Goal: Task Accomplishment & Management: Manage account settings

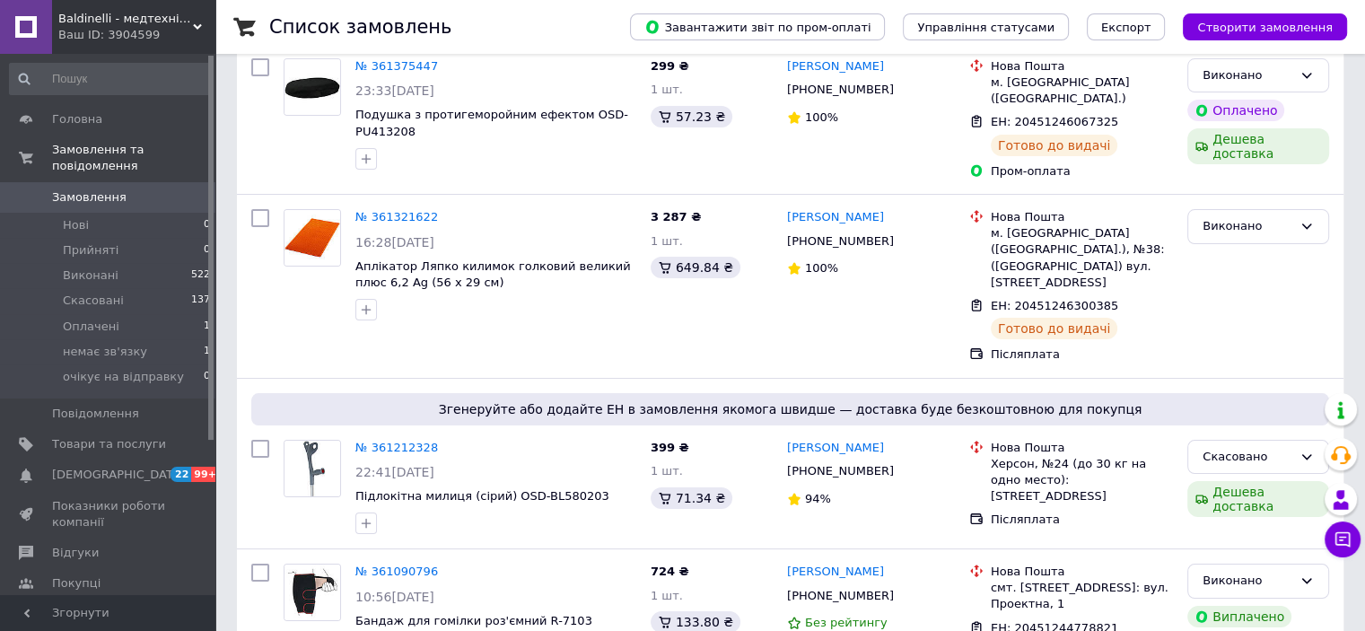
scroll to position [90, 0]
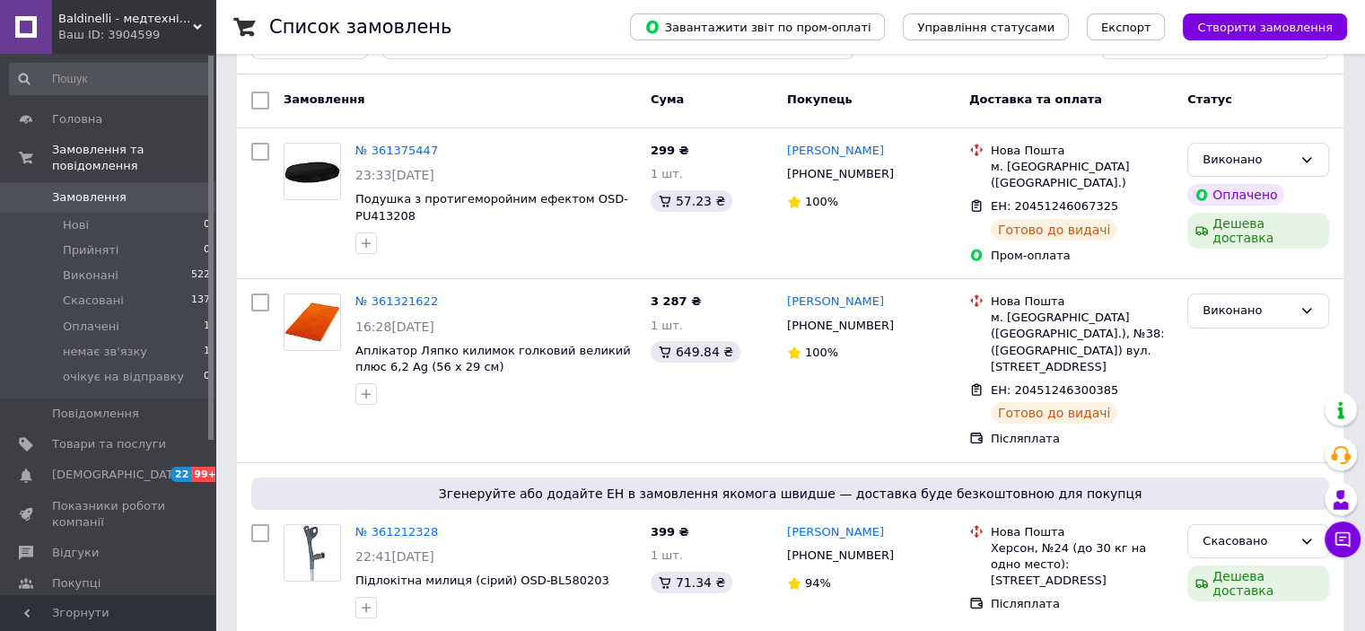
scroll to position [90, 0]
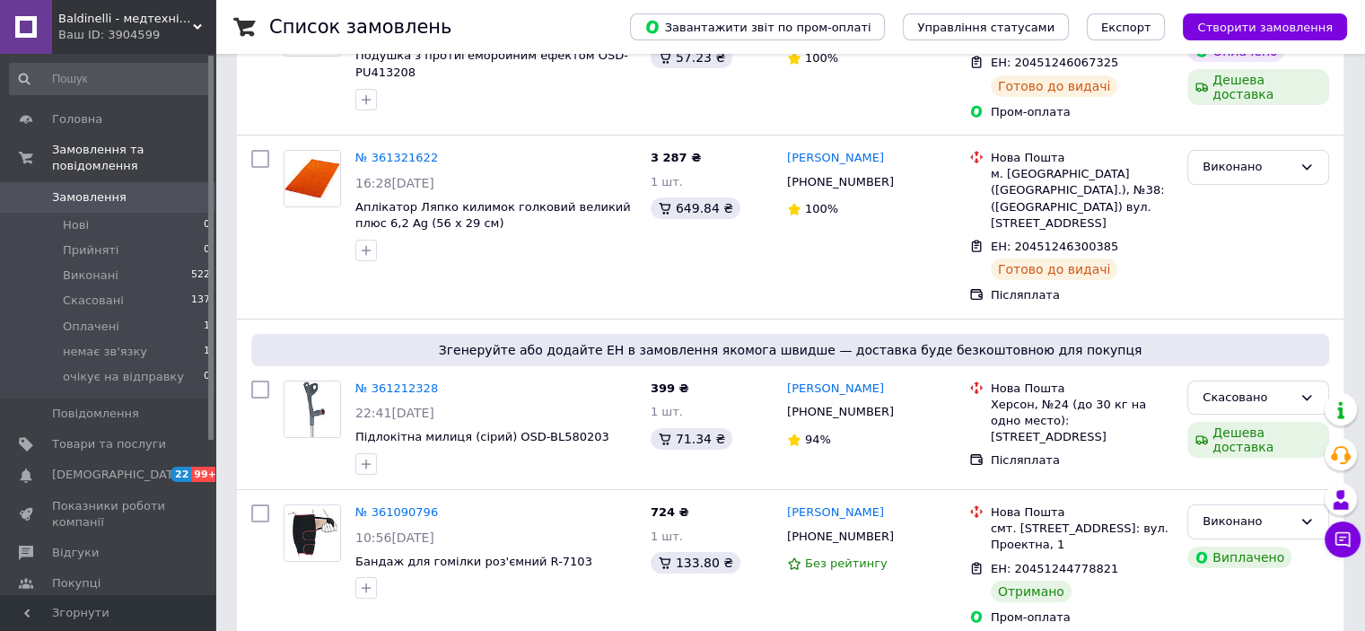
scroll to position [179, 0]
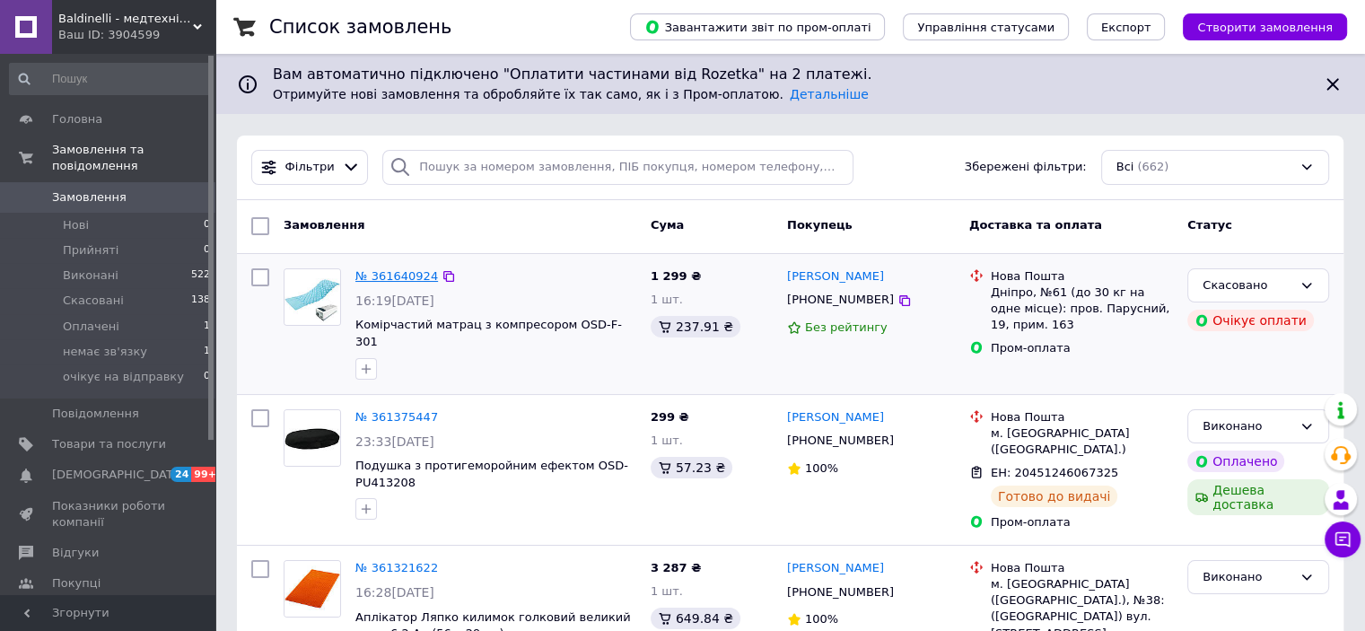
click at [405, 273] on link "№ 361640924" at bounding box center [396, 275] width 83 height 13
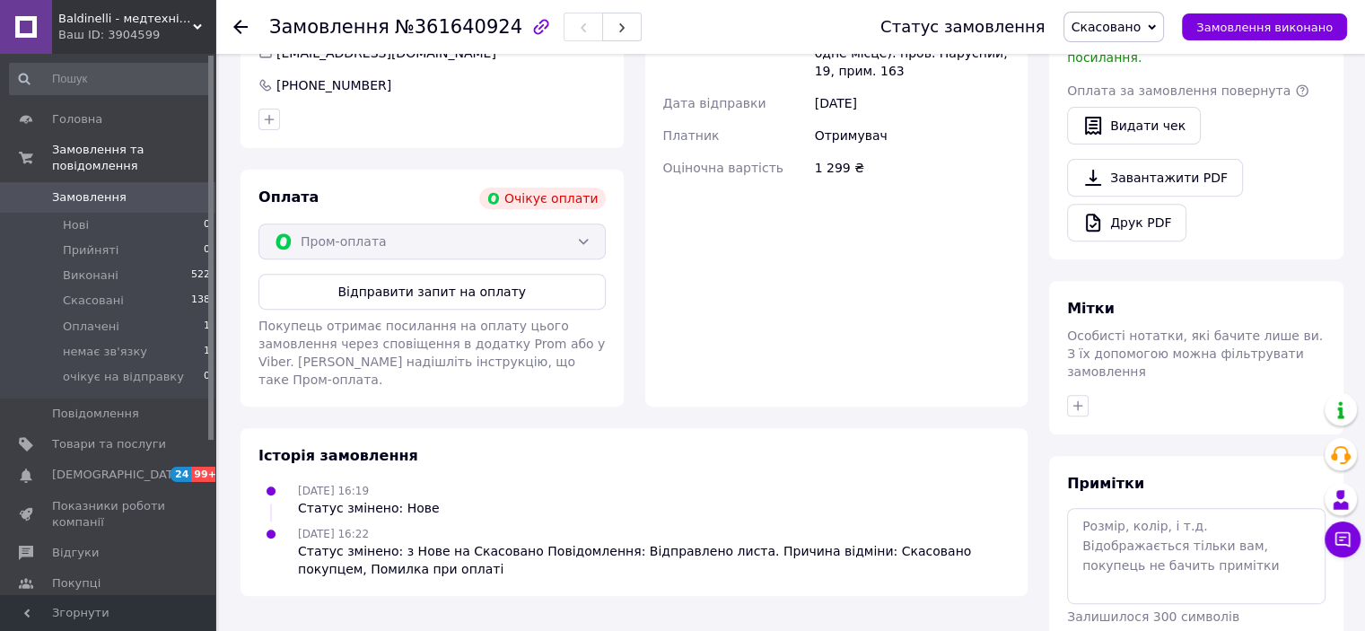
scroll to position [706, 0]
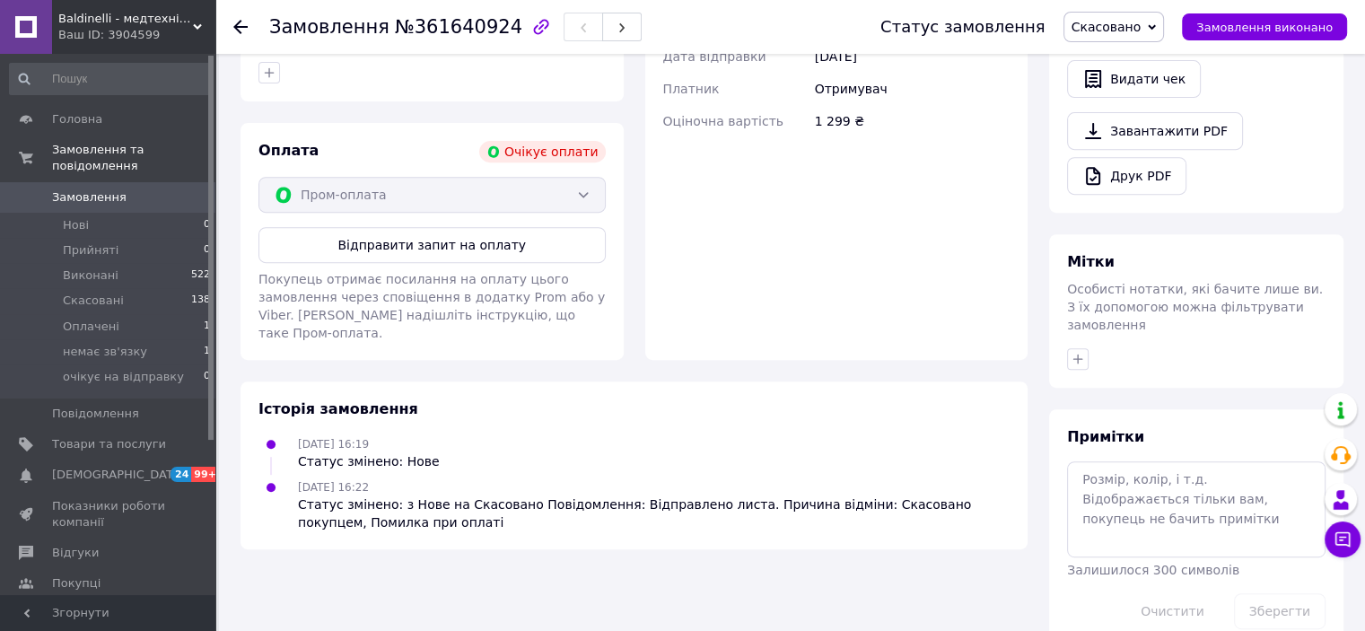
click at [244, 27] on use at bounding box center [240, 27] width 14 height 14
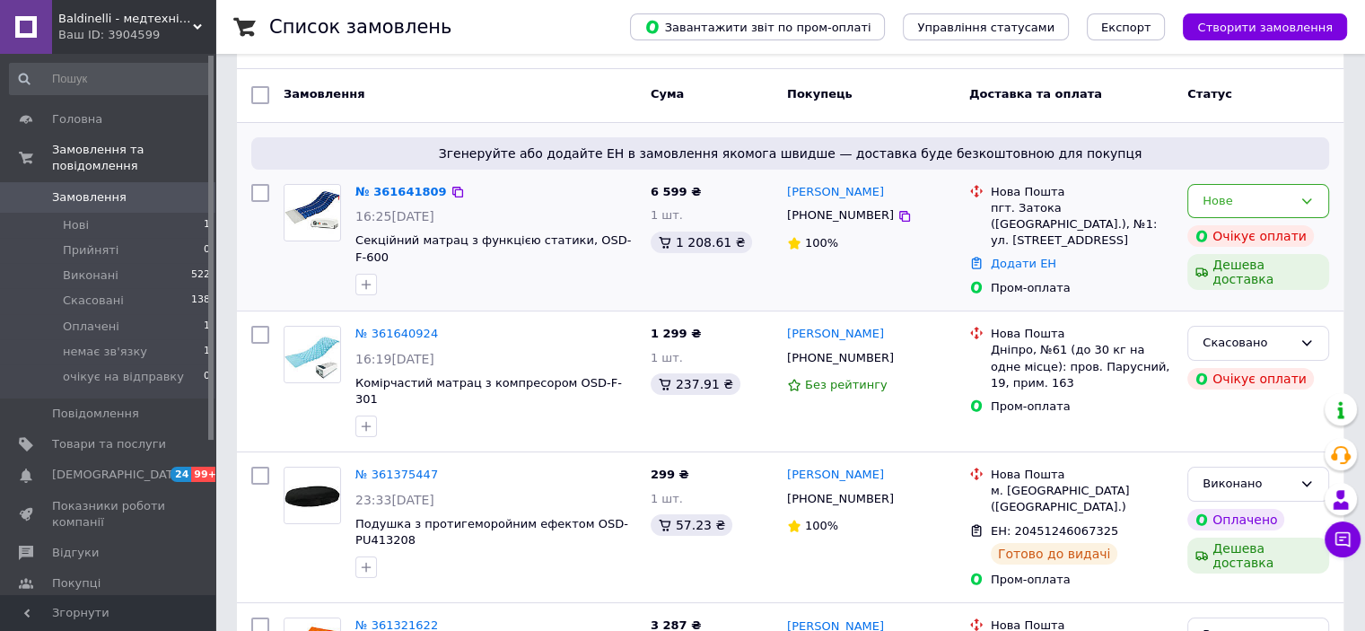
scroll to position [179, 0]
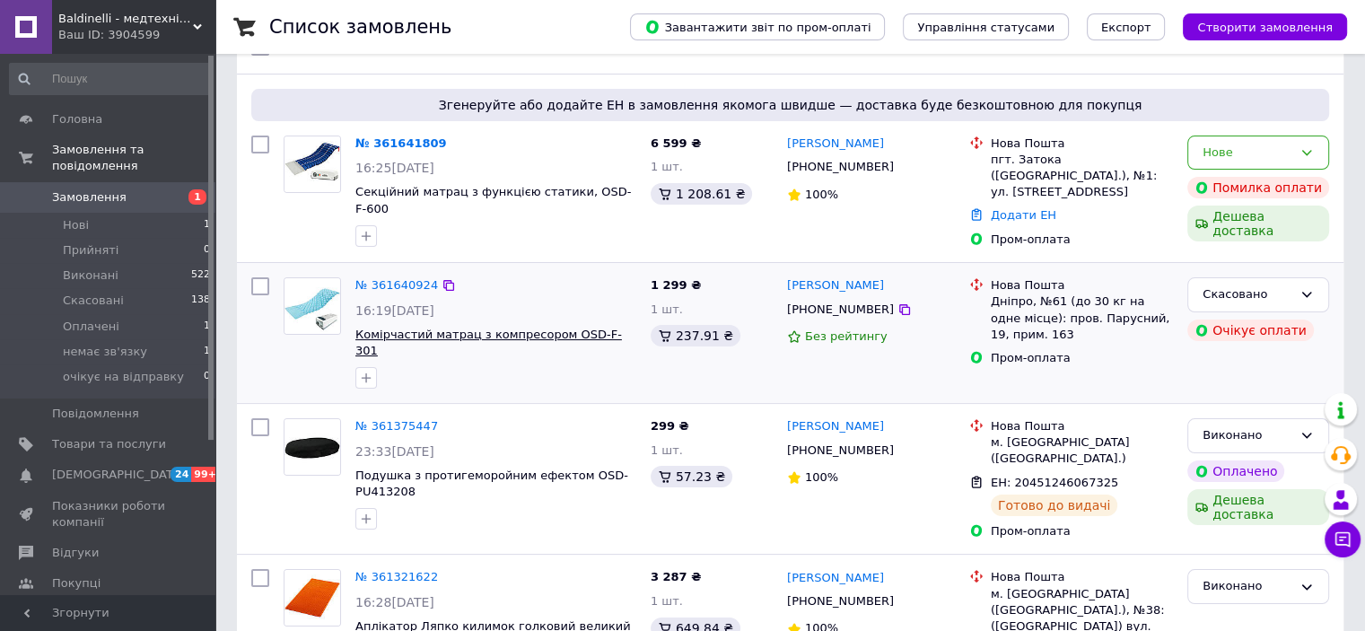
scroll to position [179, 0]
click at [391, 145] on link "№ 361641809" at bounding box center [401, 142] width 92 height 13
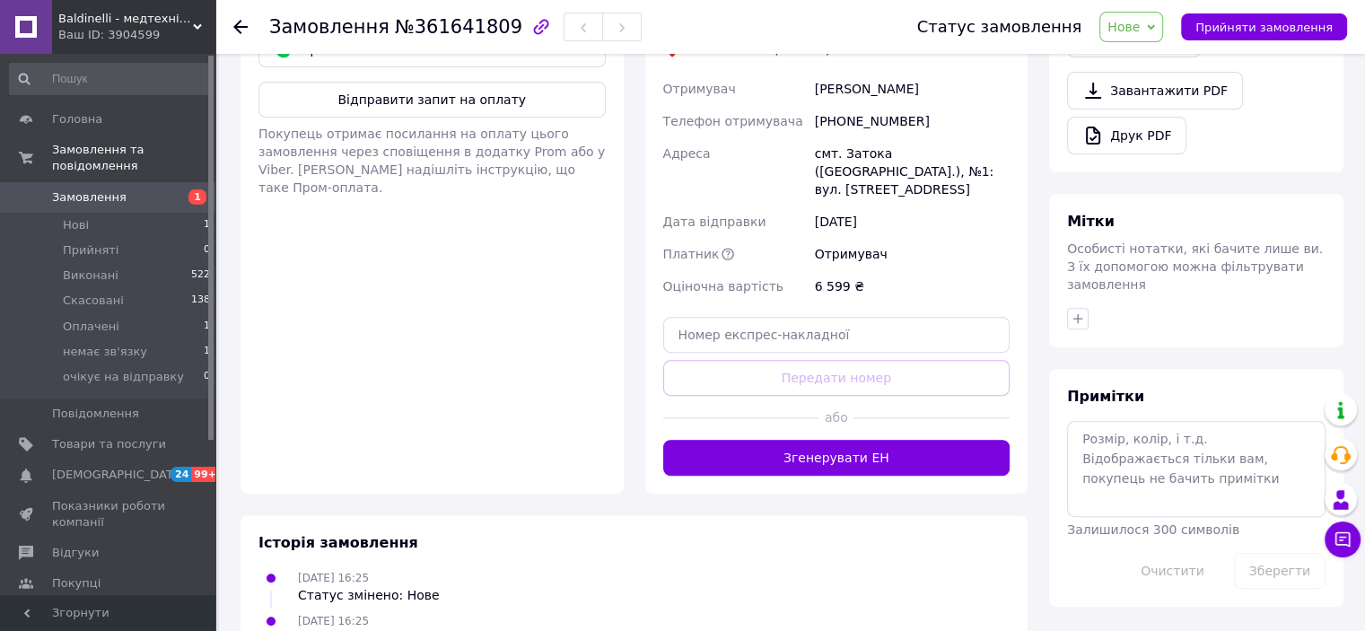
scroll to position [714, 0]
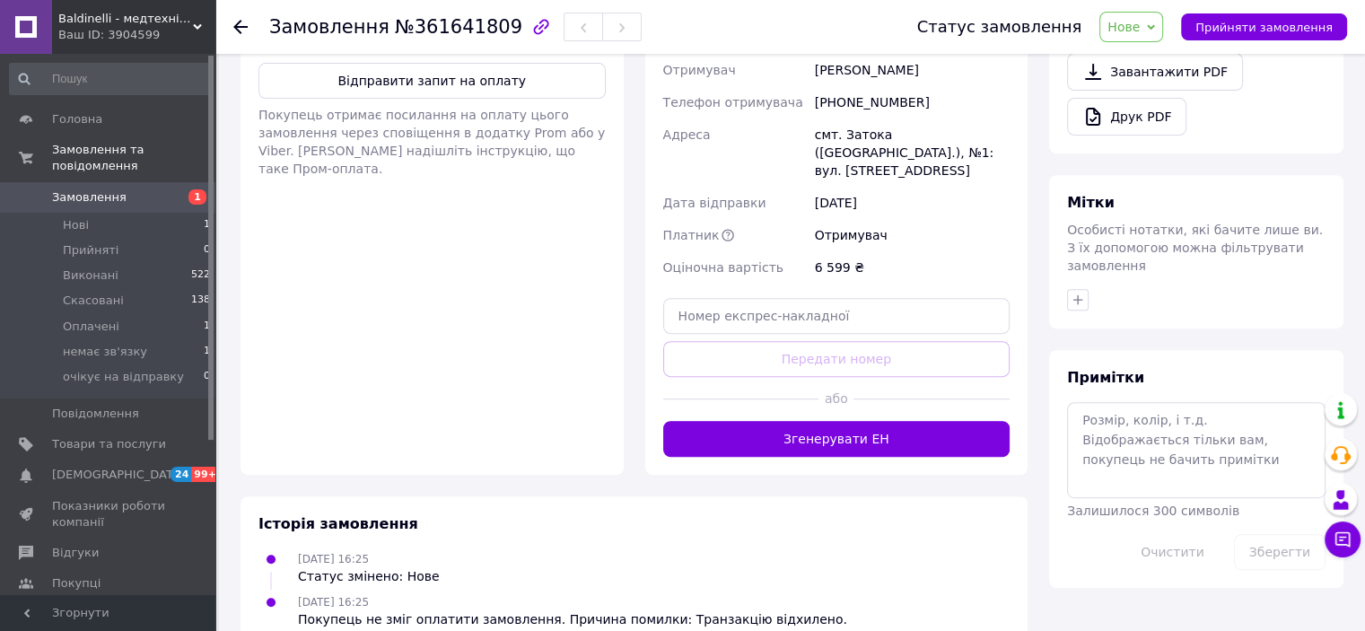
click at [242, 27] on use at bounding box center [240, 27] width 14 height 14
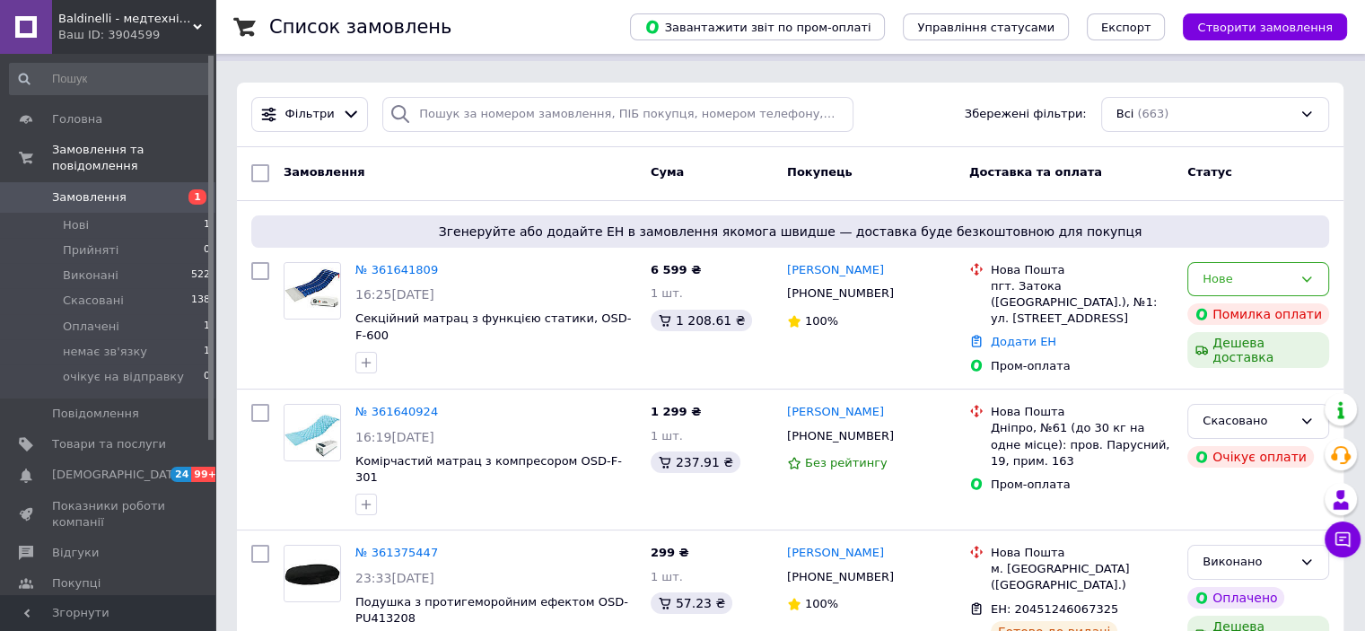
scroll to position [90, 0]
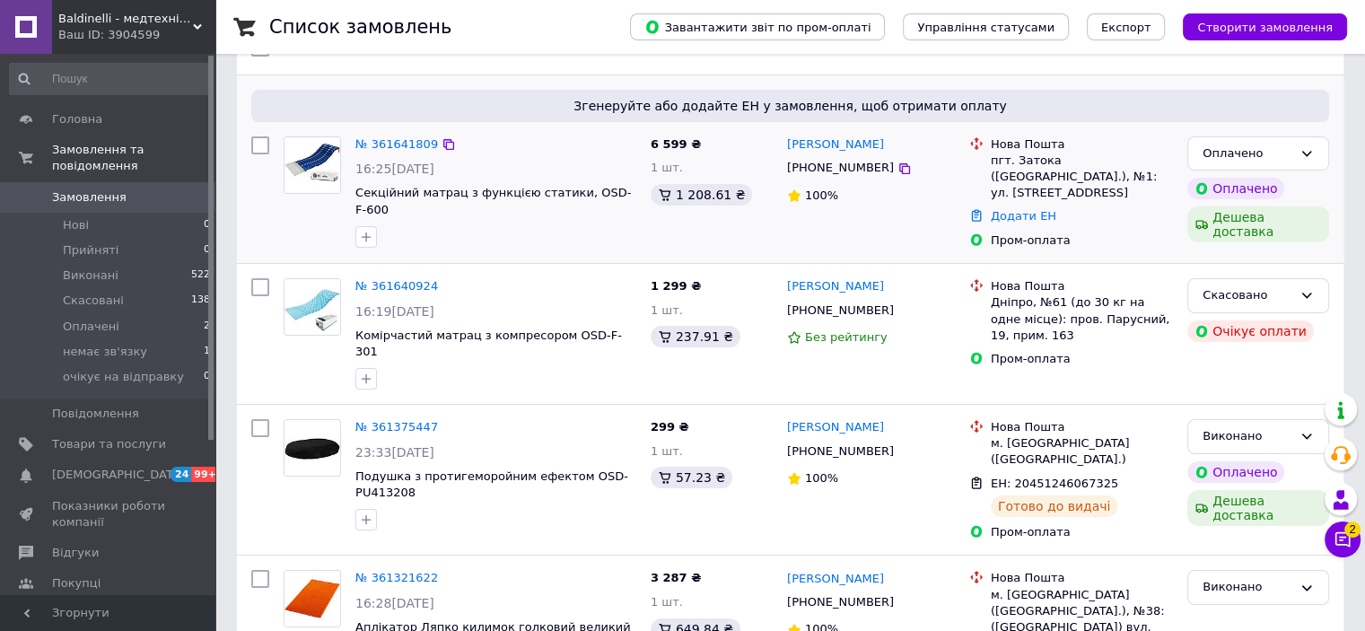
scroll to position [179, 0]
click at [1352, 546] on button "Чат з покупцем 2" at bounding box center [1343, 539] width 36 height 36
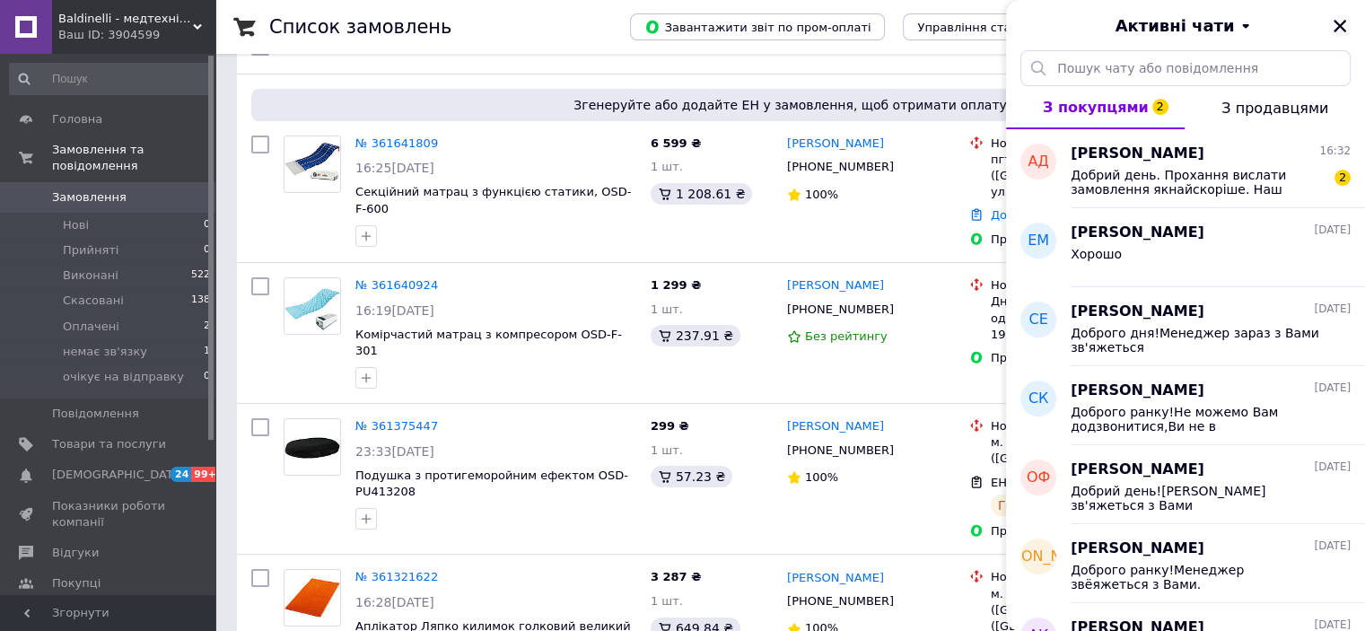
click at [1341, 22] on icon "Закрити" at bounding box center [1340, 26] width 16 height 16
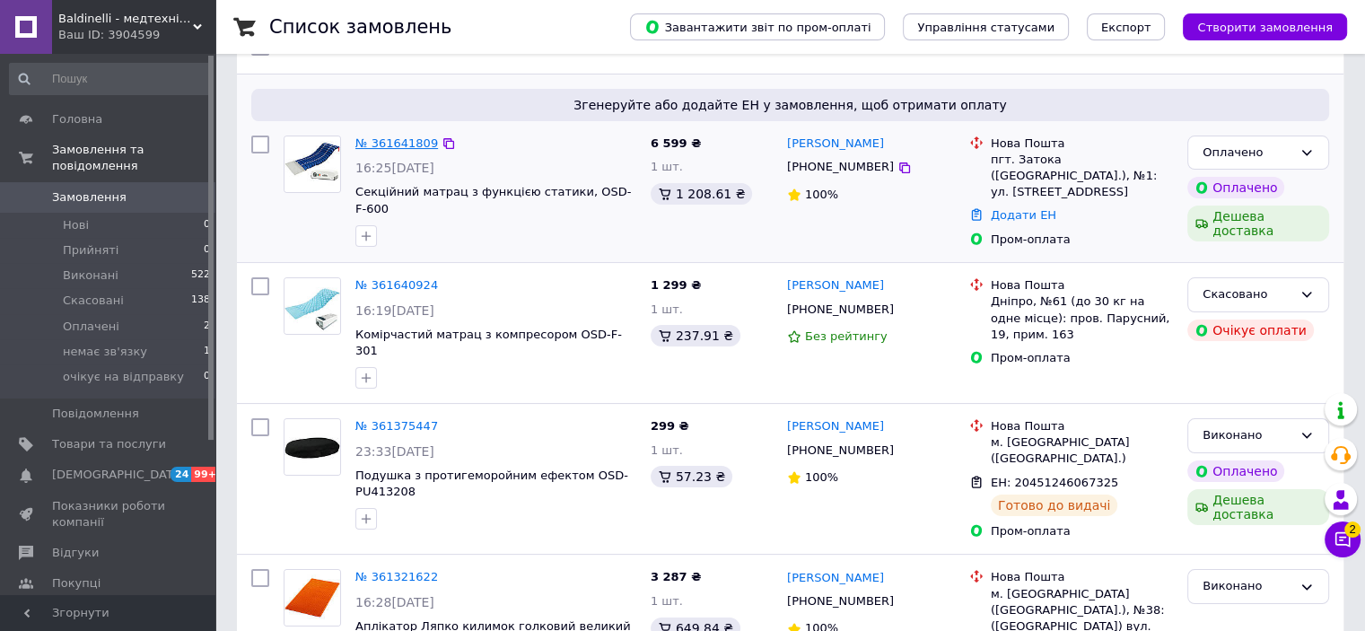
click at [424, 147] on link "№ 361641809" at bounding box center [396, 142] width 83 height 13
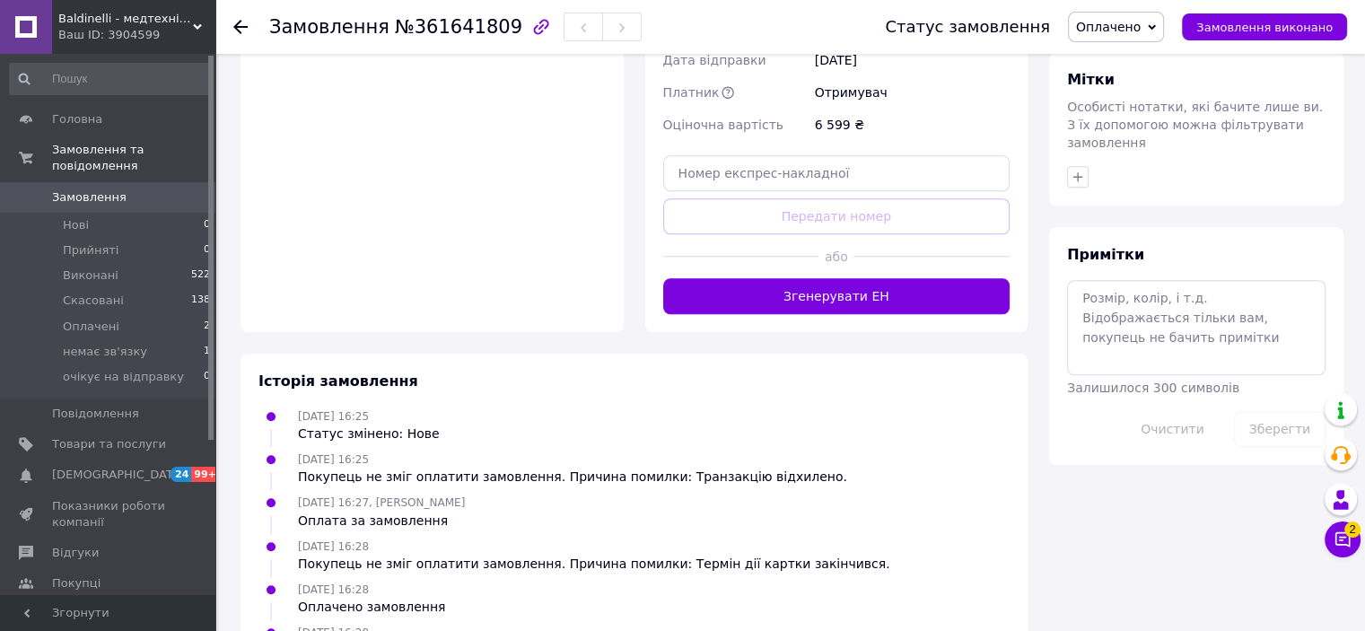
scroll to position [1389, 0]
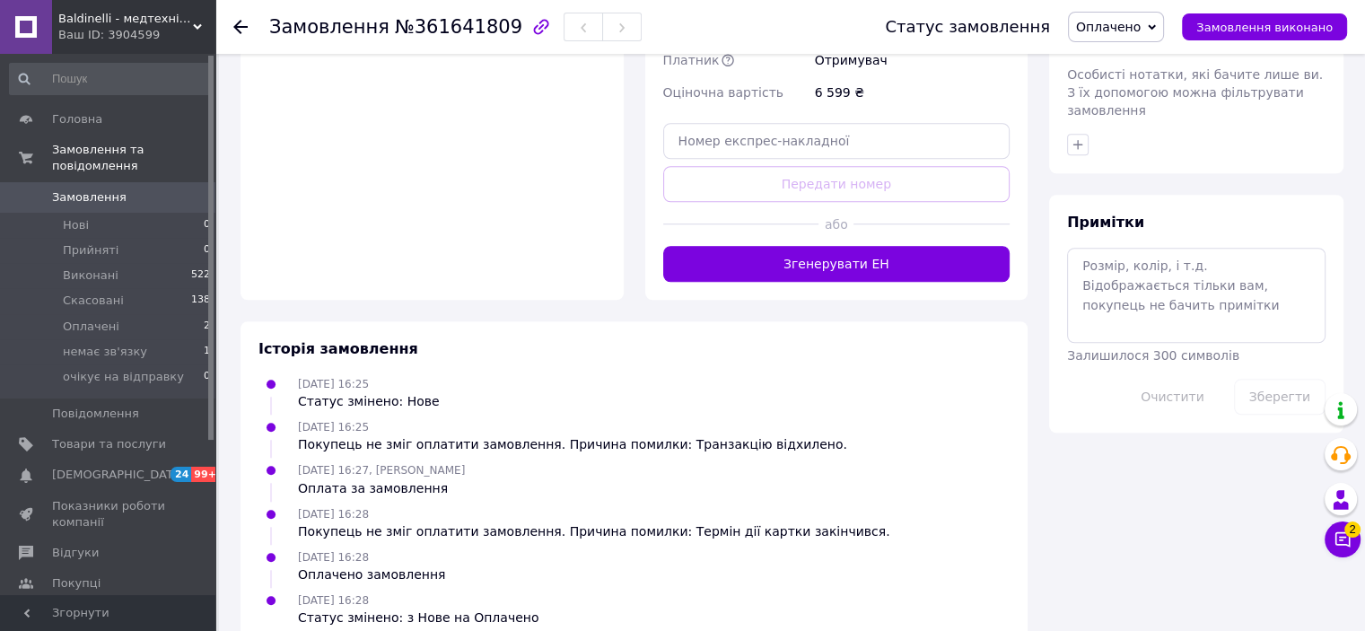
click at [245, 32] on icon at bounding box center [240, 27] width 14 height 14
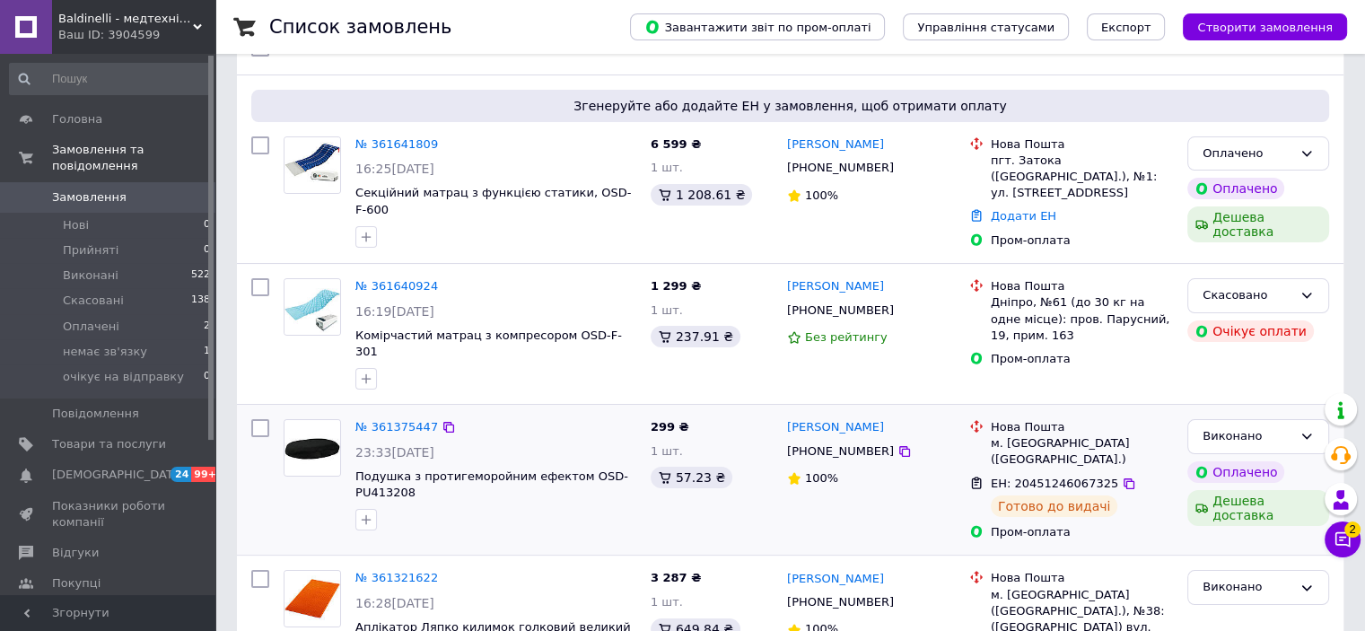
scroll to position [179, 0]
click at [398, 143] on link "№ 361641809" at bounding box center [396, 142] width 83 height 13
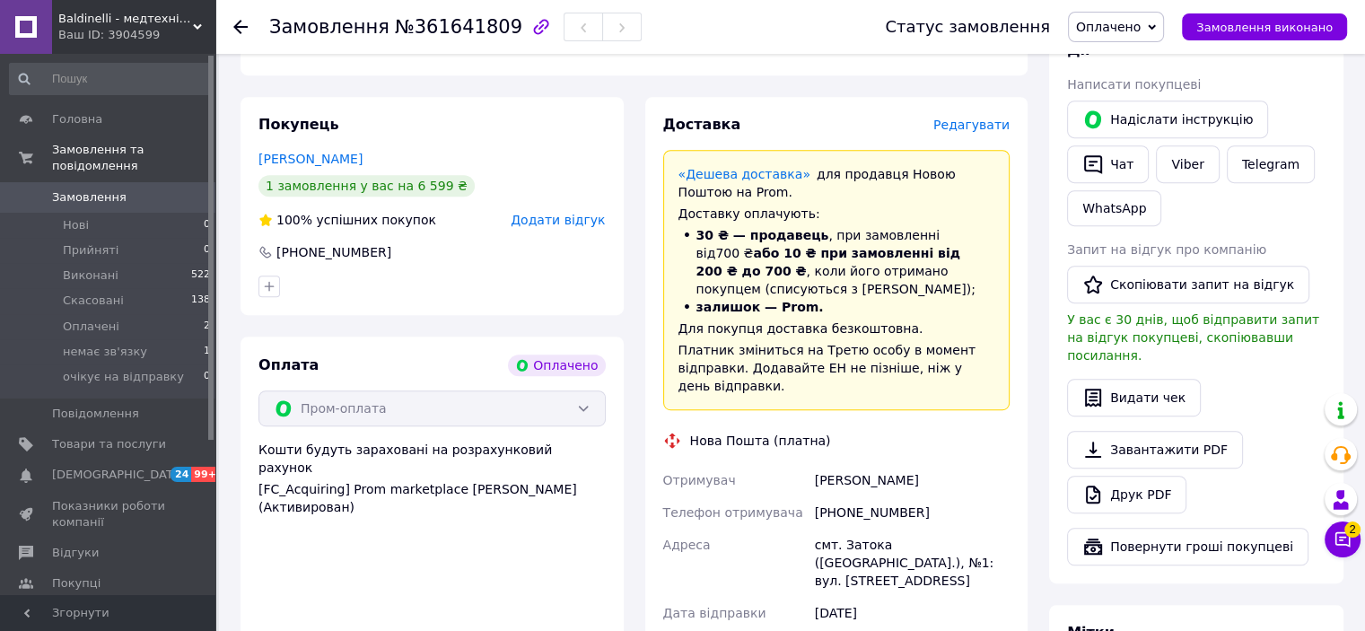
scroll to position [897, 0]
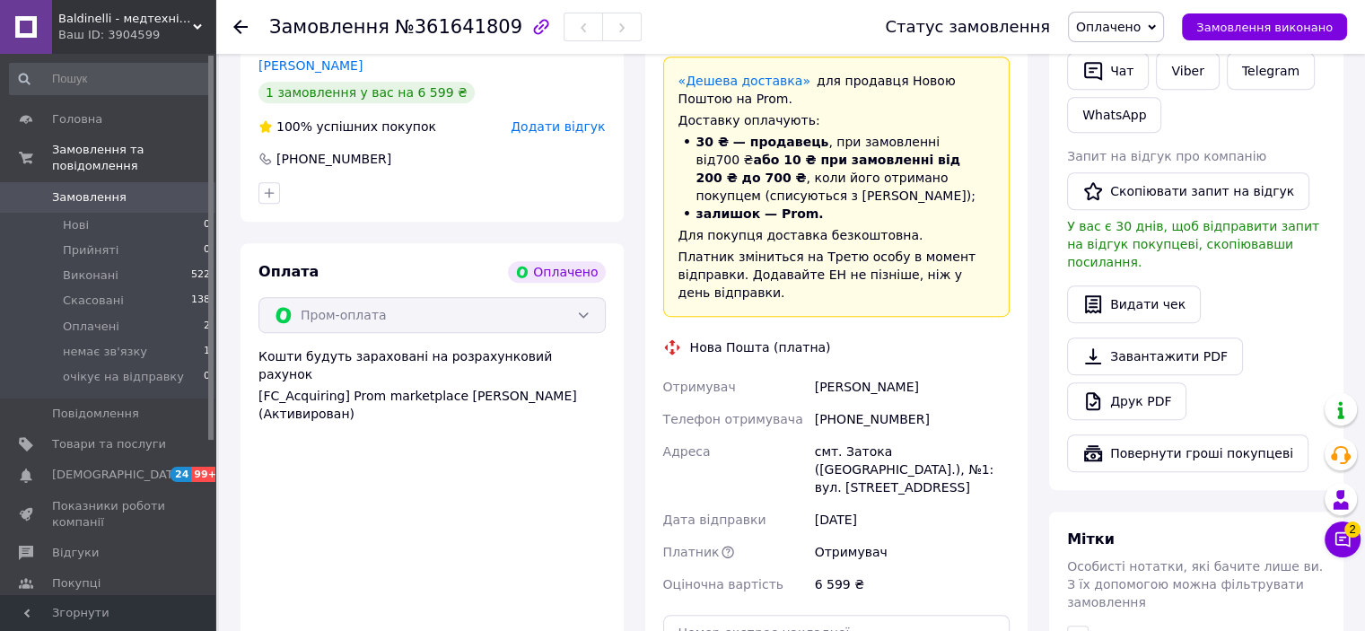
click at [246, 24] on icon at bounding box center [240, 27] width 14 height 14
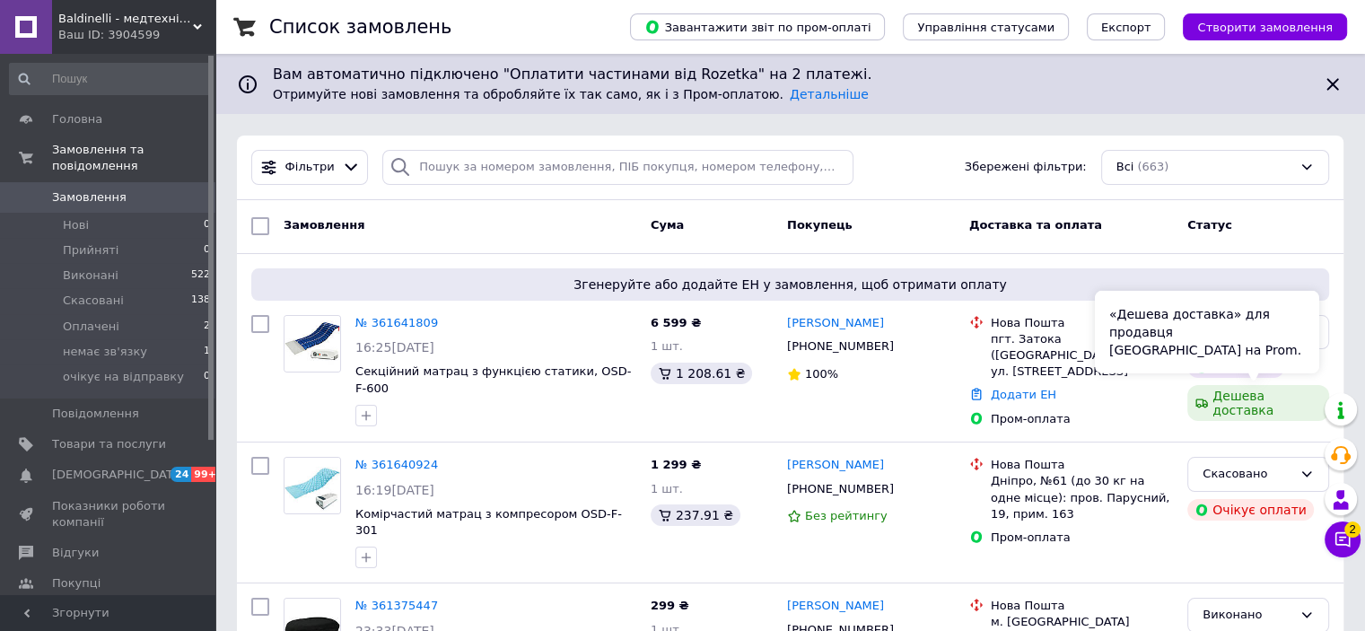
click at [1258, 330] on div "«Дешева доставка» для продавця Новою Поштою на Prom." at bounding box center [1207, 332] width 224 height 83
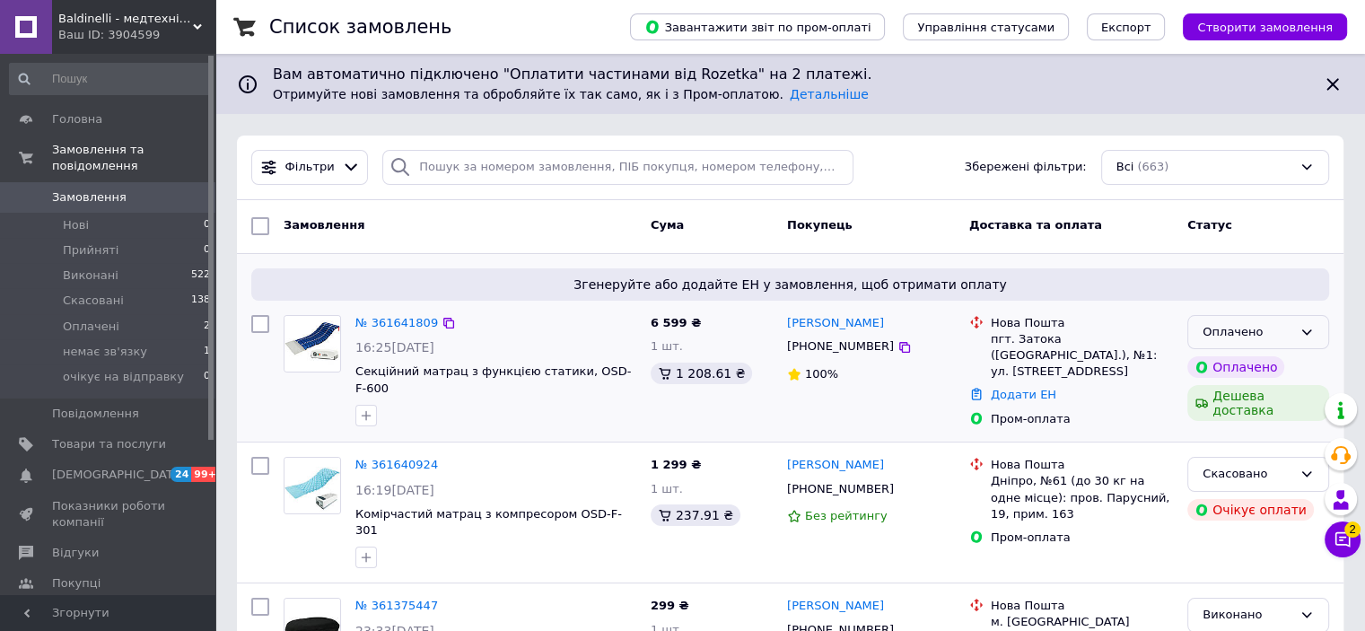
click at [1289, 328] on div "Оплачено" at bounding box center [1248, 332] width 90 height 19
click at [1233, 368] on li "Прийнято" at bounding box center [1258, 369] width 140 height 33
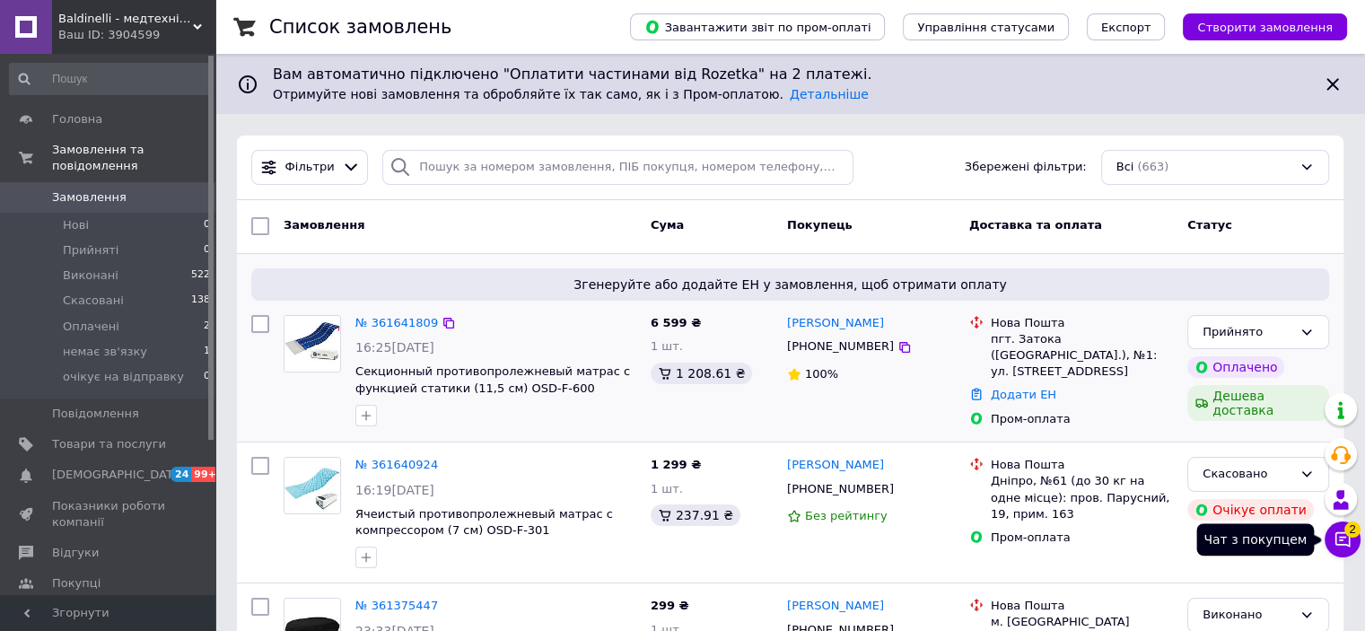
click at [1346, 540] on icon at bounding box center [1343, 539] width 18 height 18
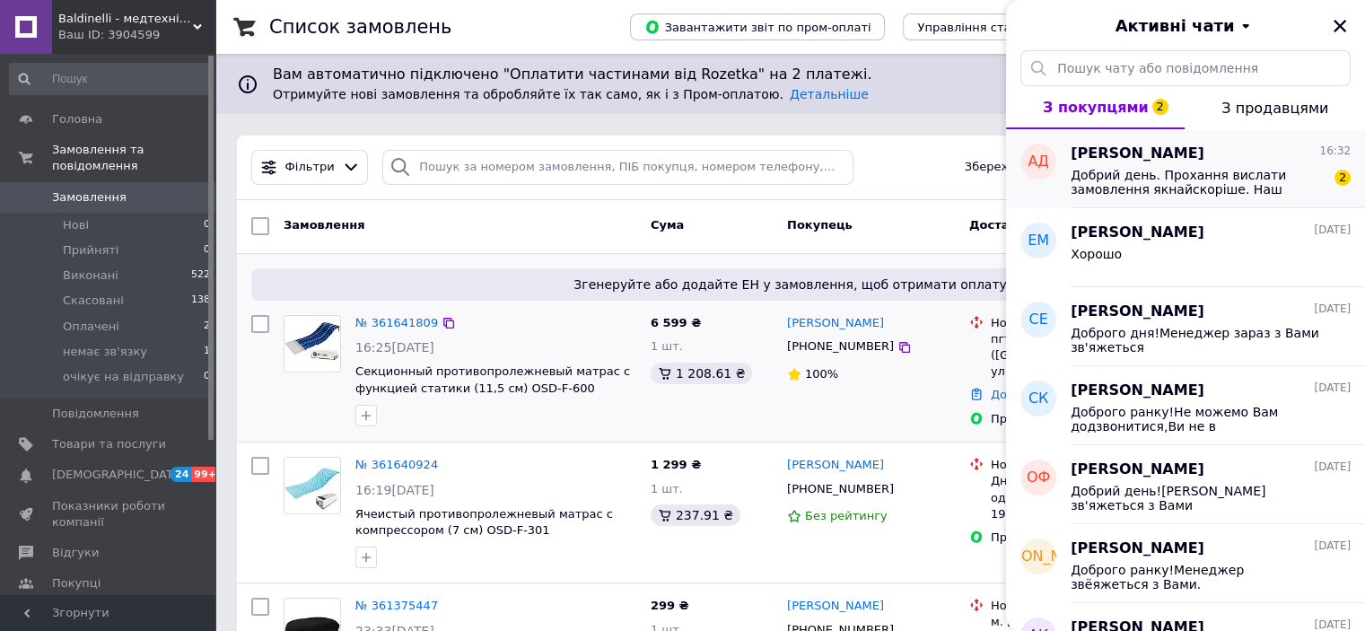
click at [1255, 159] on div "Артем Дашковский 16:32" at bounding box center [1211, 154] width 280 height 21
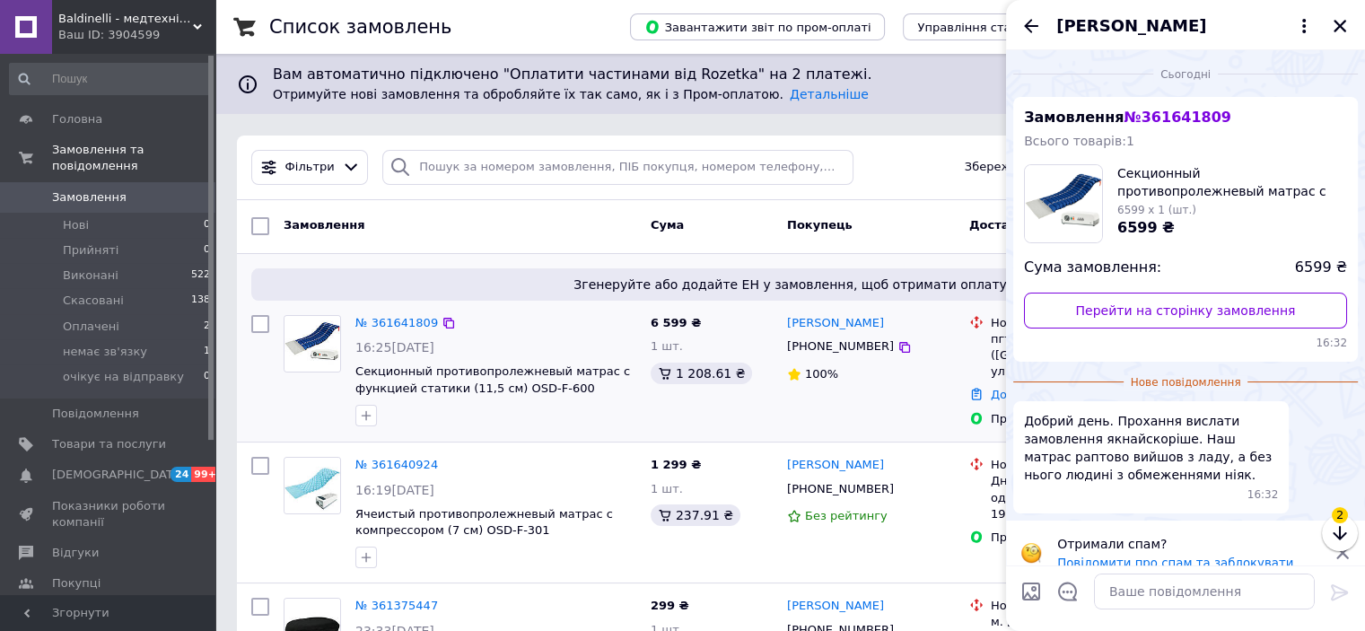
scroll to position [21, 0]
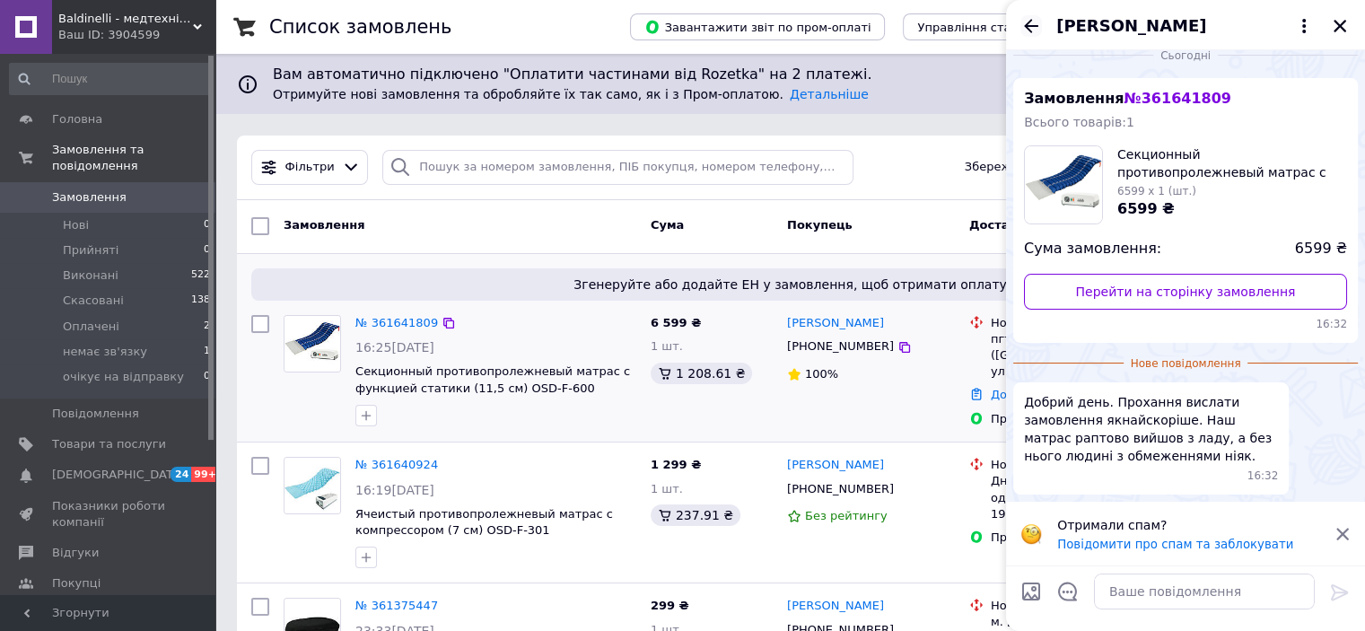
click at [1037, 27] on icon "Назад" at bounding box center [1031, 26] width 22 height 22
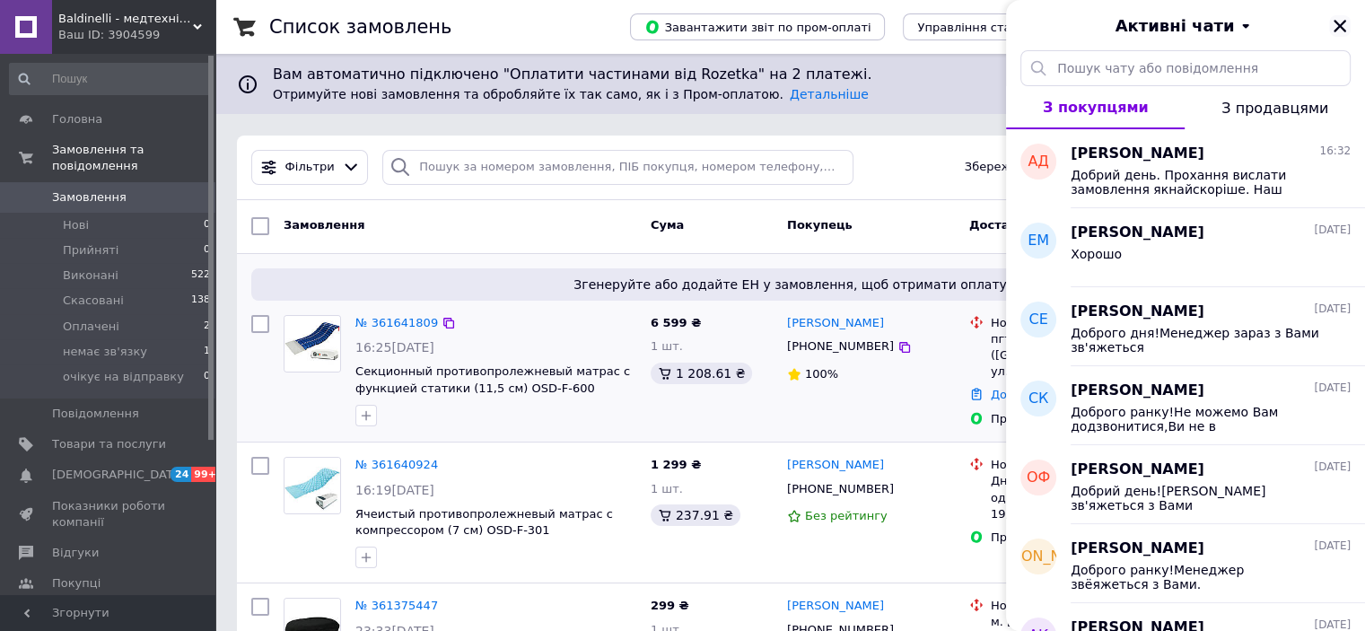
click at [1339, 27] on icon "Закрити" at bounding box center [1340, 26] width 13 height 13
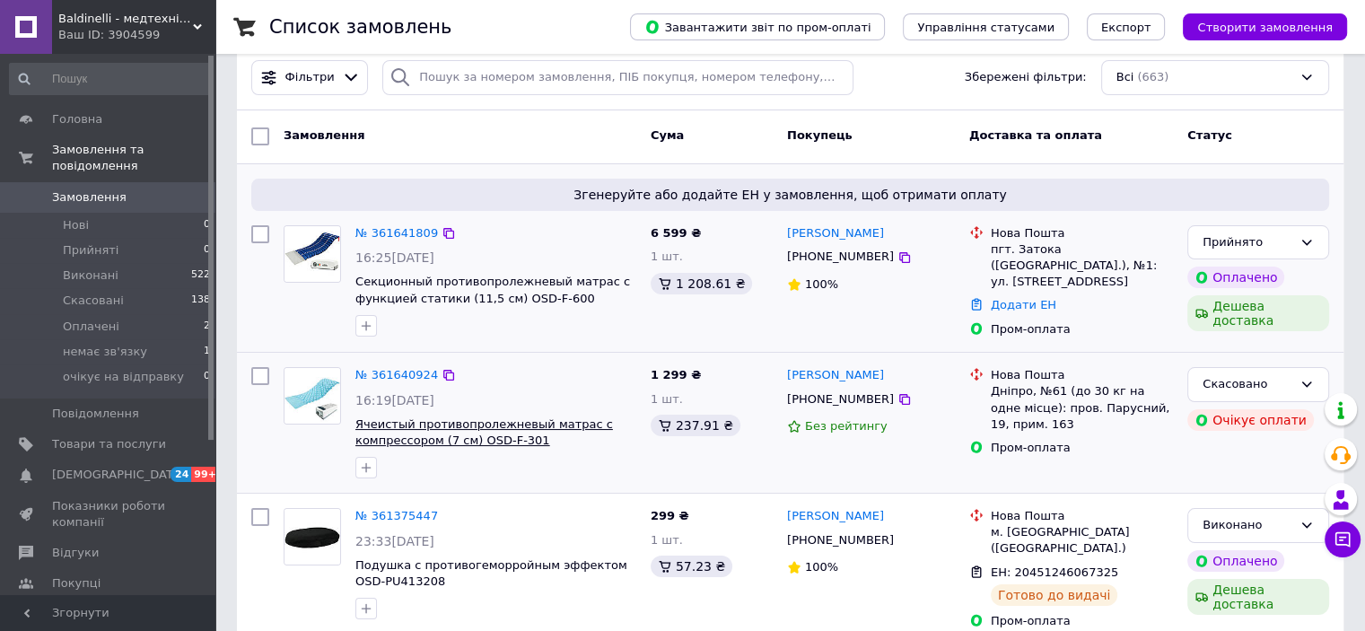
scroll to position [179, 0]
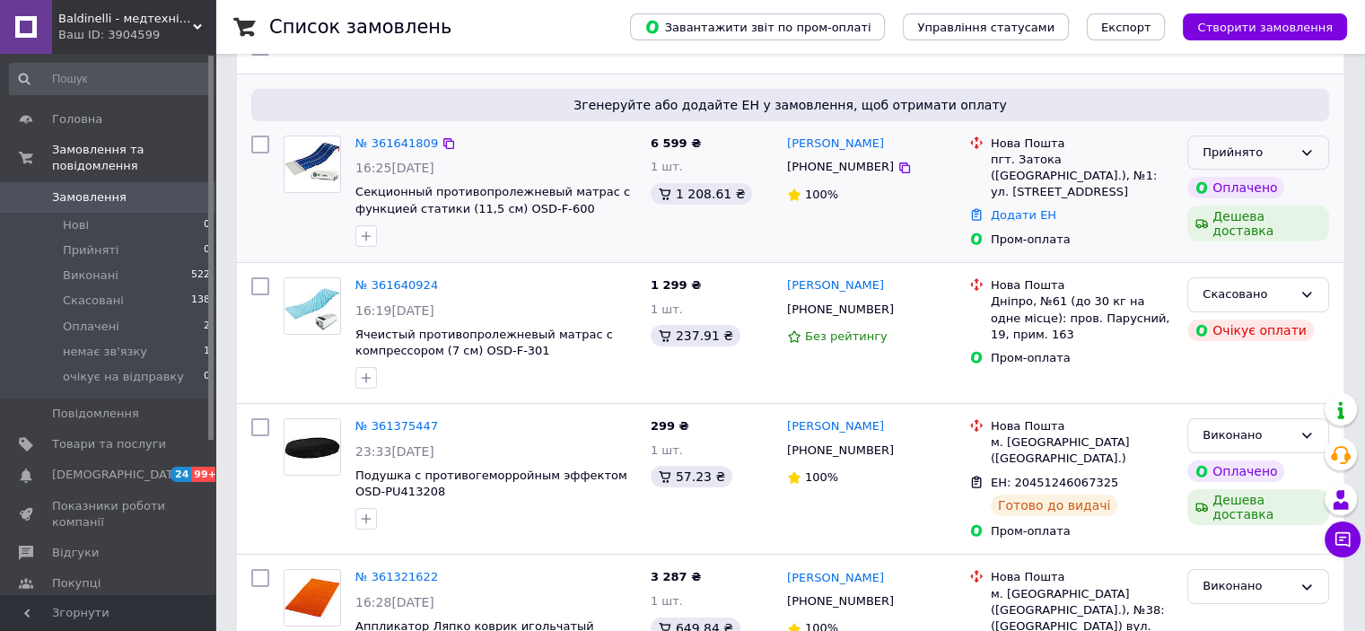
click at [1268, 146] on div "Прийнято" at bounding box center [1248, 153] width 90 height 19
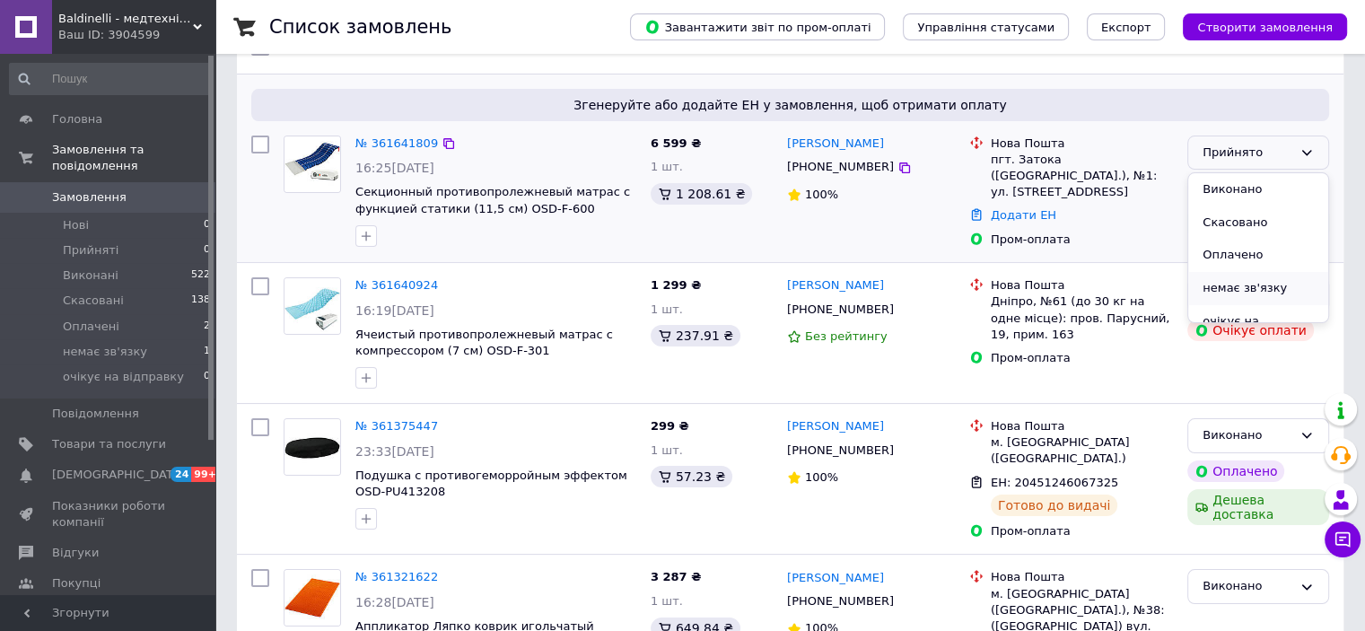
scroll to position [15, 0]
click at [1210, 308] on li "очікує на відправку" at bounding box center [1258, 315] width 140 height 51
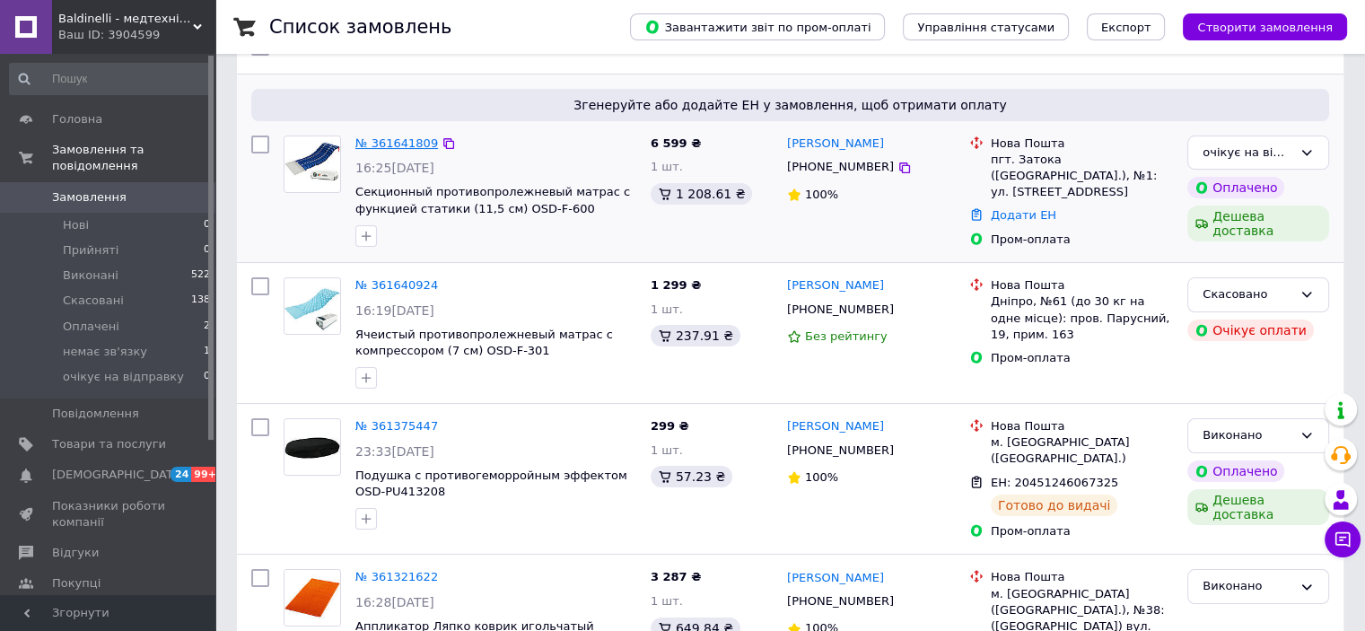
click at [405, 142] on link "№ 361641809" at bounding box center [396, 142] width 83 height 13
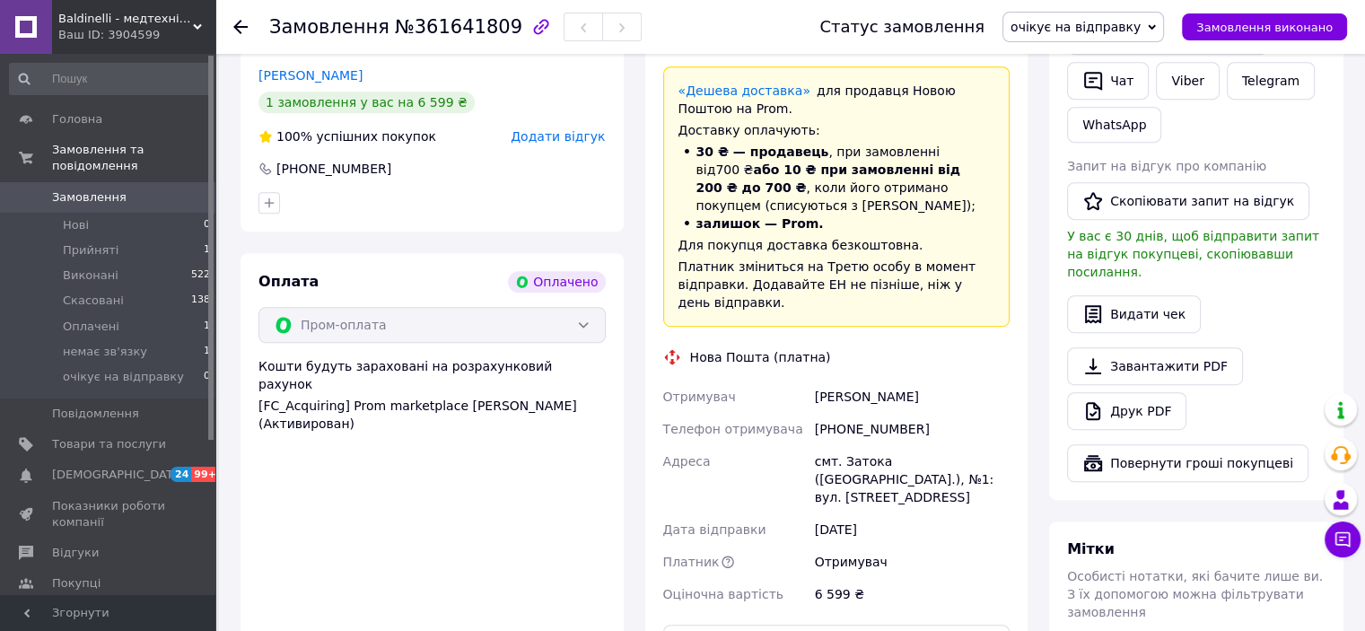
scroll to position [718, 0]
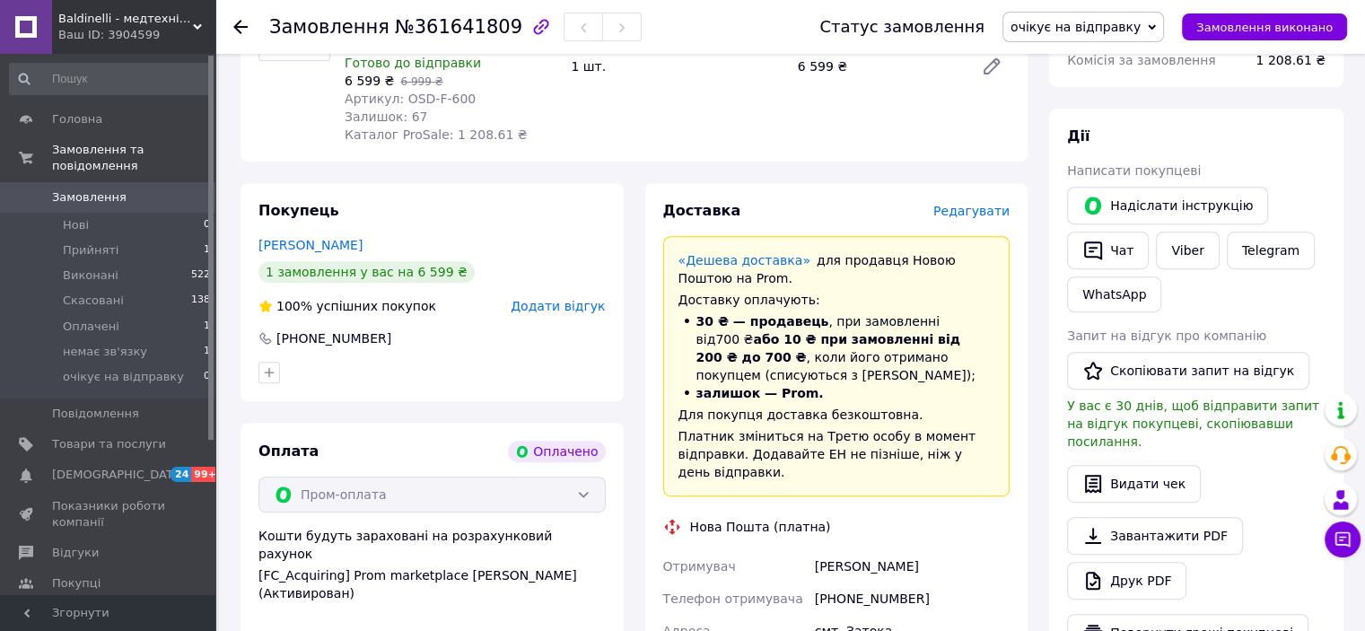
click at [234, 30] on icon at bounding box center [240, 27] width 14 height 14
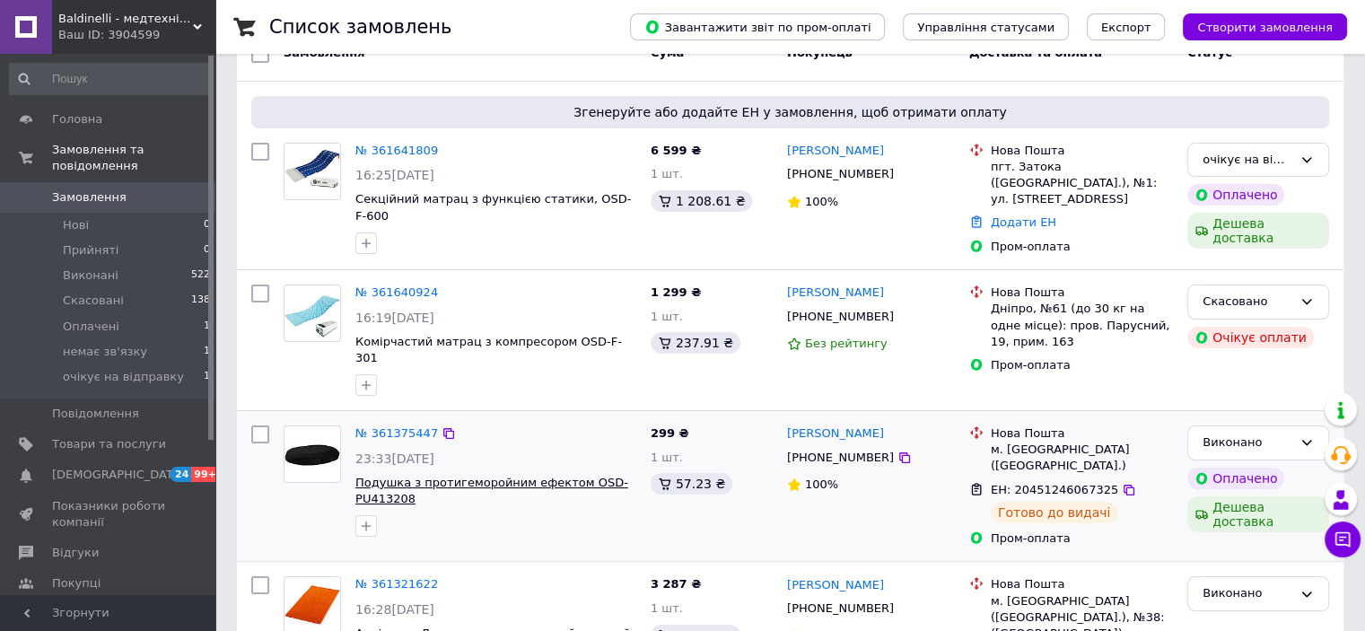
scroll to position [179, 0]
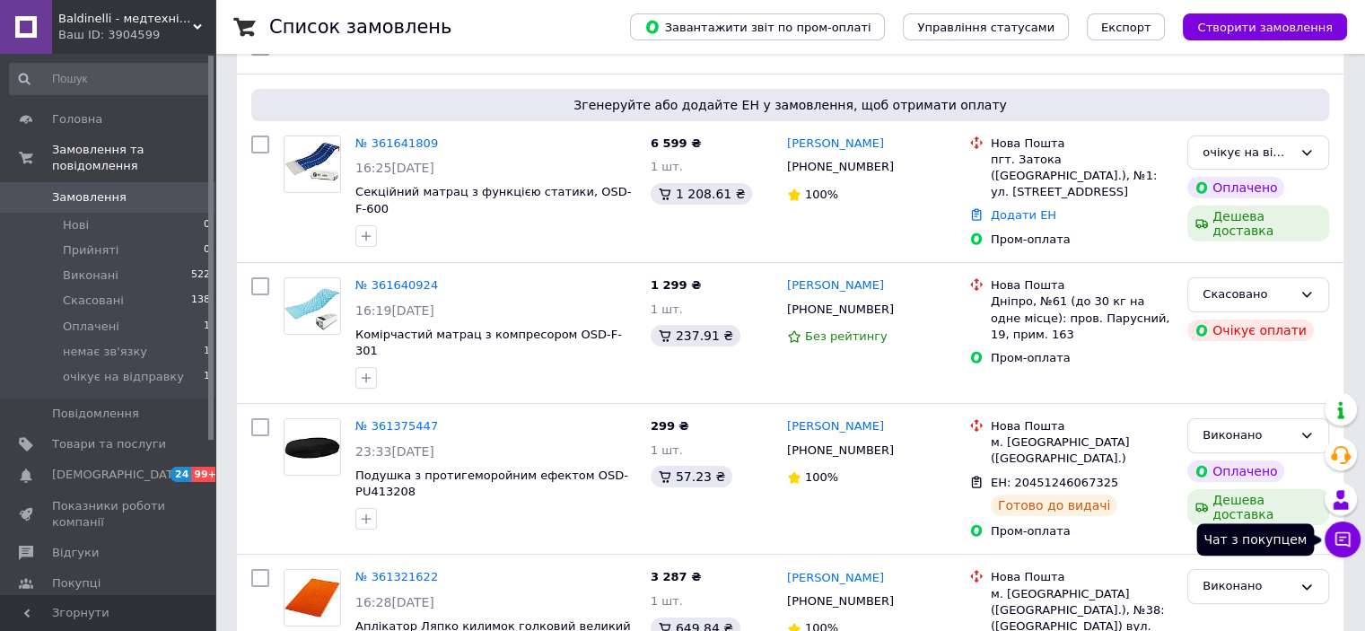
click at [1334, 541] on icon at bounding box center [1343, 539] width 18 height 18
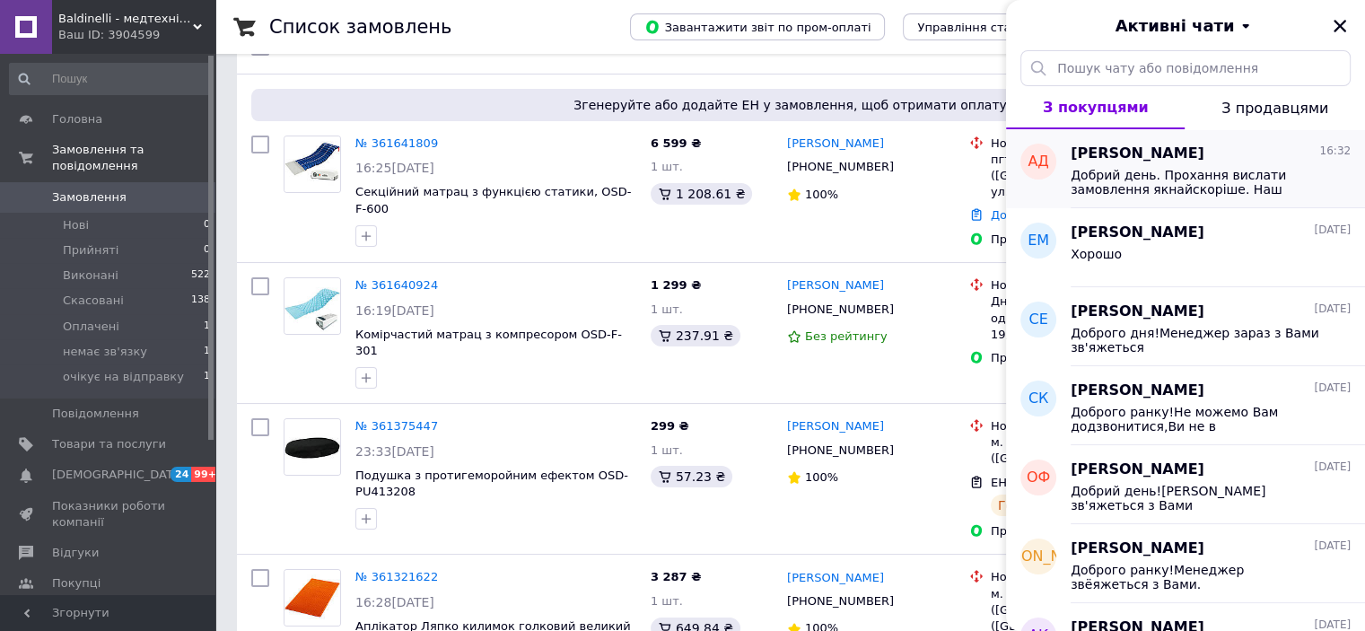
click at [1143, 187] on span "Добрий день. Прохання вислати замовлення якнайскоріше. Наш матрас раптово вийшо…" at bounding box center [1198, 182] width 255 height 29
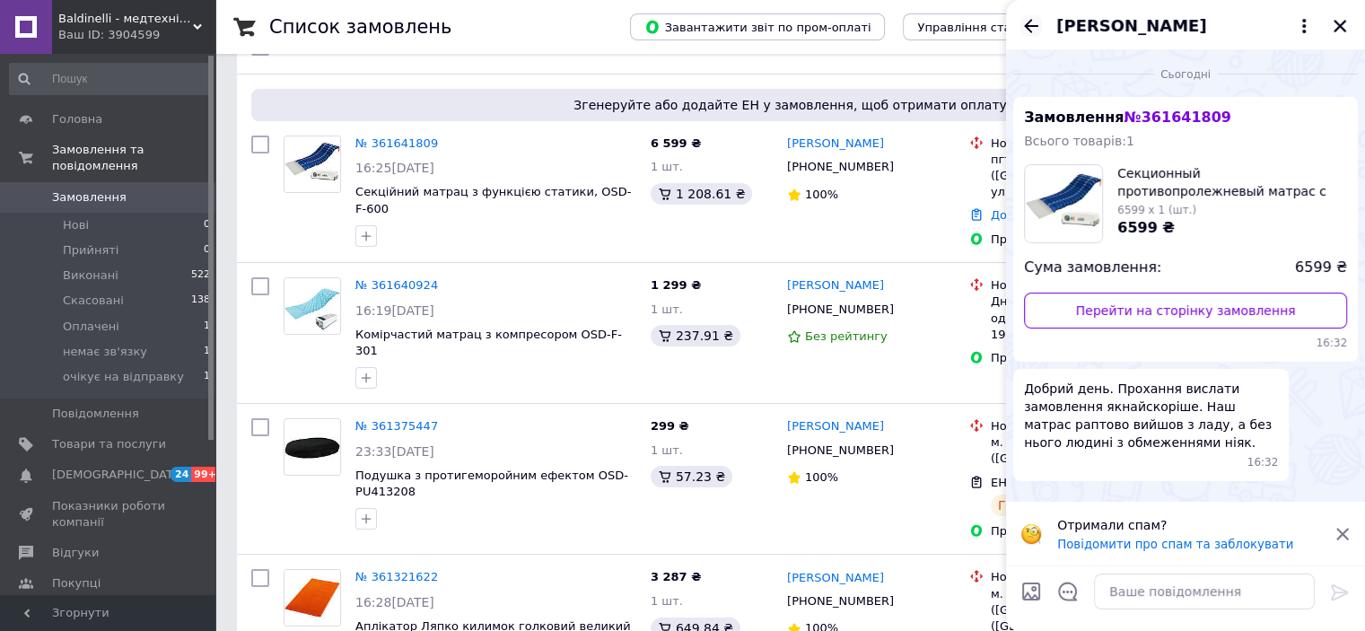
click at [1027, 27] on icon "Назад" at bounding box center [1031, 25] width 14 height 13
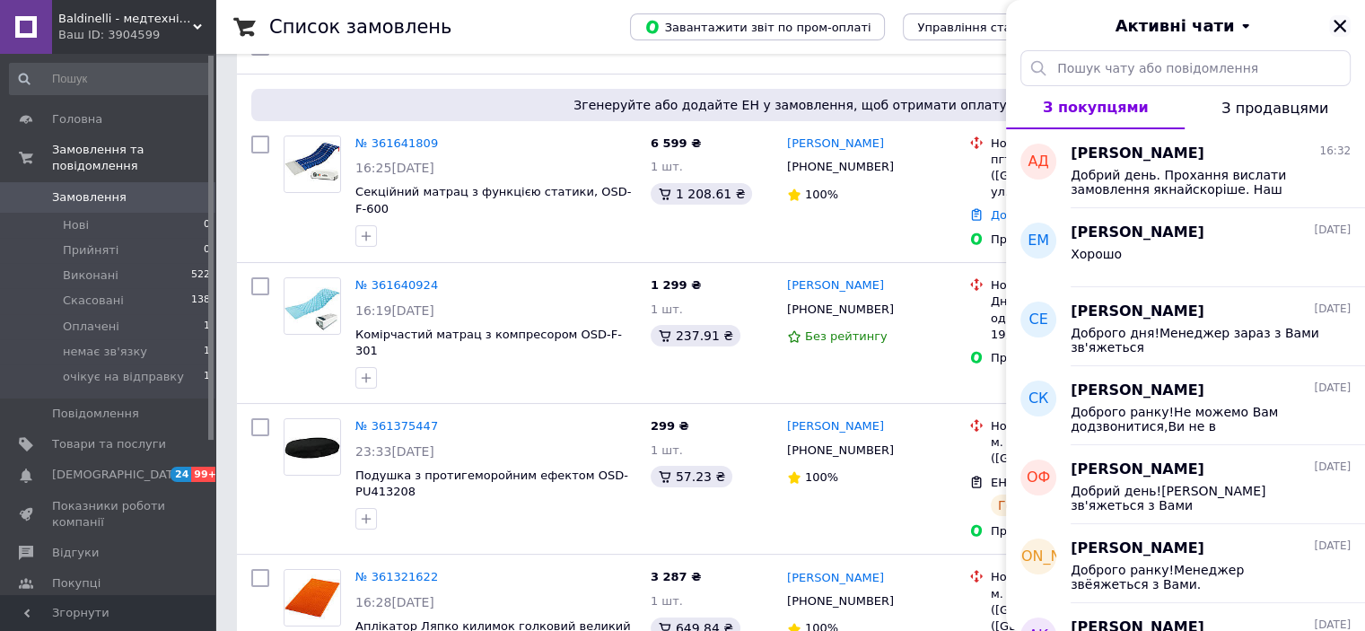
click at [1342, 22] on icon "Закрити" at bounding box center [1340, 26] width 13 height 13
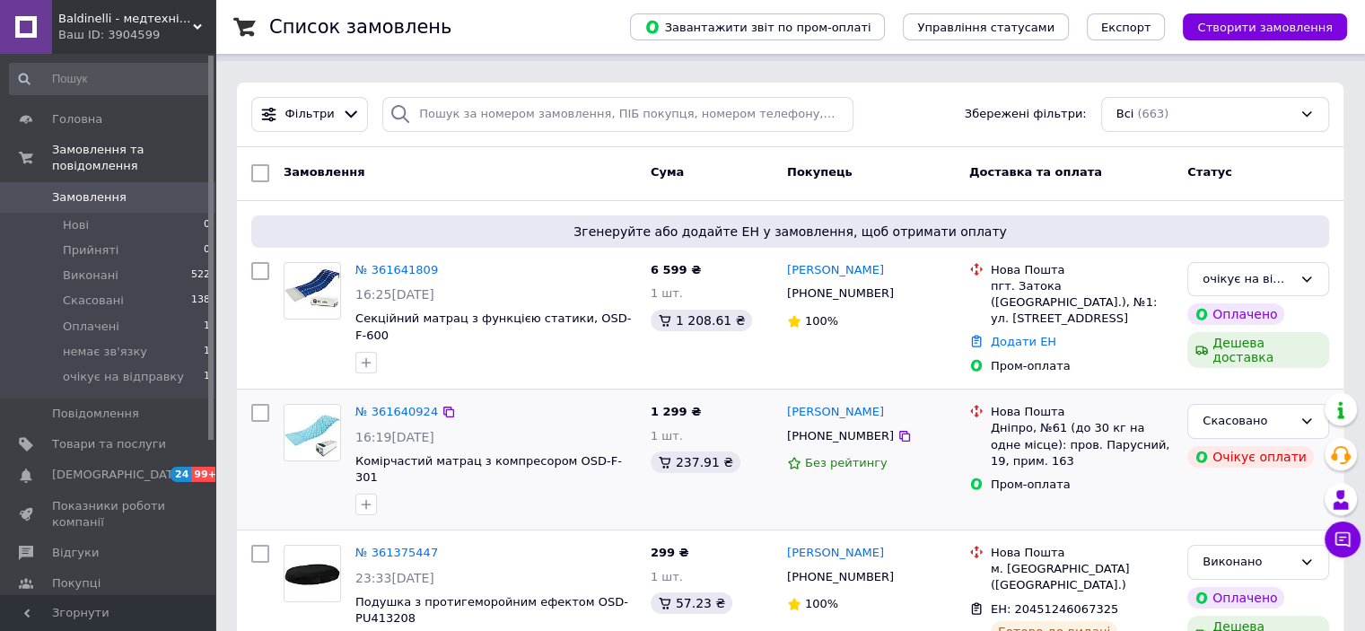
scroll to position [90, 0]
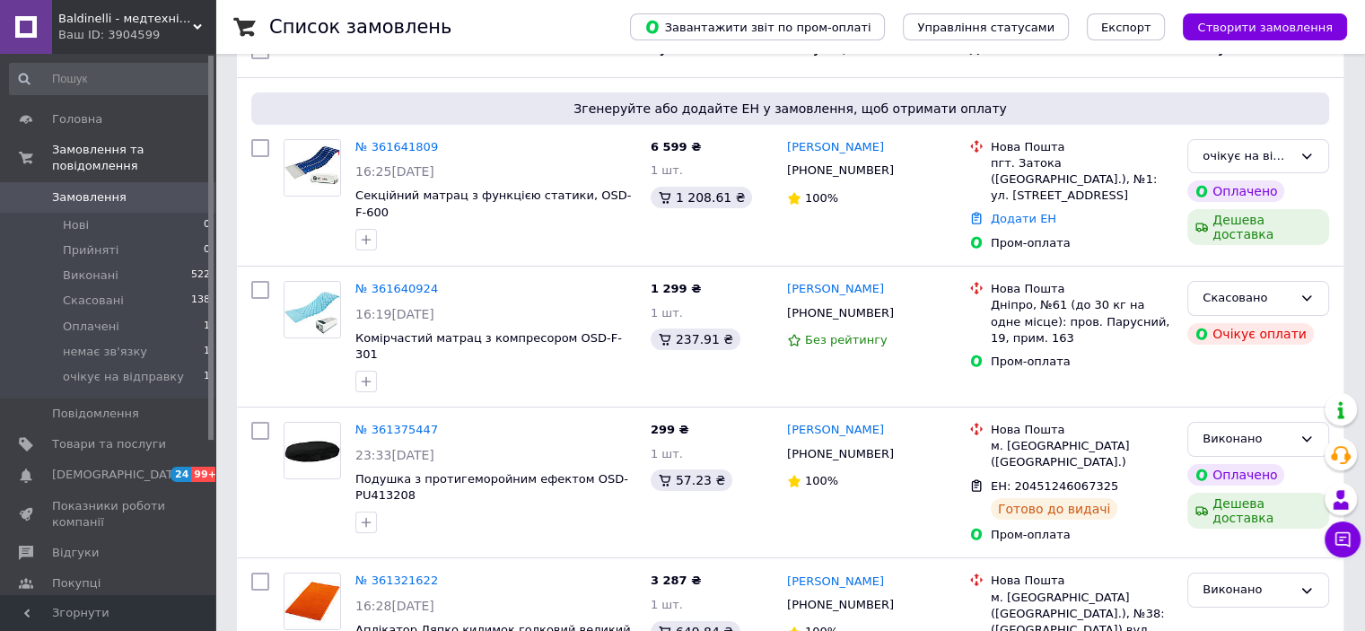
scroll to position [179, 0]
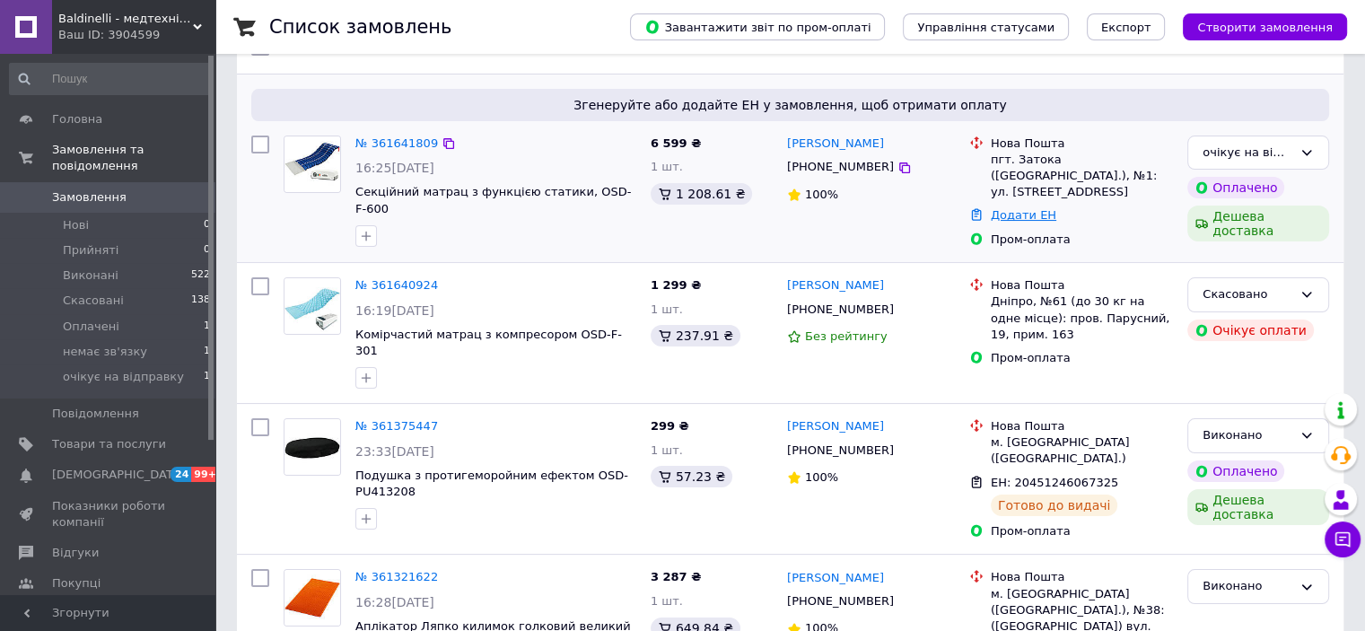
click at [1030, 208] on link "Додати ЕН" at bounding box center [1024, 214] width 66 height 13
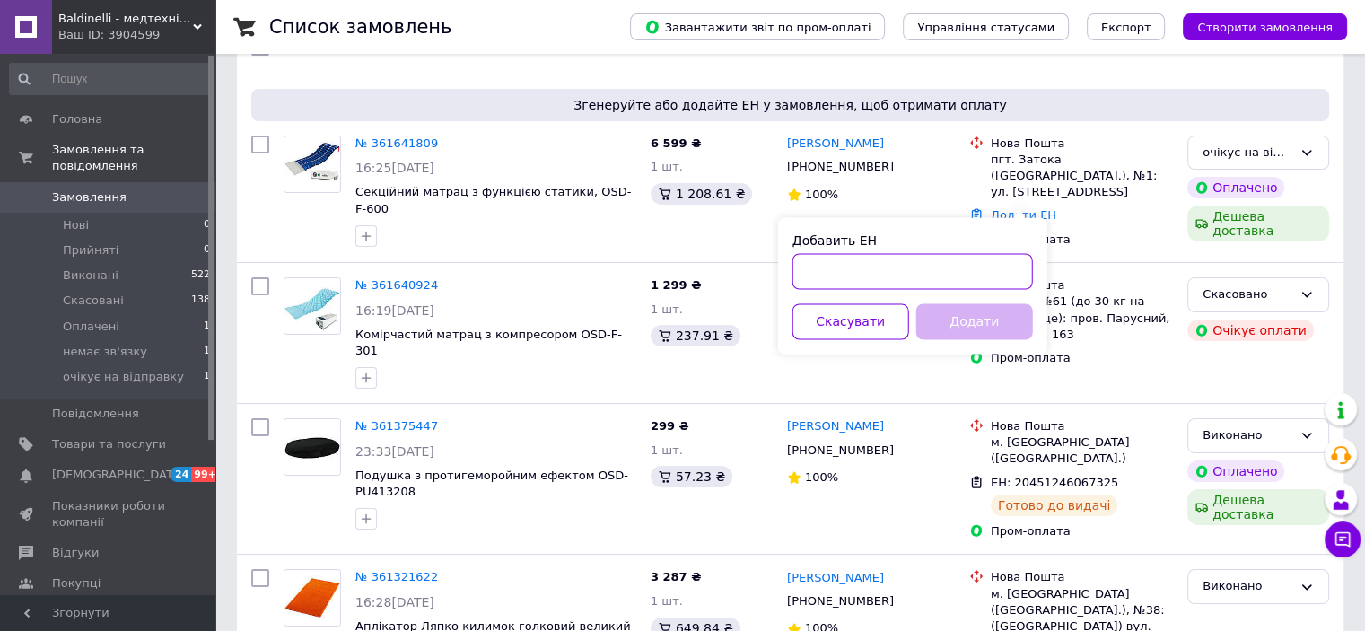
click at [858, 274] on input "Добавить ЕН" at bounding box center [912, 271] width 241 height 36
type input "59001453732908"
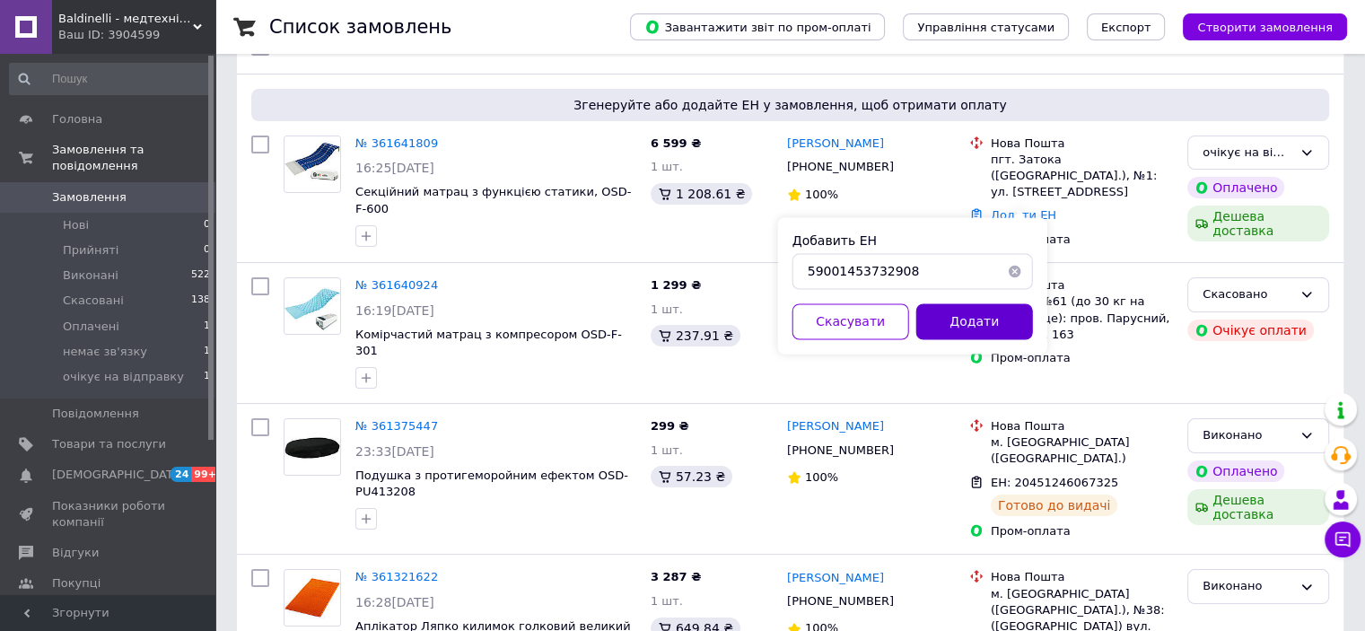
click at [973, 328] on button "Додати" at bounding box center [974, 321] width 117 height 36
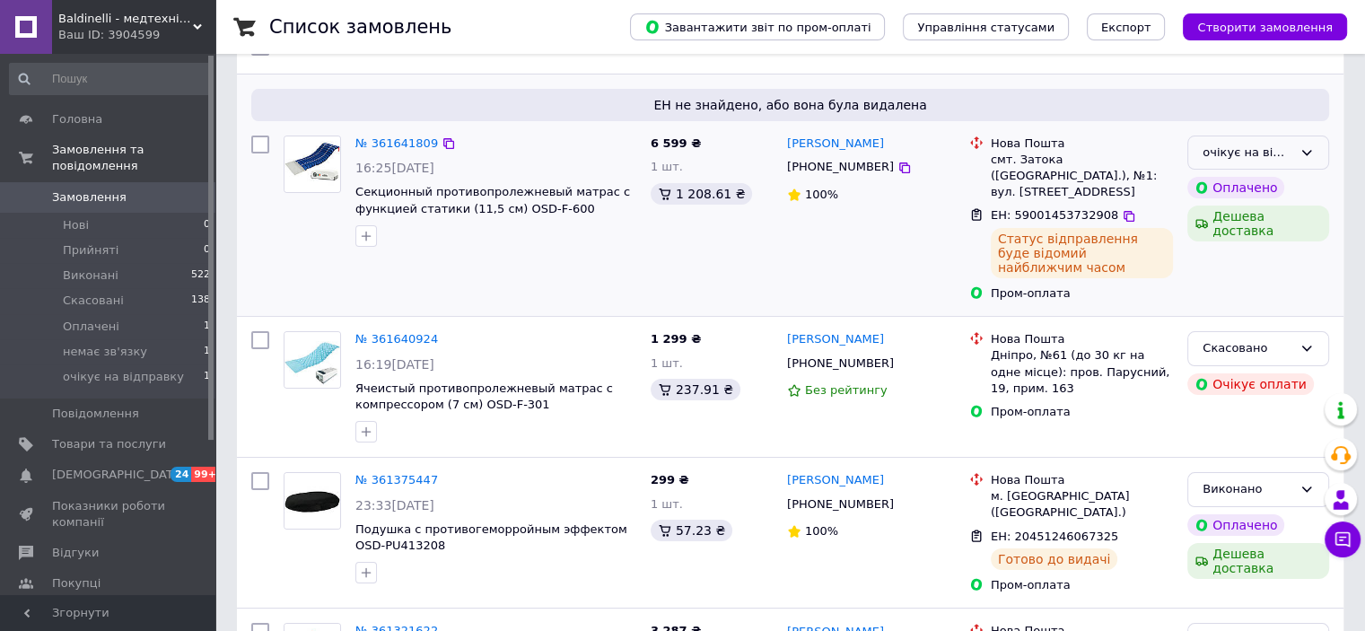
click at [1303, 158] on icon at bounding box center [1306, 152] width 14 height 14
click at [1232, 223] on li "Виконано" at bounding box center [1258, 222] width 140 height 33
click at [407, 143] on link "№ 361641809" at bounding box center [396, 142] width 83 height 13
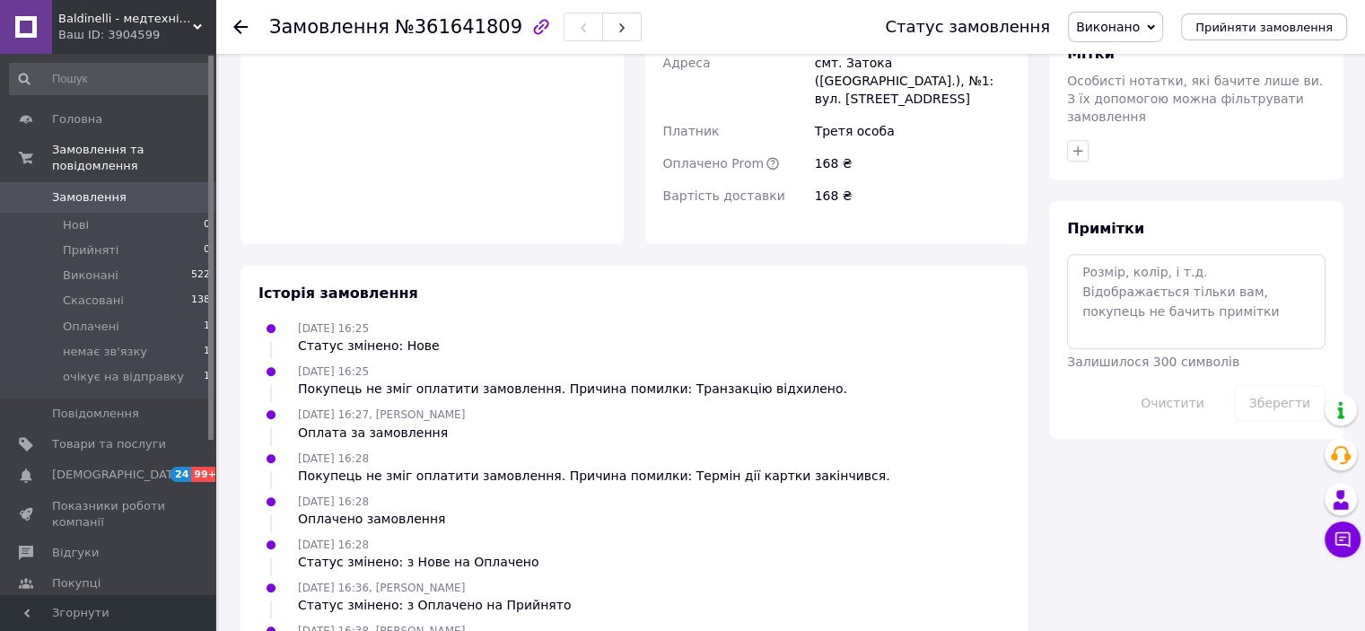
scroll to position [1488, 0]
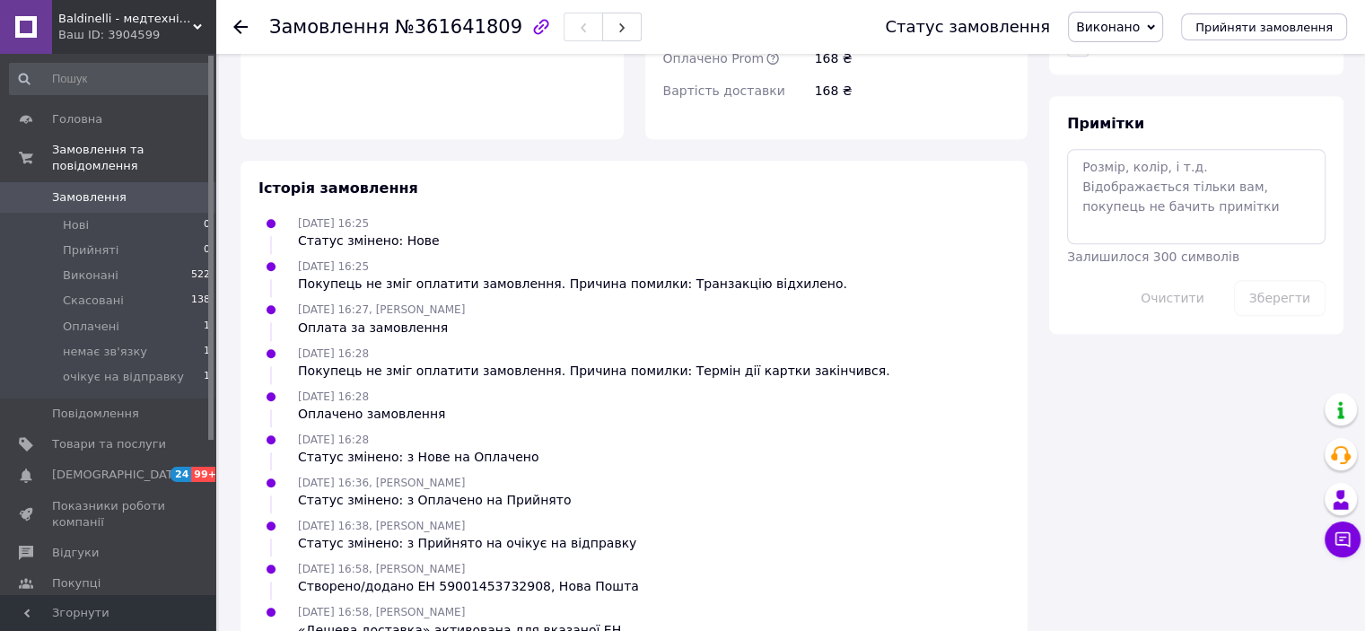
click at [237, 28] on use at bounding box center [240, 27] width 14 height 14
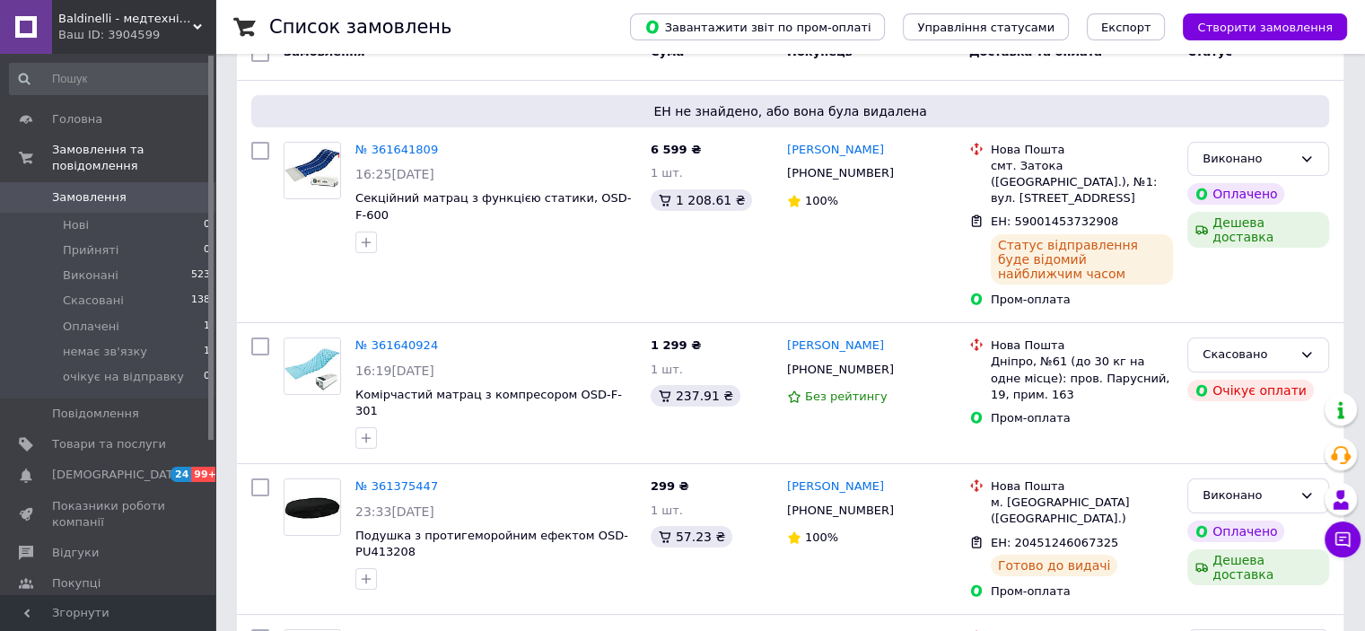
scroll to position [179, 0]
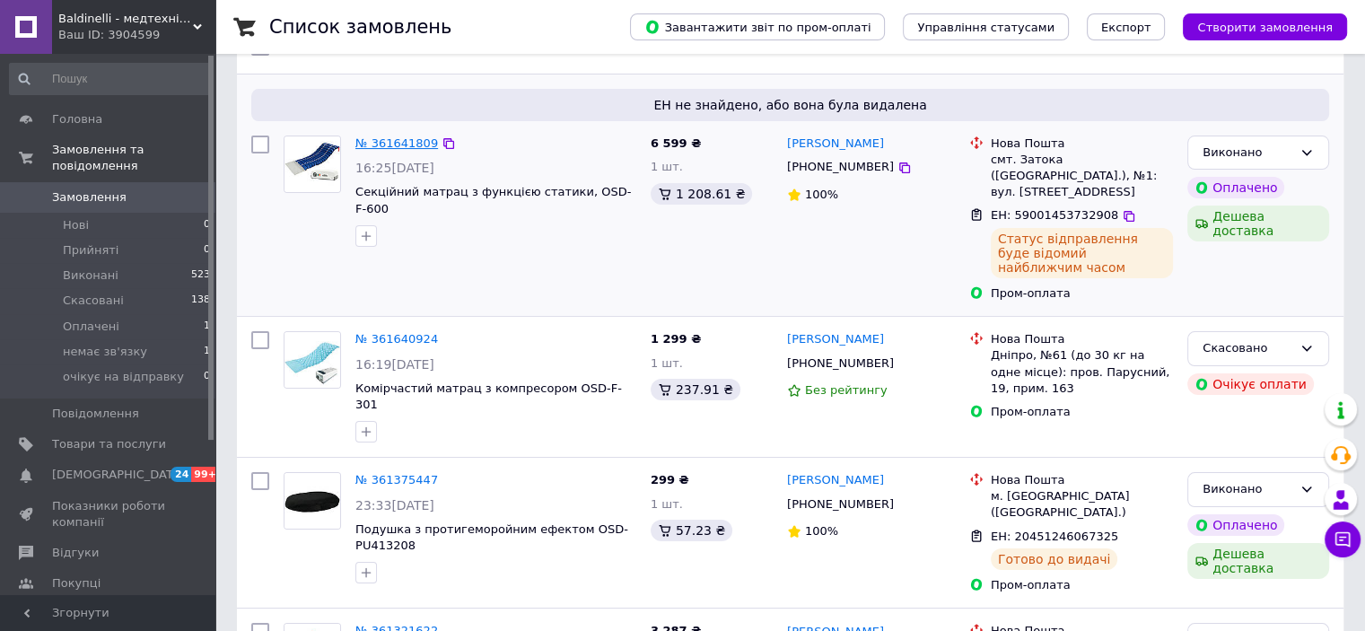
click at [386, 147] on link "№ 361641809" at bounding box center [396, 142] width 83 height 13
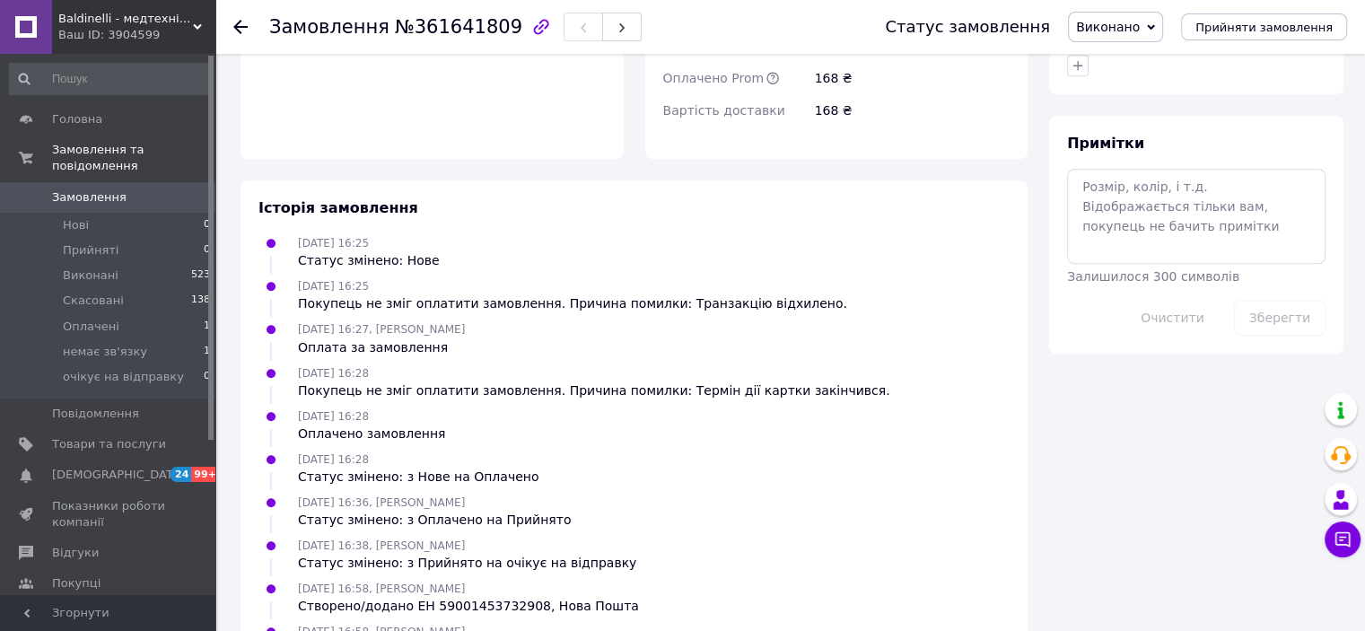
scroll to position [1488, 0]
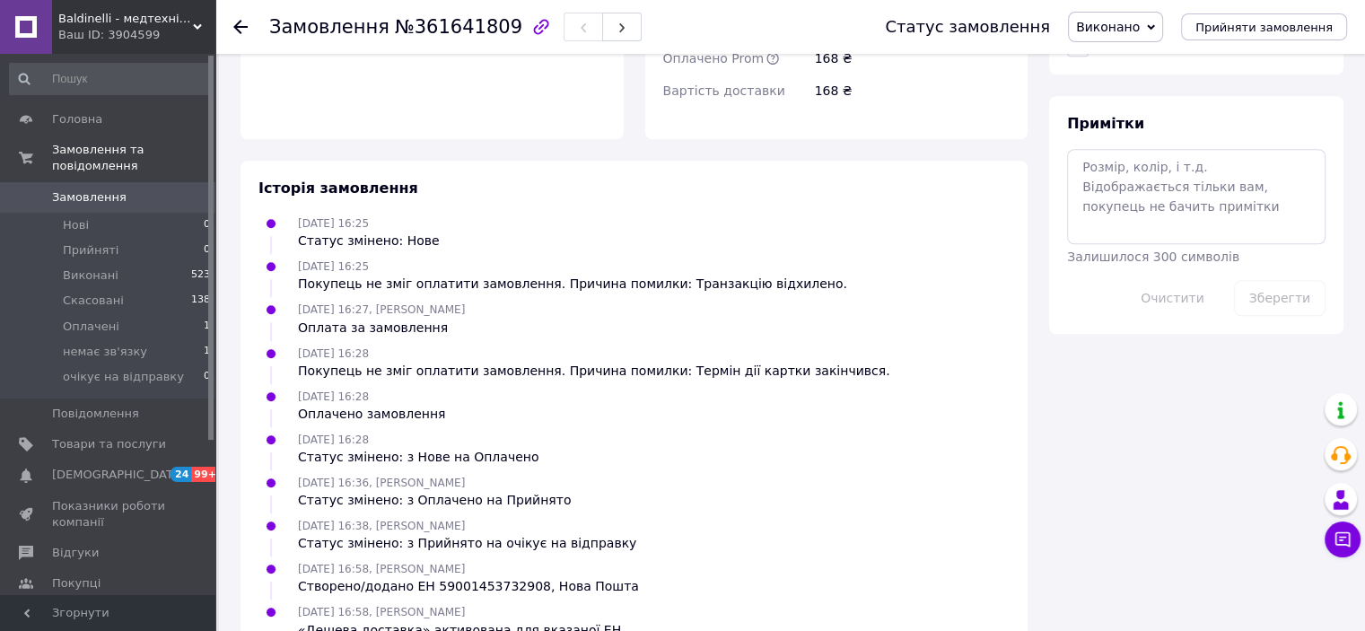
click at [246, 28] on icon at bounding box center [240, 27] width 14 height 14
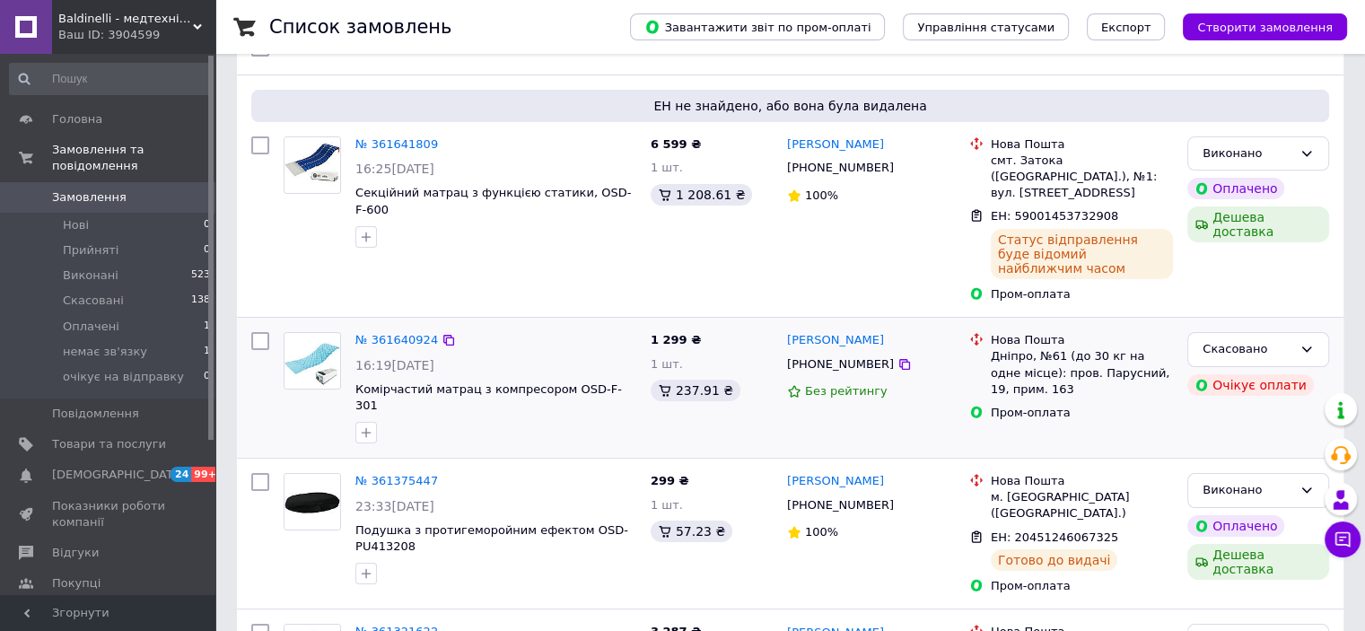
scroll to position [179, 0]
click at [1342, 542] on icon at bounding box center [1343, 539] width 18 height 18
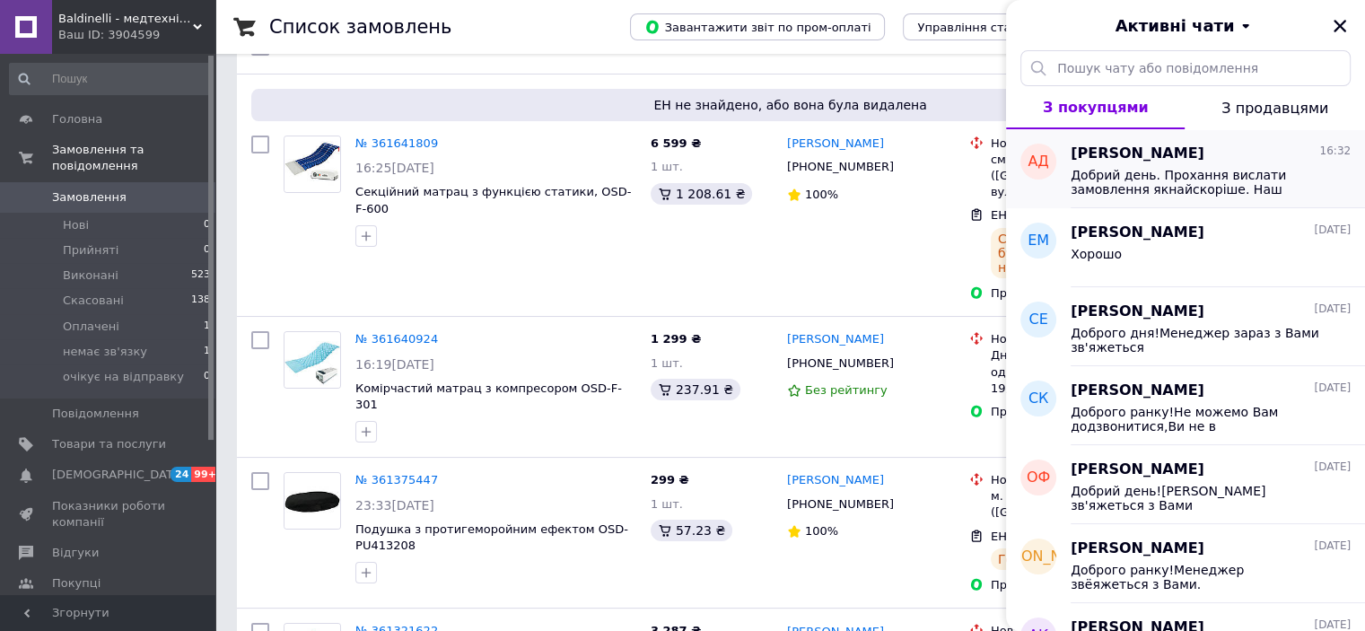
click at [1142, 169] on span "Добрий день. Прохання вислати замовлення якнайскоріше. Наш матрас раптово вийшо…" at bounding box center [1198, 182] width 255 height 29
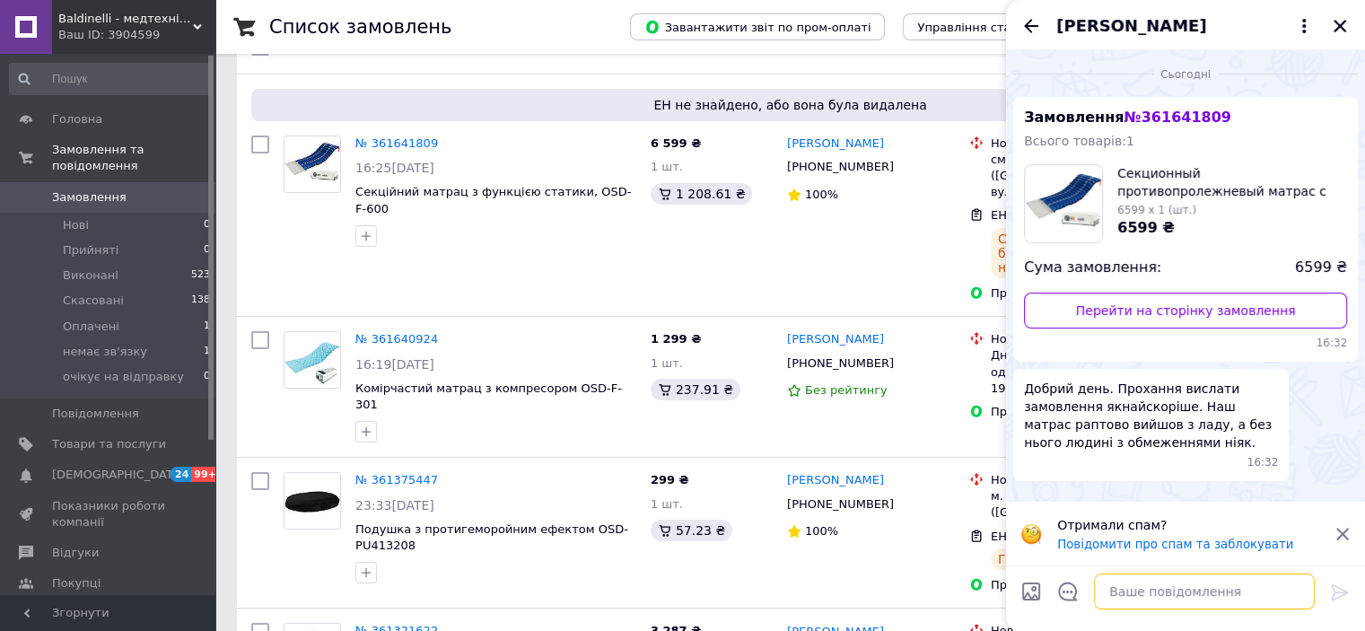
click at [1194, 591] on textarea at bounding box center [1204, 591] width 221 height 36
type textarea "Добрий день! Відправили"
click at [404, 139] on link "№ 361641809" at bounding box center [396, 142] width 83 height 13
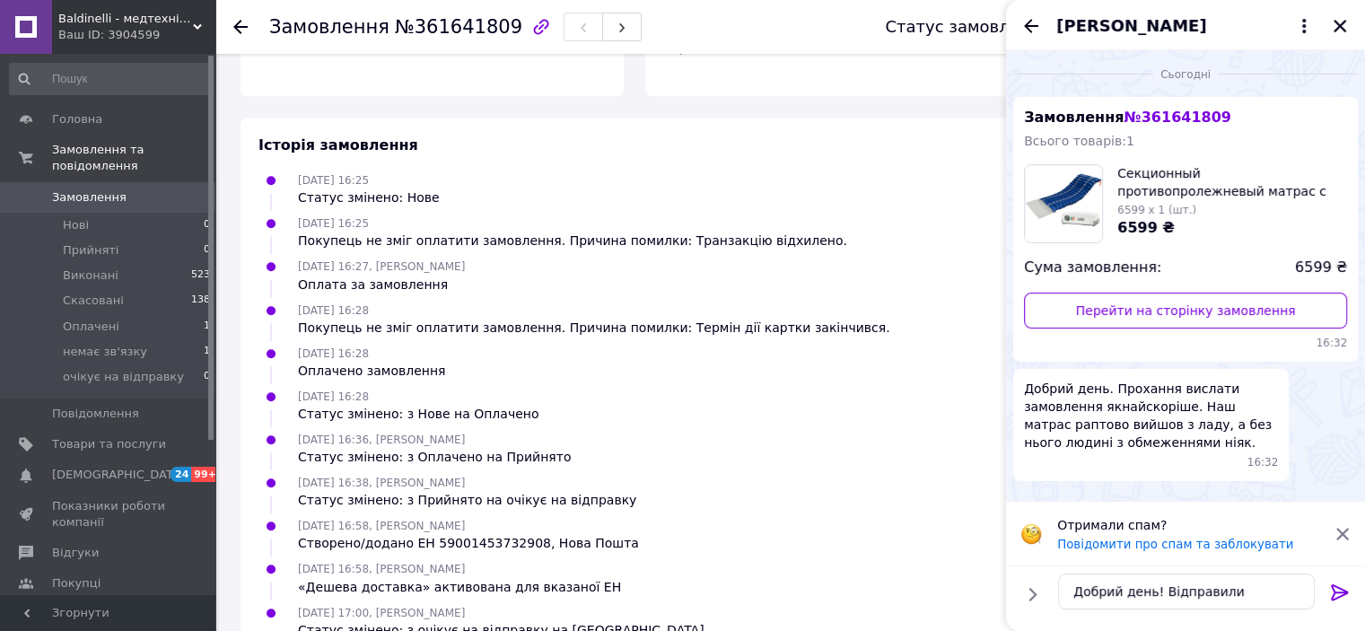
scroll to position [1532, 0]
click at [236, 28] on use at bounding box center [240, 27] width 14 height 14
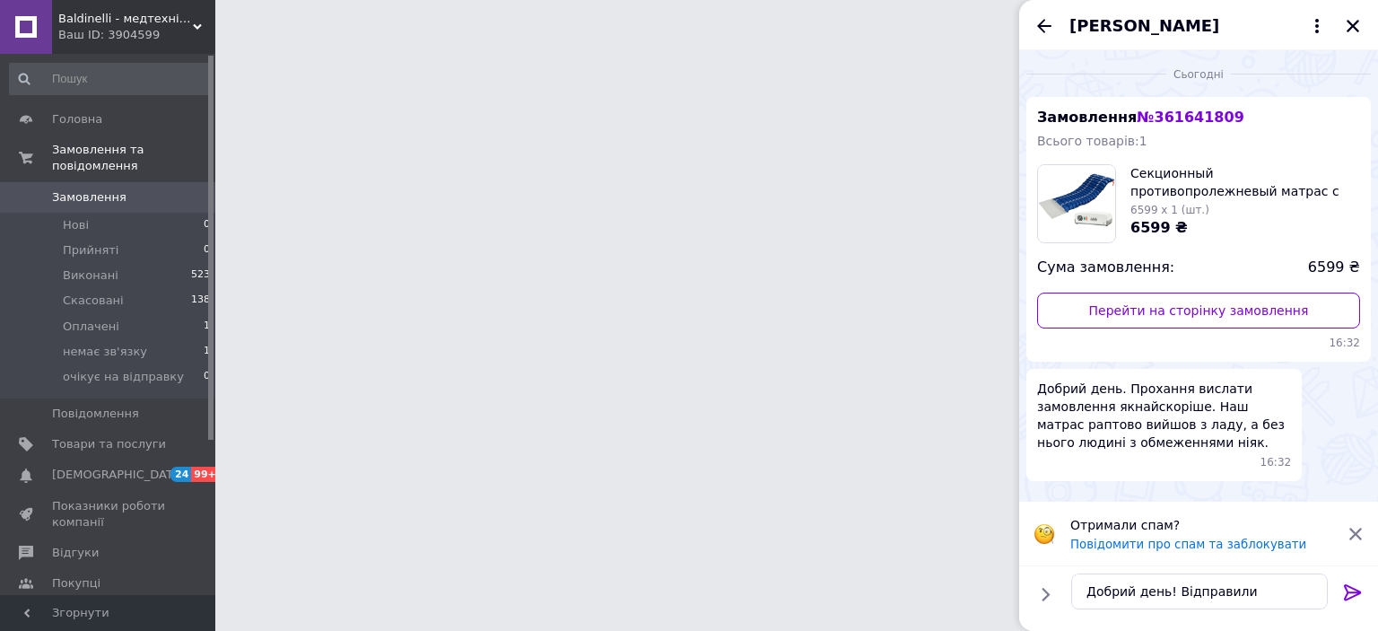
click at [1355, 595] on icon at bounding box center [1352, 592] width 17 height 16
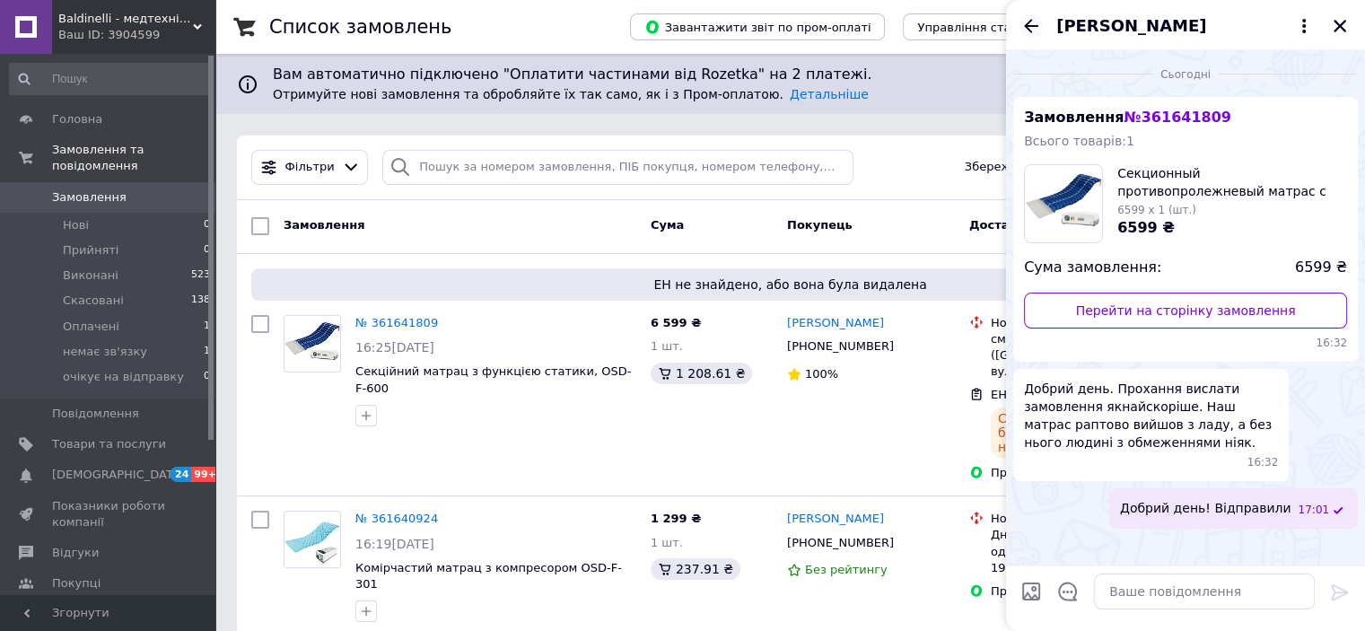
click at [1030, 21] on icon "Назад" at bounding box center [1031, 25] width 14 height 13
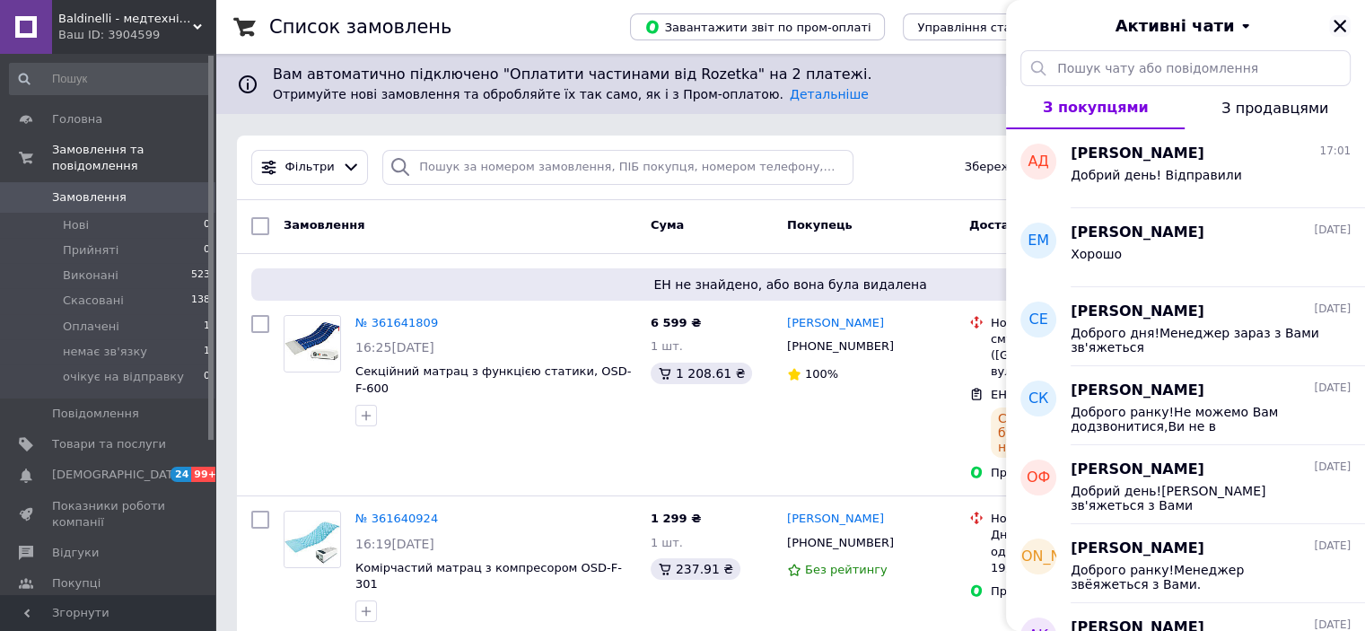
click at [1343, 24] on icon "Закрити" at bounding box center [1340, 26] width 13 height 13
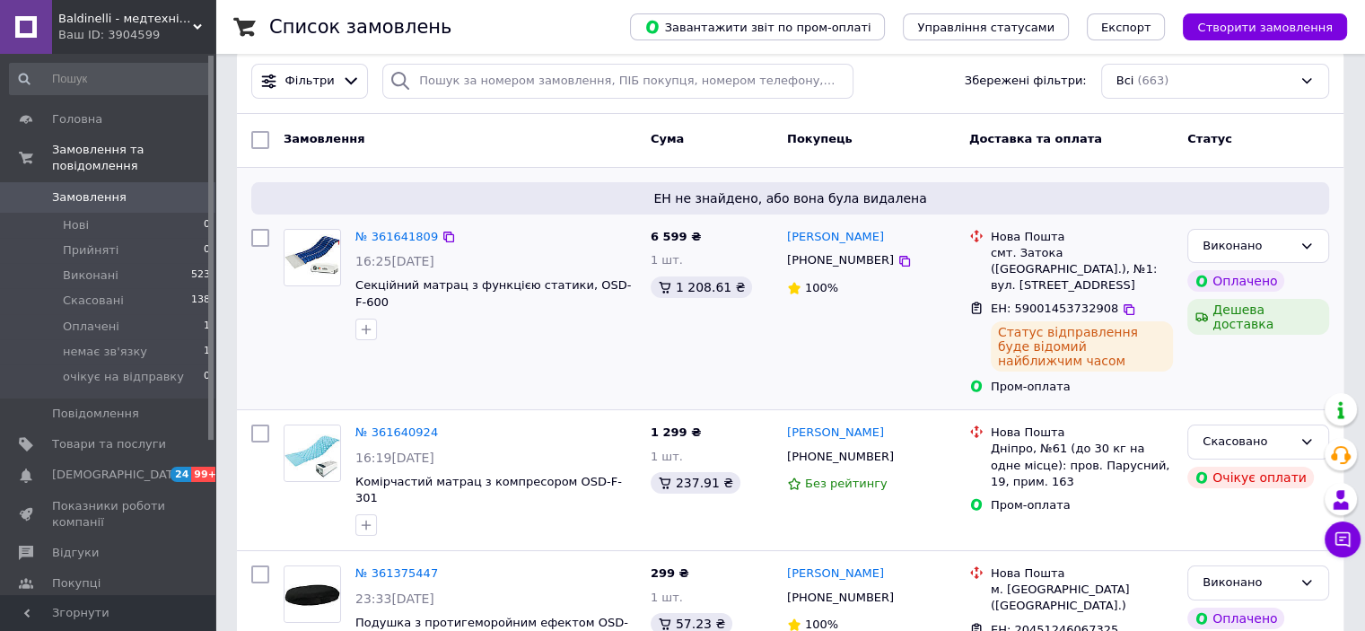
scroll to position [90, 0]
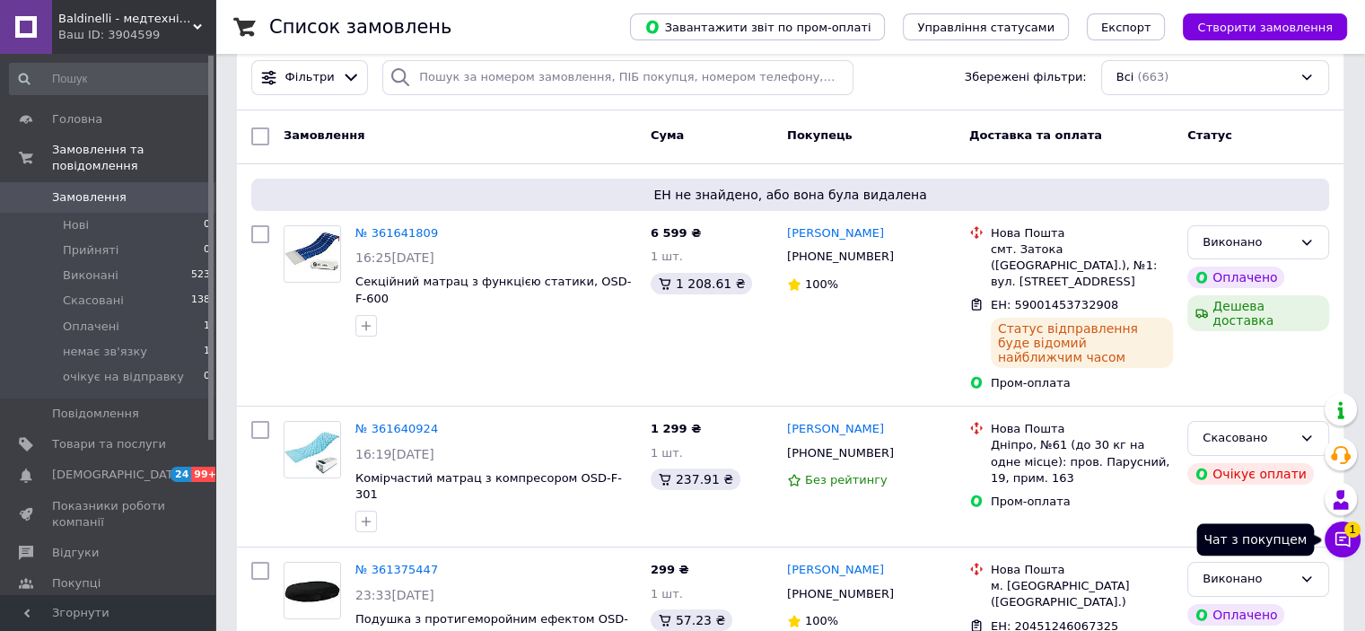
click at [1352, 536] on span "1" at bounding box center [1352, 529] width 16 height 16
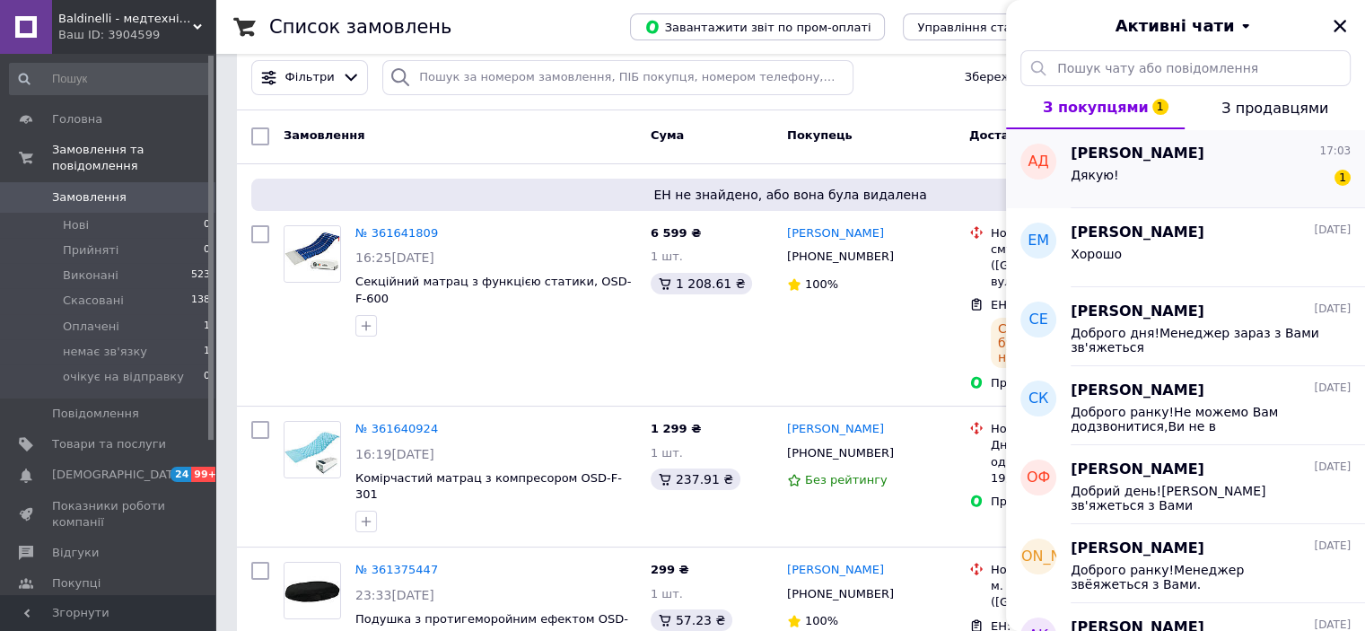
click at [1170, 173] on div "Дякую! 1" at bounding box center [1211, 178] width 280 height 29
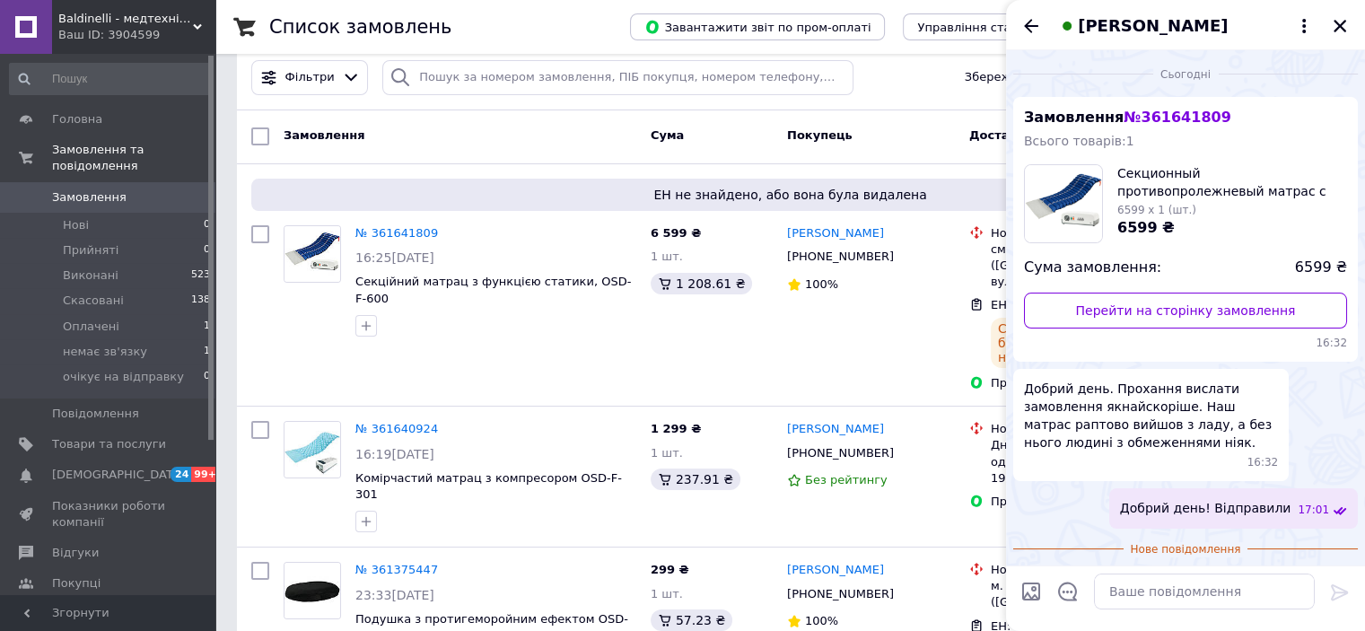
scroll to position [50, 0]
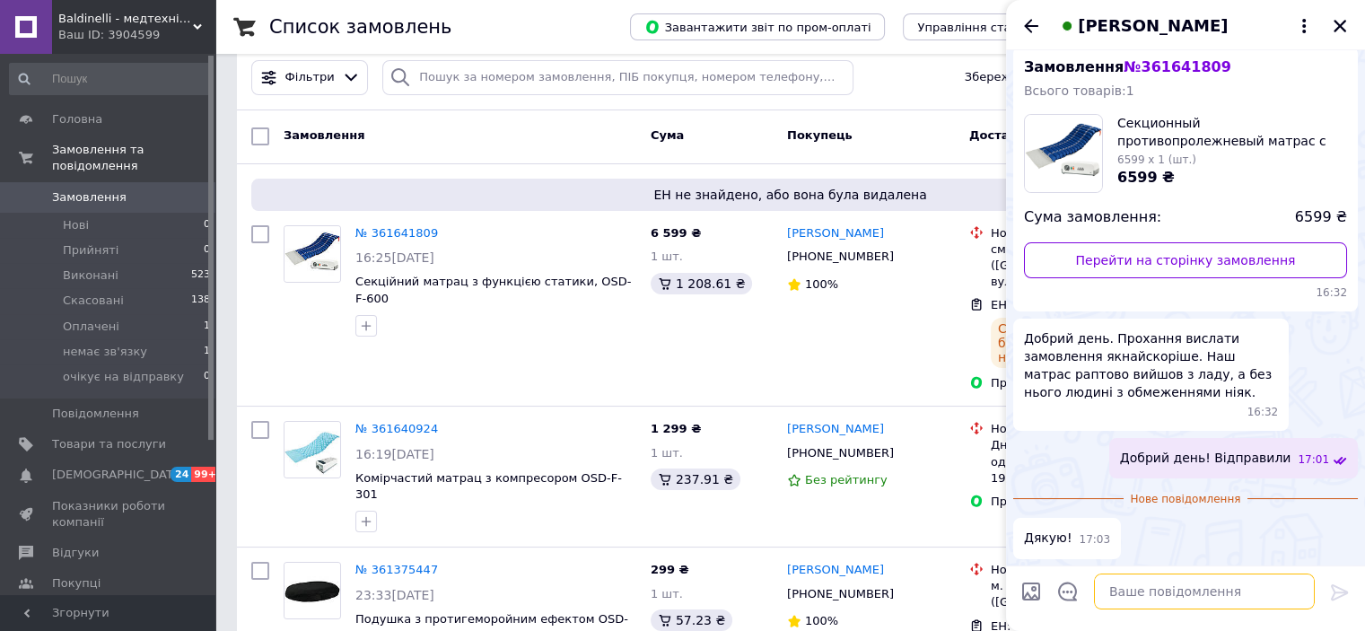
click at [1173, 582] on textarea at bounding box center [1204, 591] width 221 height 36
type textarea "Будь ласка!"
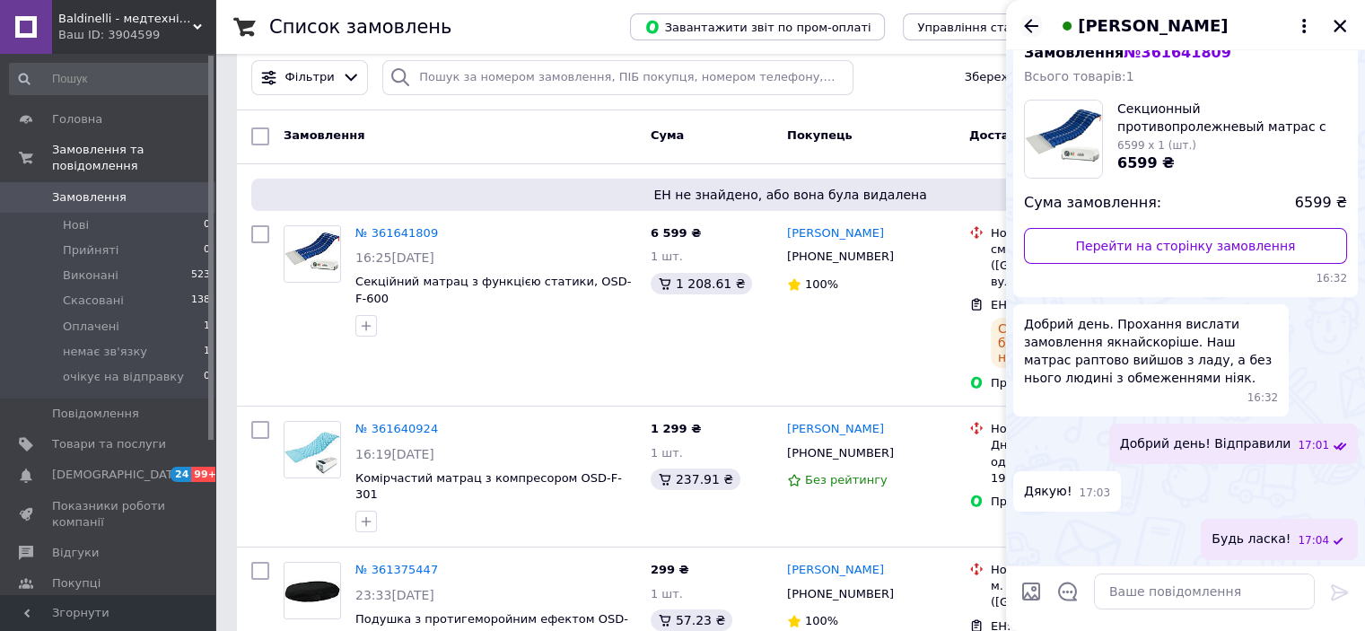
click at [1033, 21] on icon "Назад" at bounding box center [1031, 26] width 22 height 22
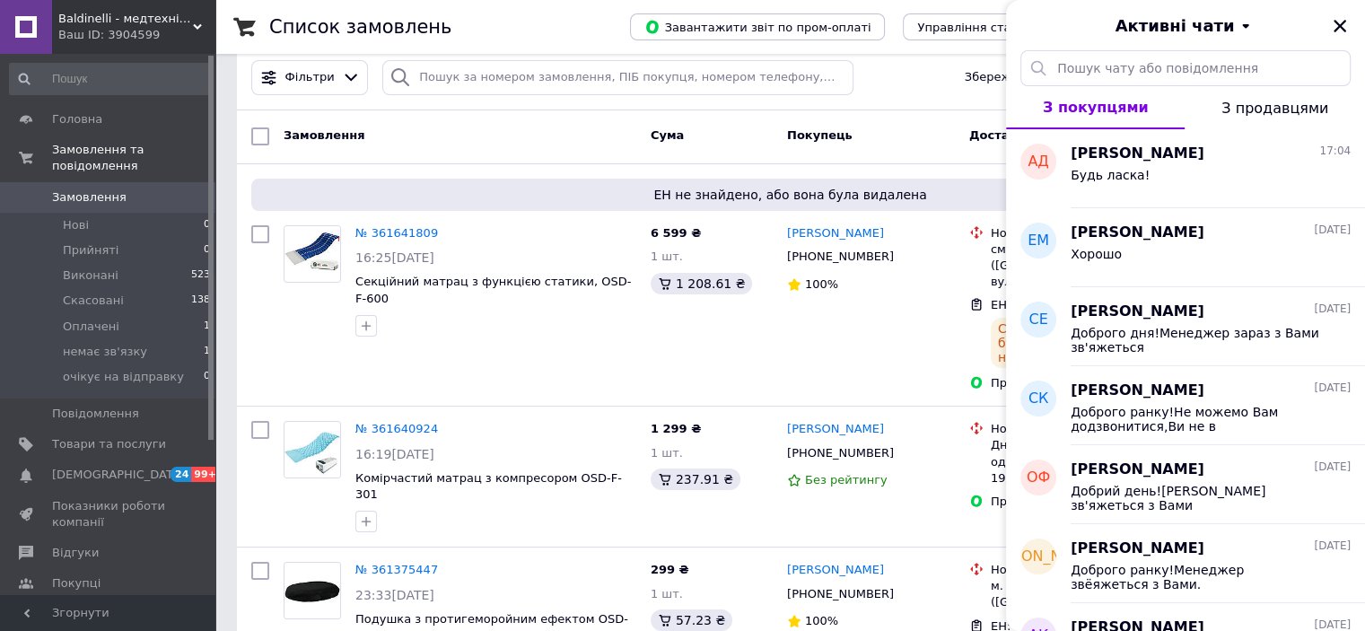
click at [1352, 22] on div "Активні чати" at bounding box center [1185, 25] width 359 height 50
click at [1338, 25] on icon "Закрити" at bounding box center [1340, 26] width 13 height 13
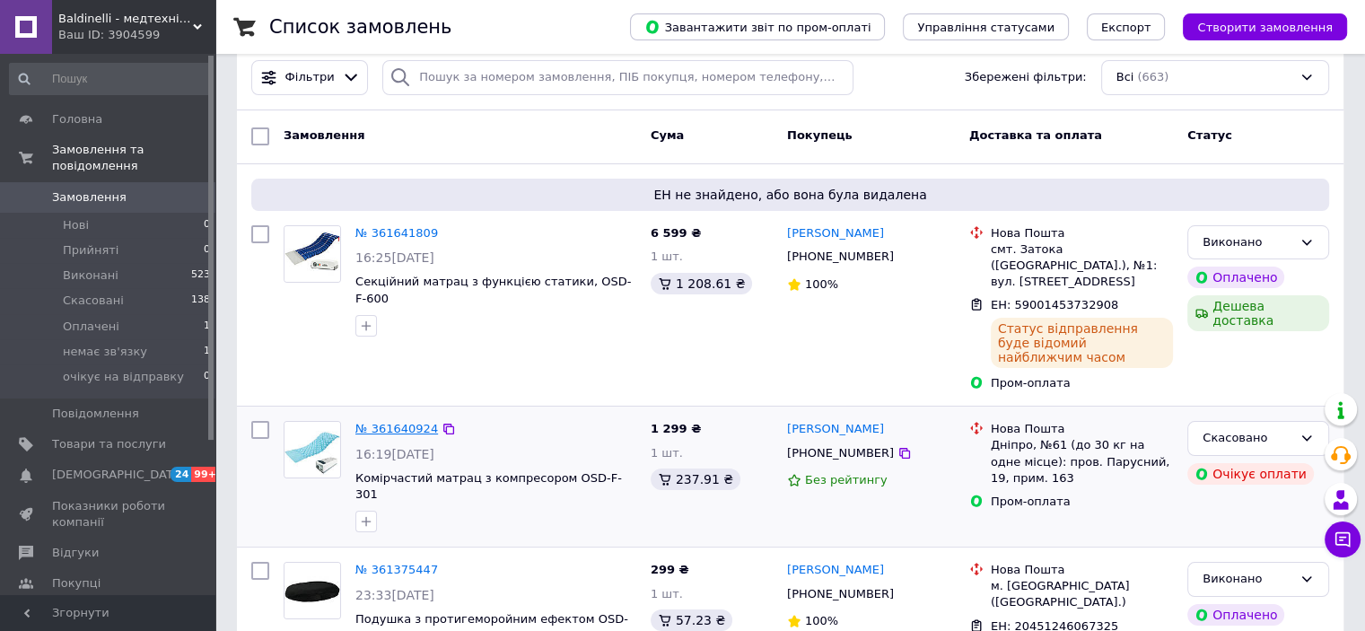
click at [386, 422] on link "№ 361640924" at bounding box center [396, 428] width 83 height 13
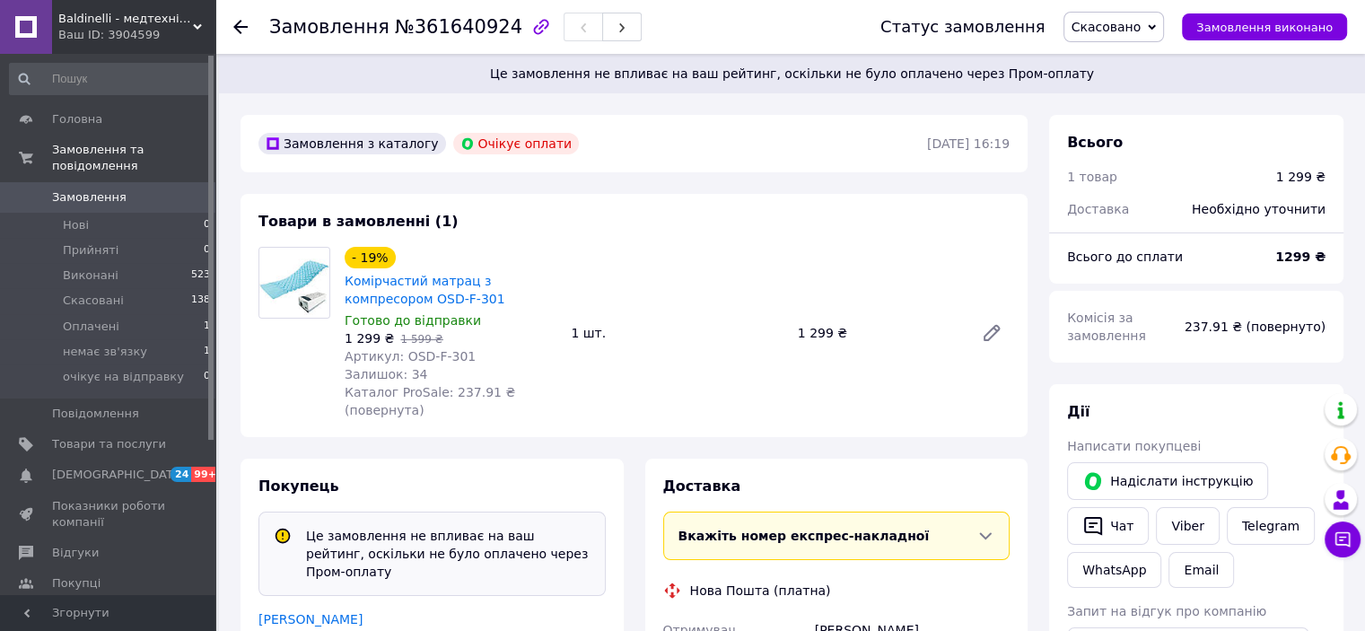
click at [246, 22] on icon at bounding box center [240, 27] width 14 height 14
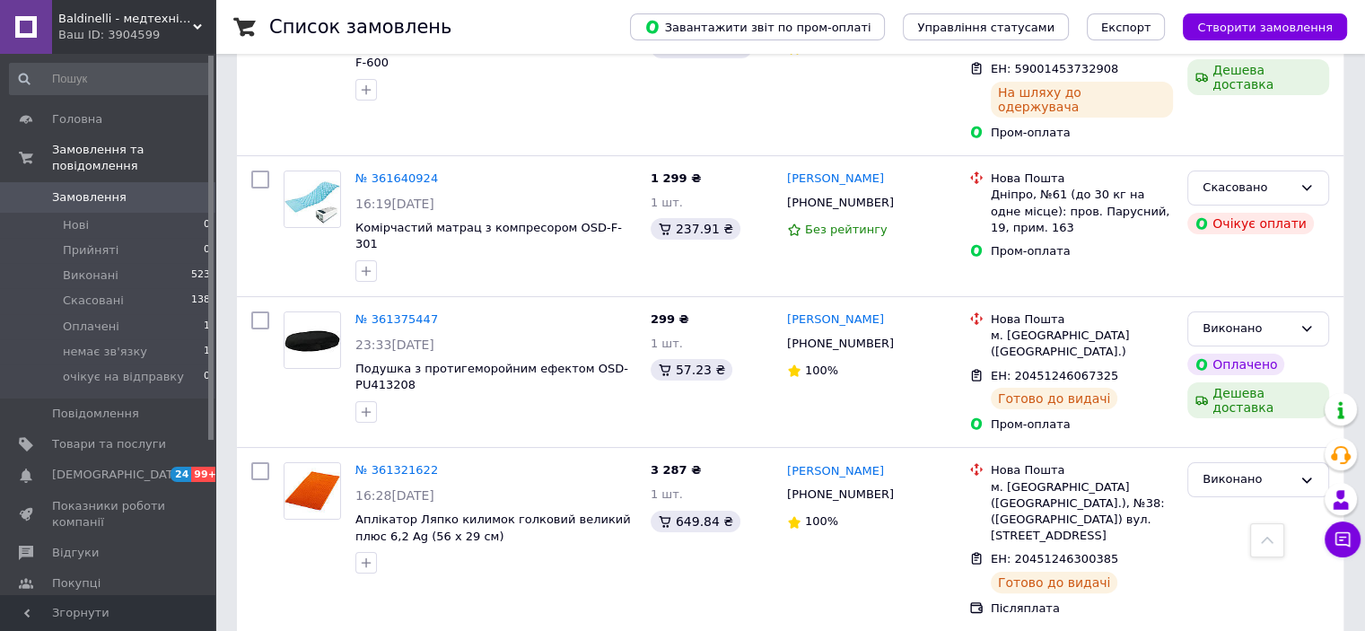
scroll to position [90, 0]
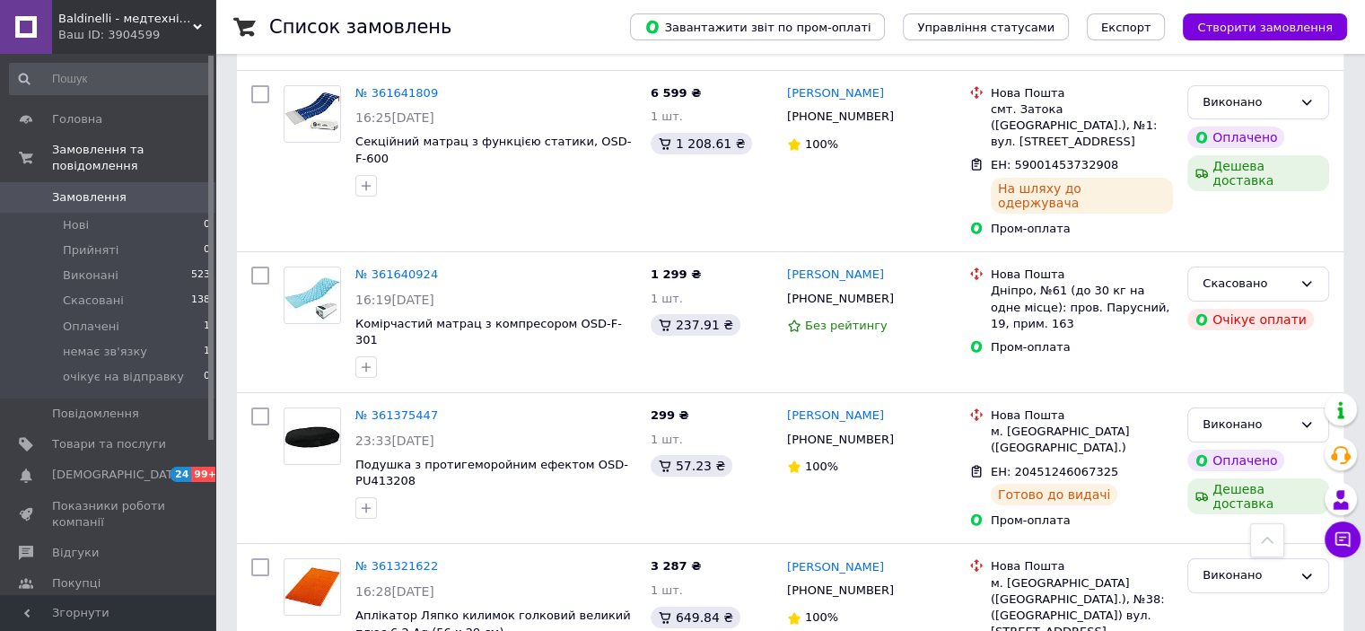
scroll to position [179, 0]
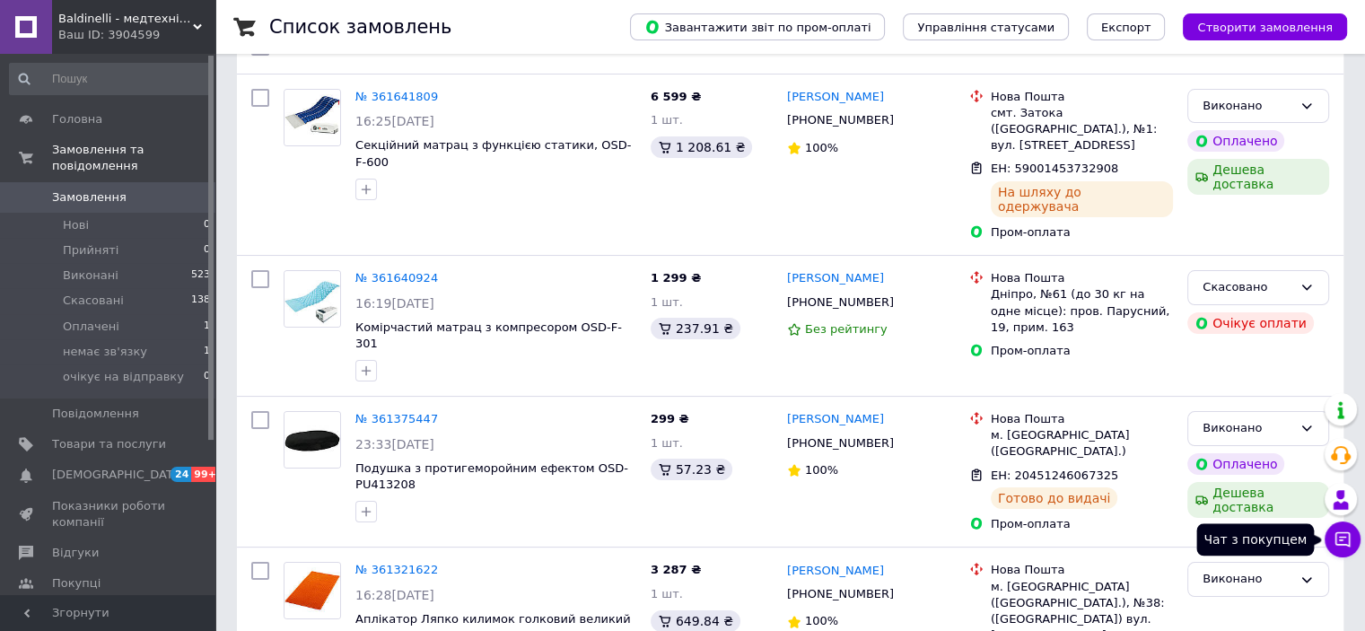
click at [1353, 540] on button "Чат з покупцем" at bounding box center [1343, 539] width 36 height 36
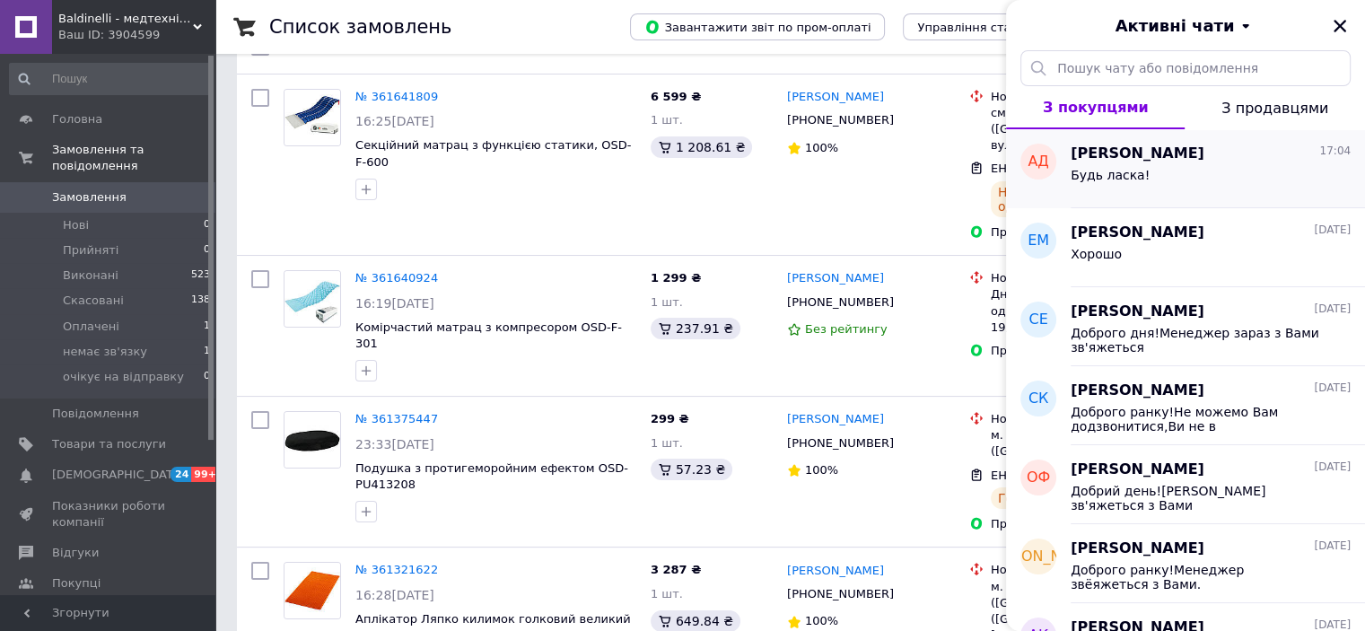
click at [1135, 162] on span "[PERSON_NAME]" at bounding box center [1138, 154] width 134 height 21
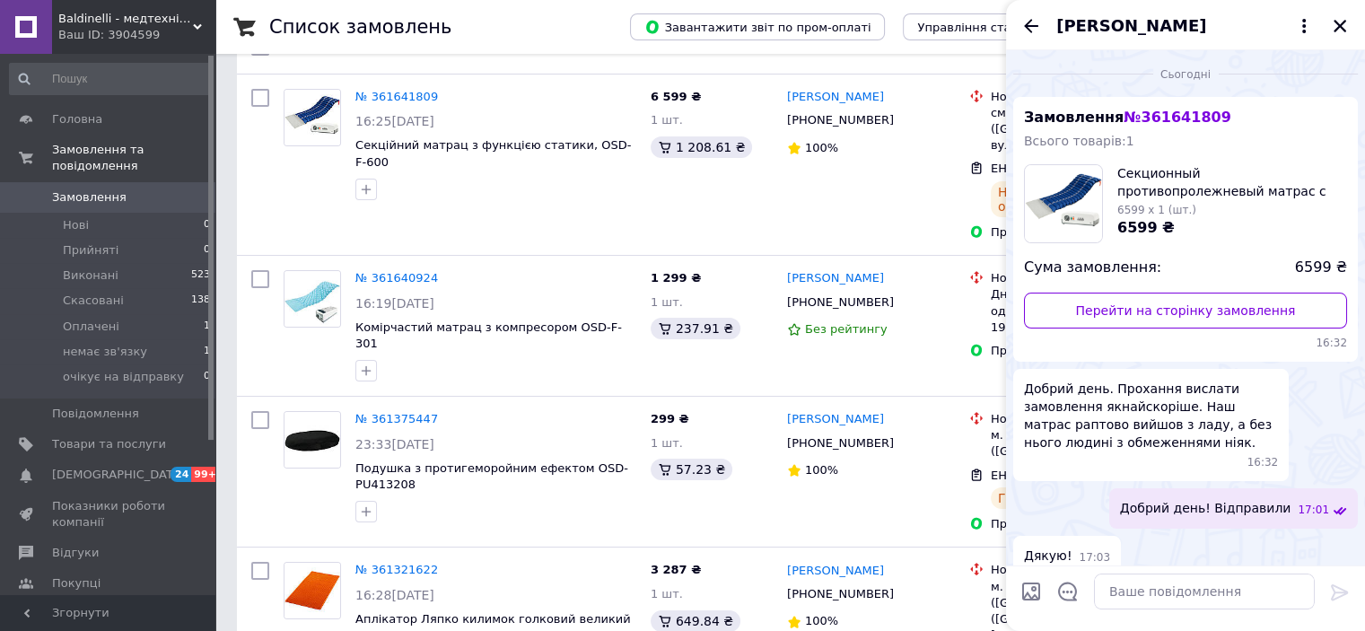
scroll to position [65, 0]
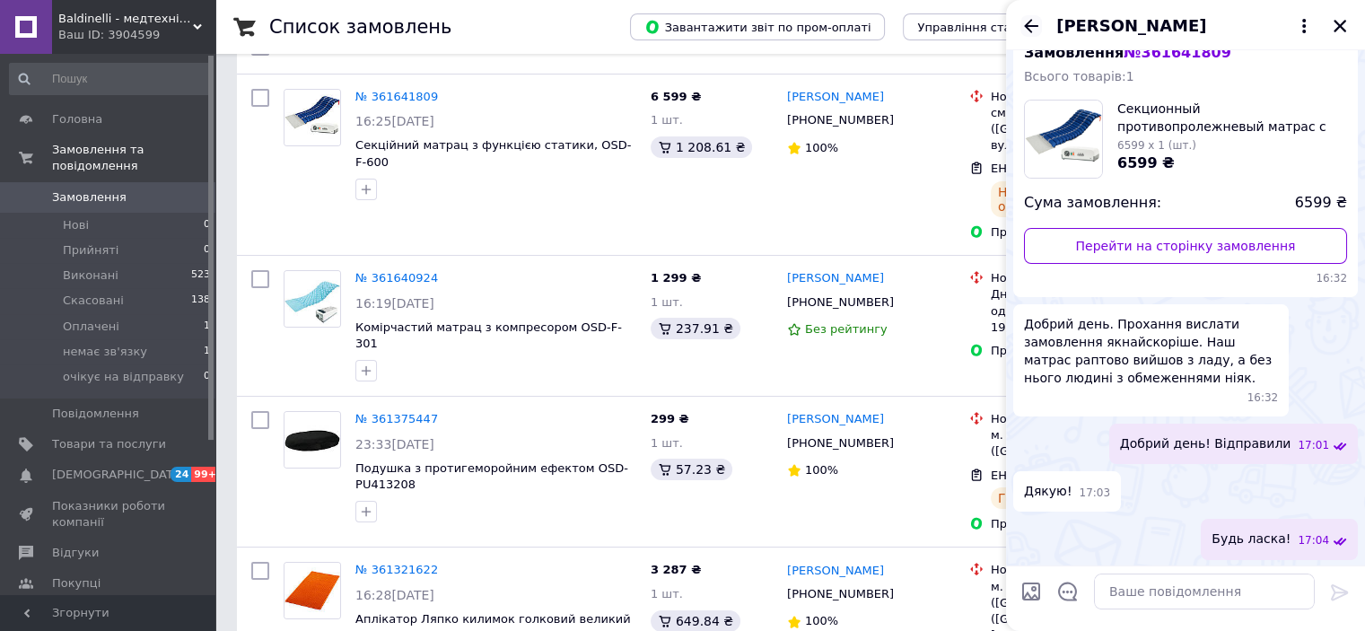
click at [1031, 24] on icon "Назад" at bounding box center [1031, 26] width 22 height 22
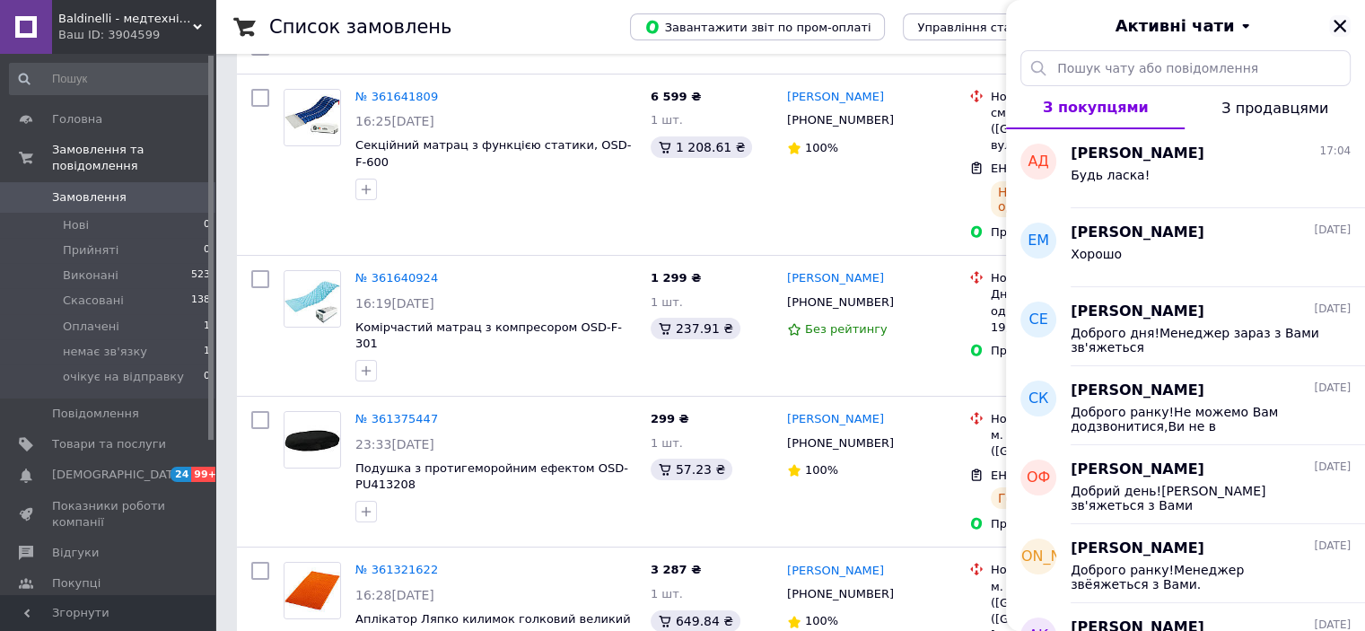
click at [1344, 29] on icon "Закрити" at bounding box center [1340, 26] width 16 height 16
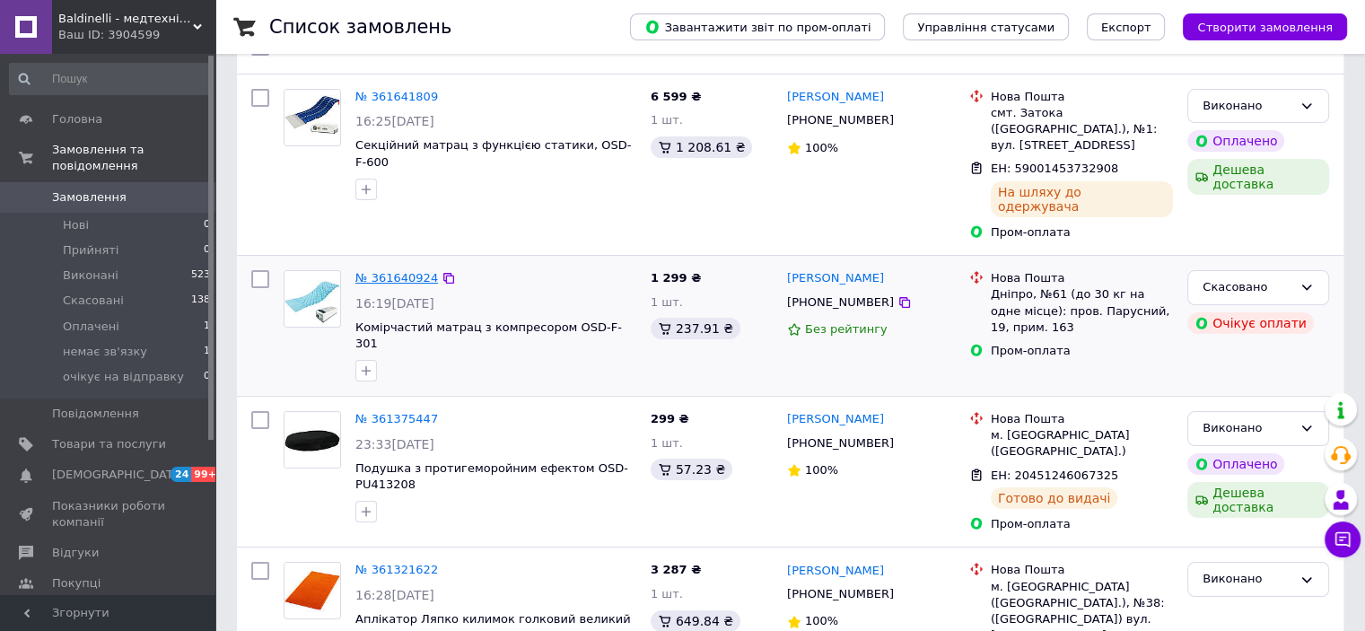
click at [394, 271] on link "№ 361640924" at bounding box center [396, 277] width 83 height 13
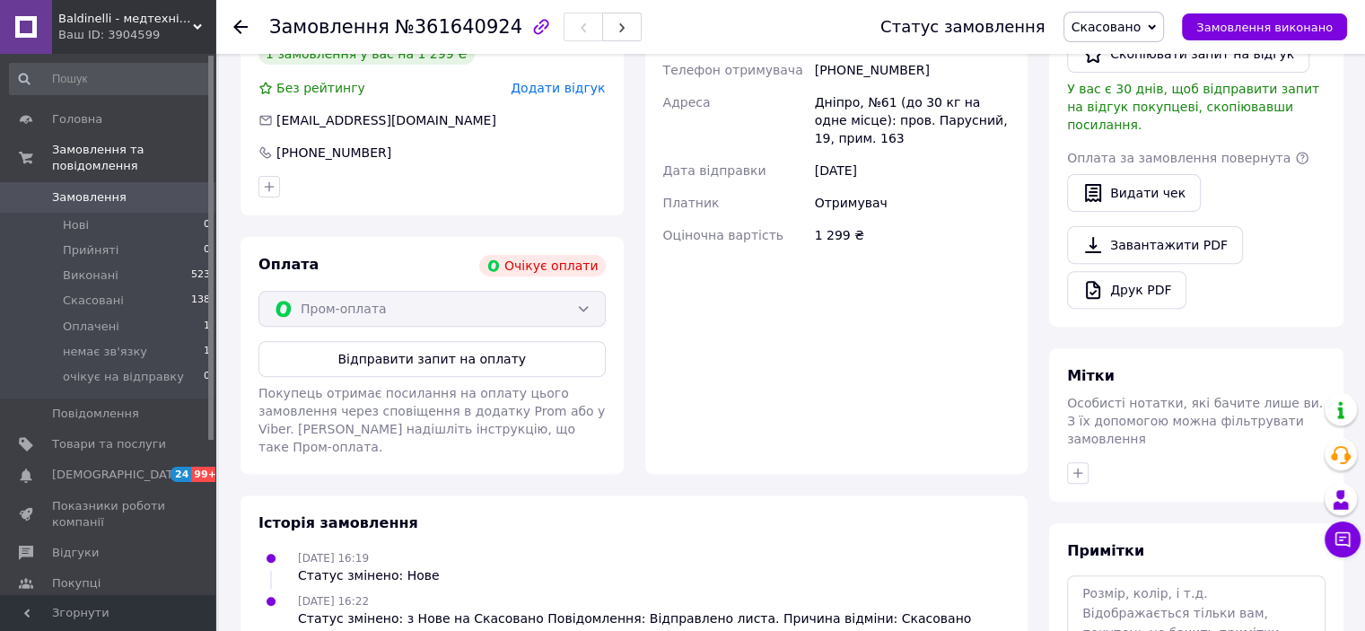
scroll to position [668, 0]
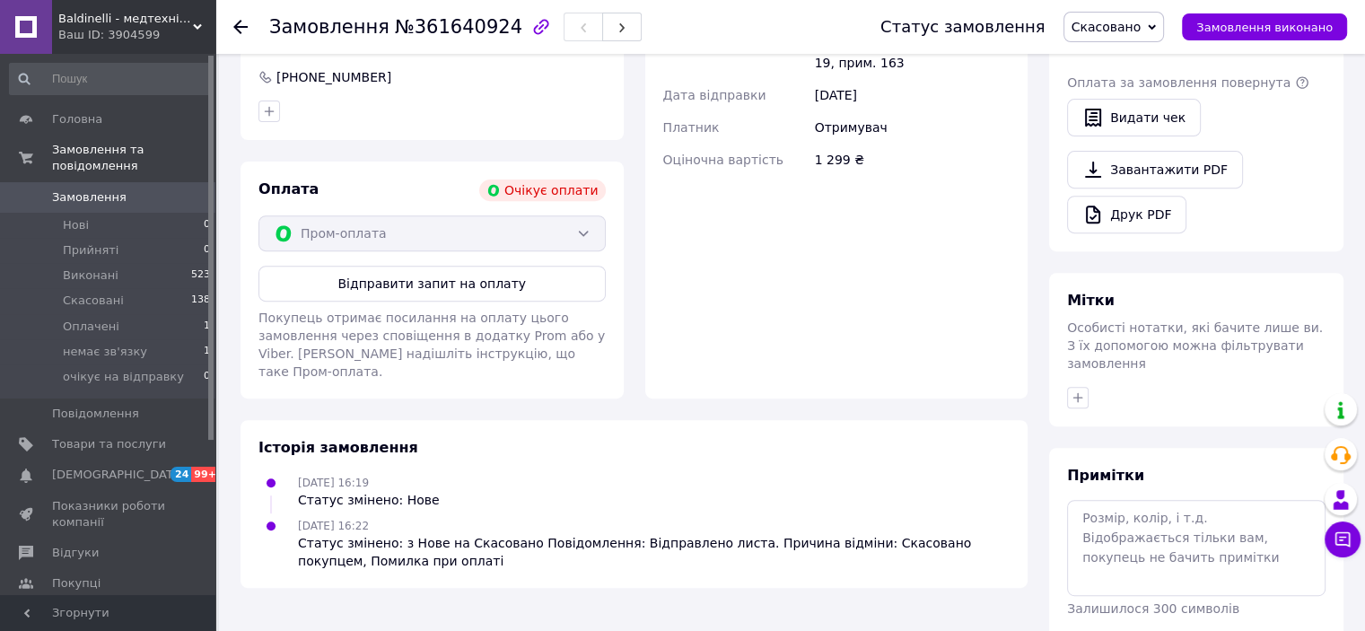
click at [243, 24] on icon at bounding box center [240, 27] width 14 height 14
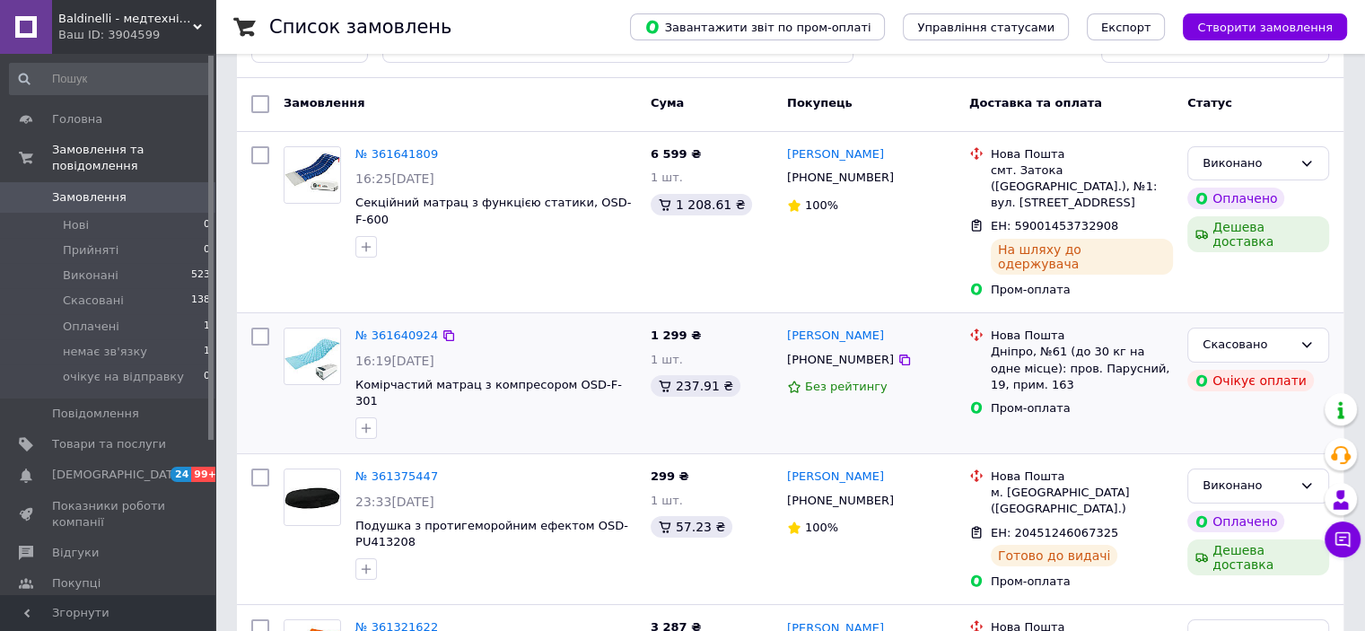
scroll to position [179, 0]
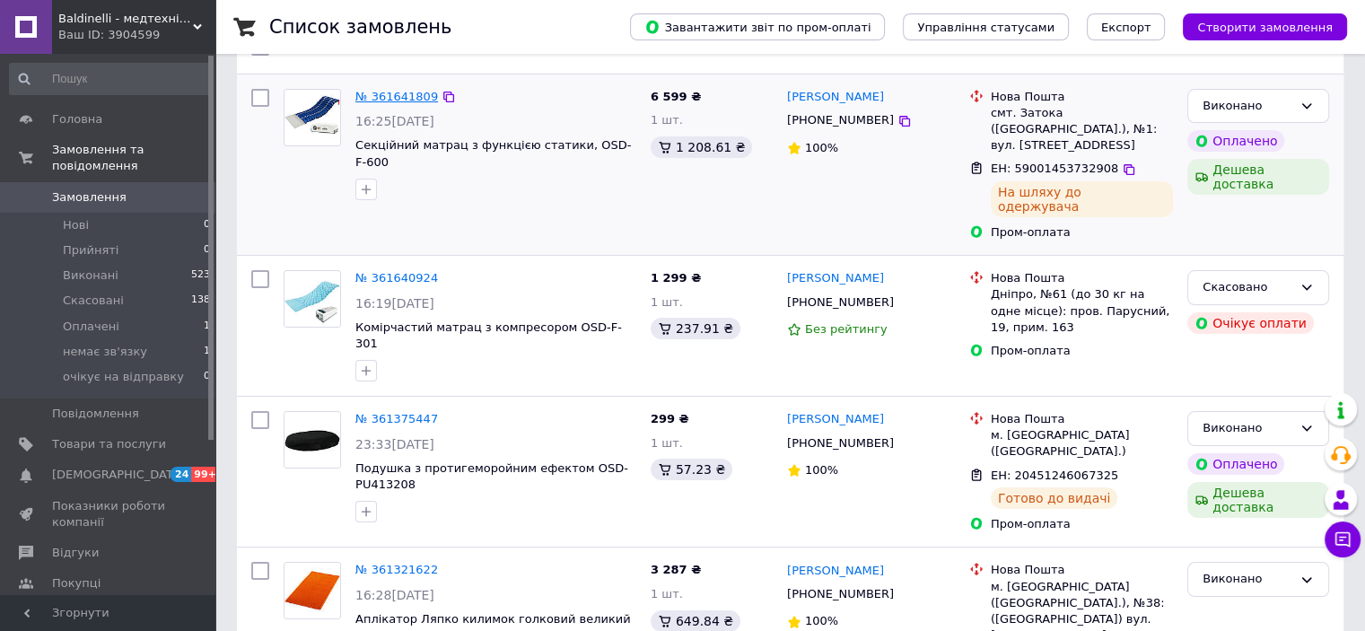
click at [389, 95] on link "№ 361641809" at bounding box center [396, 96] width 83 height 13
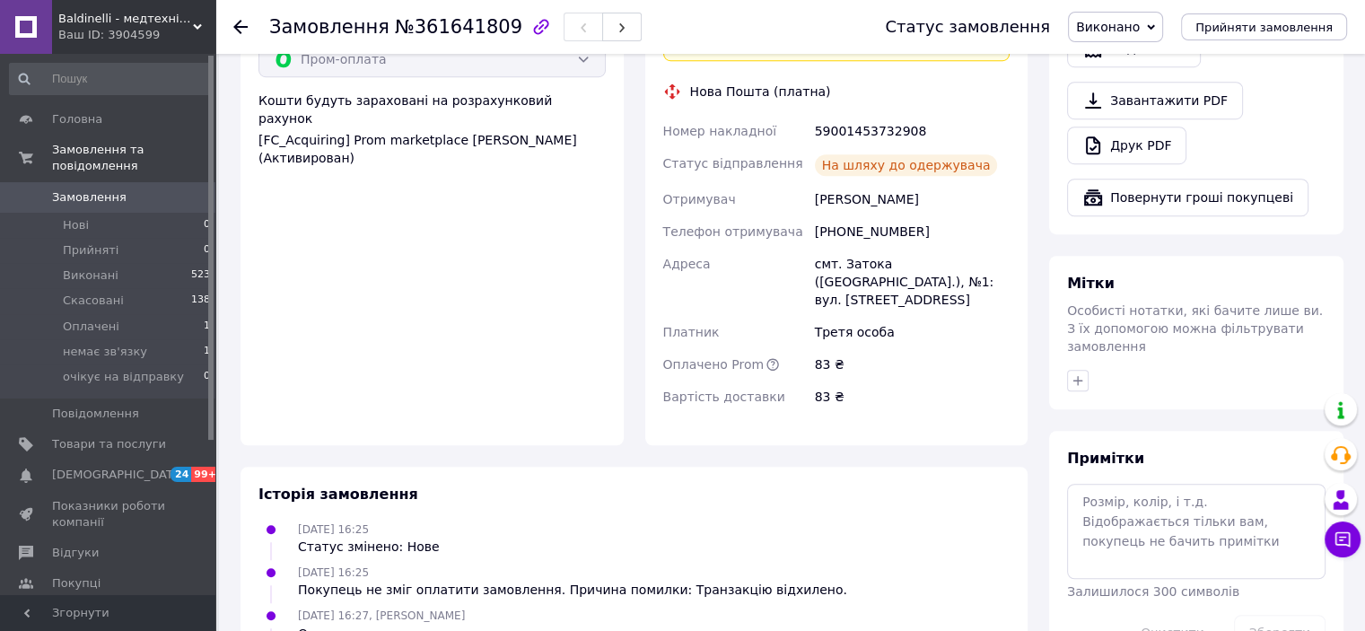
scroll to position [1137, 0]
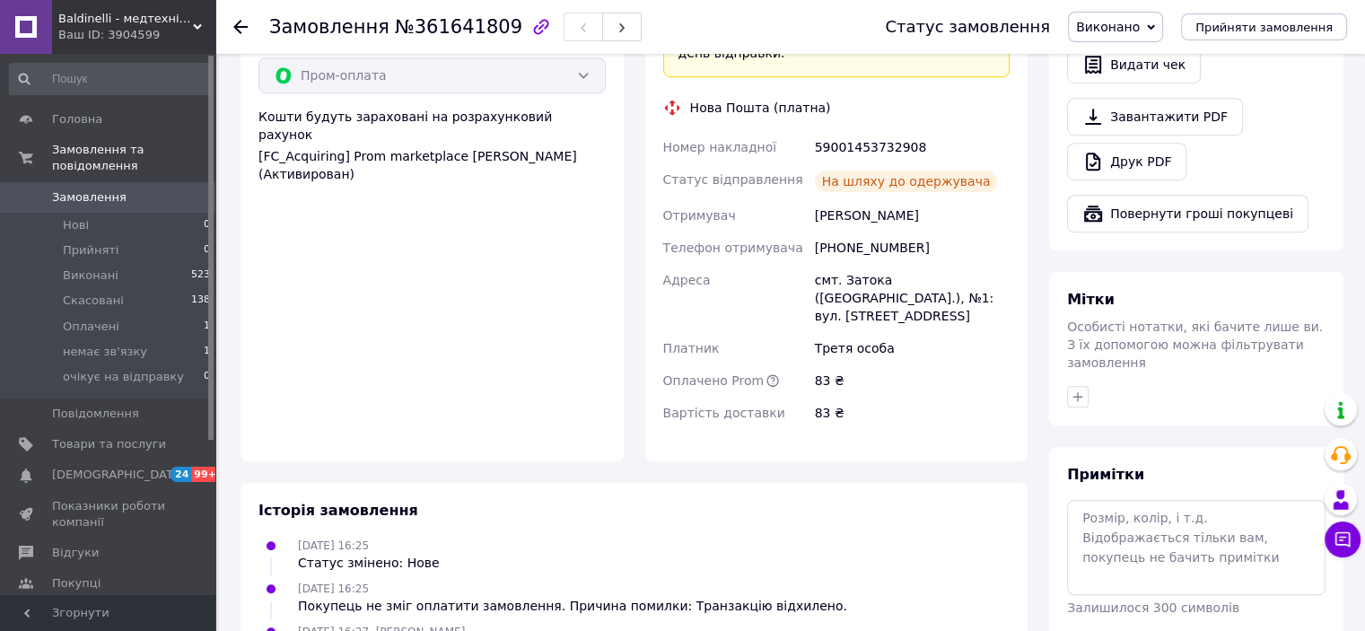
click at [237, 30] on use at bounding box center [240, 27] width 14 height 14
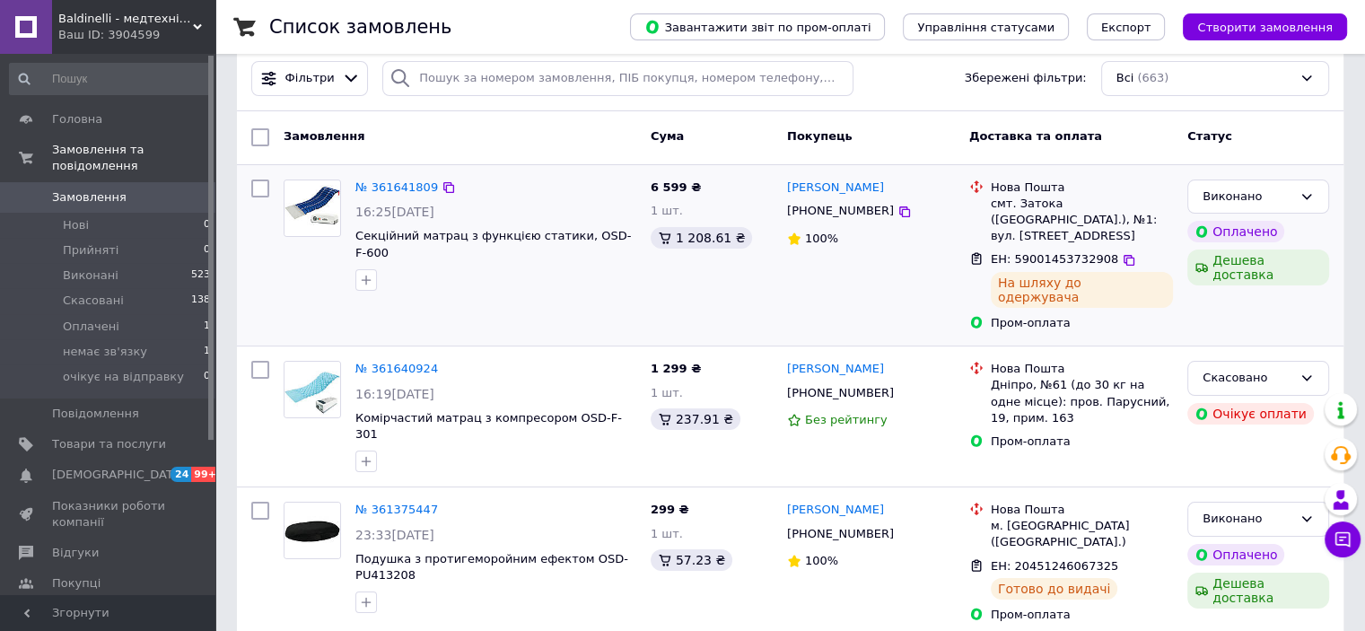
scroll to position [90, 0]
click at [83, 545] on span "Відгуки" at bounding box center [75, 553] width 47 height 16
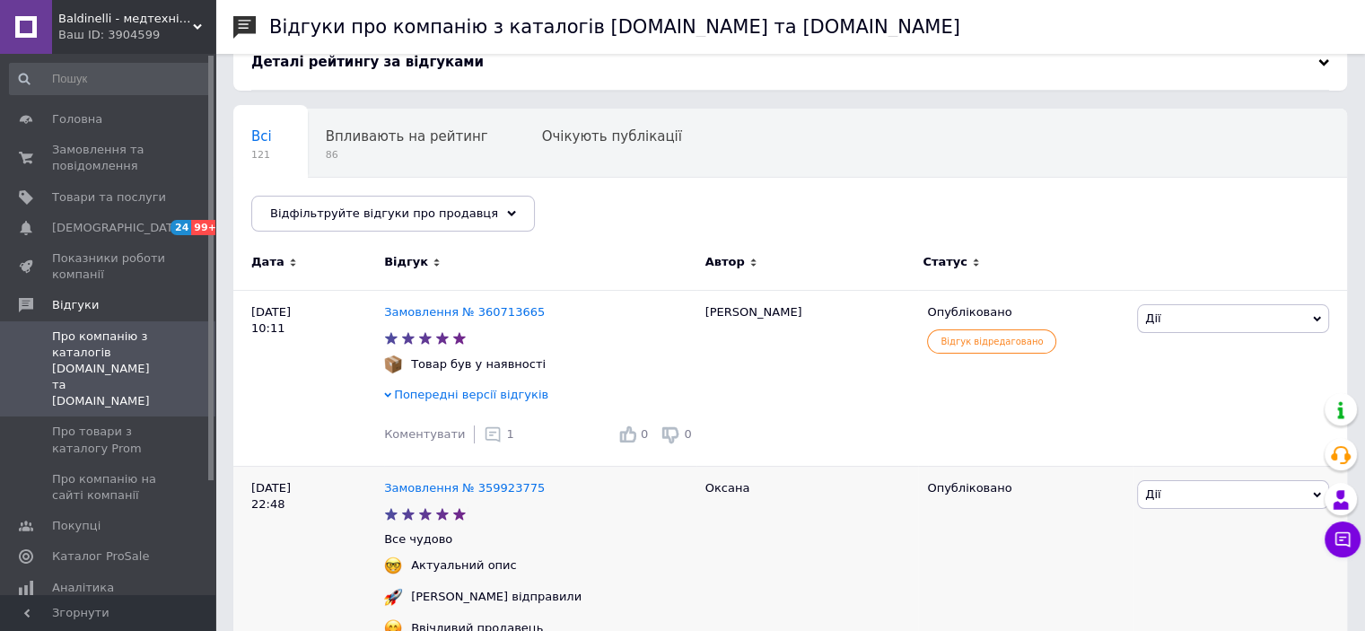
scroll to position [90, 0]
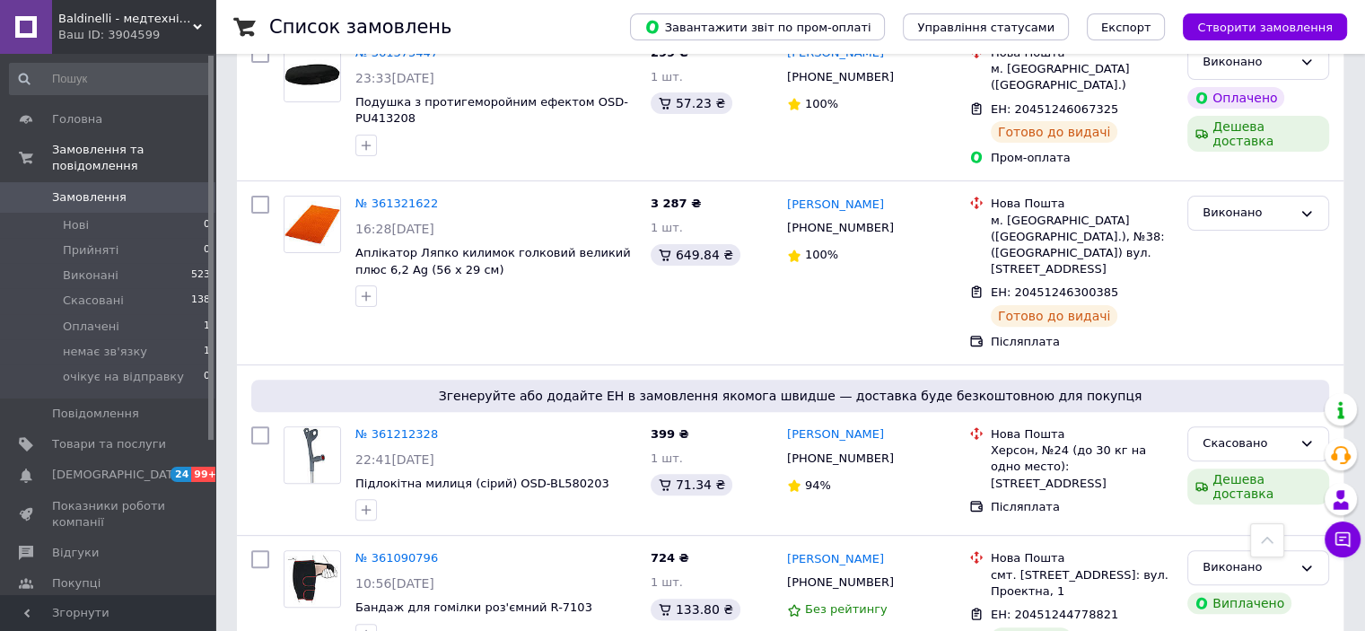
scroll to position [538, 0]
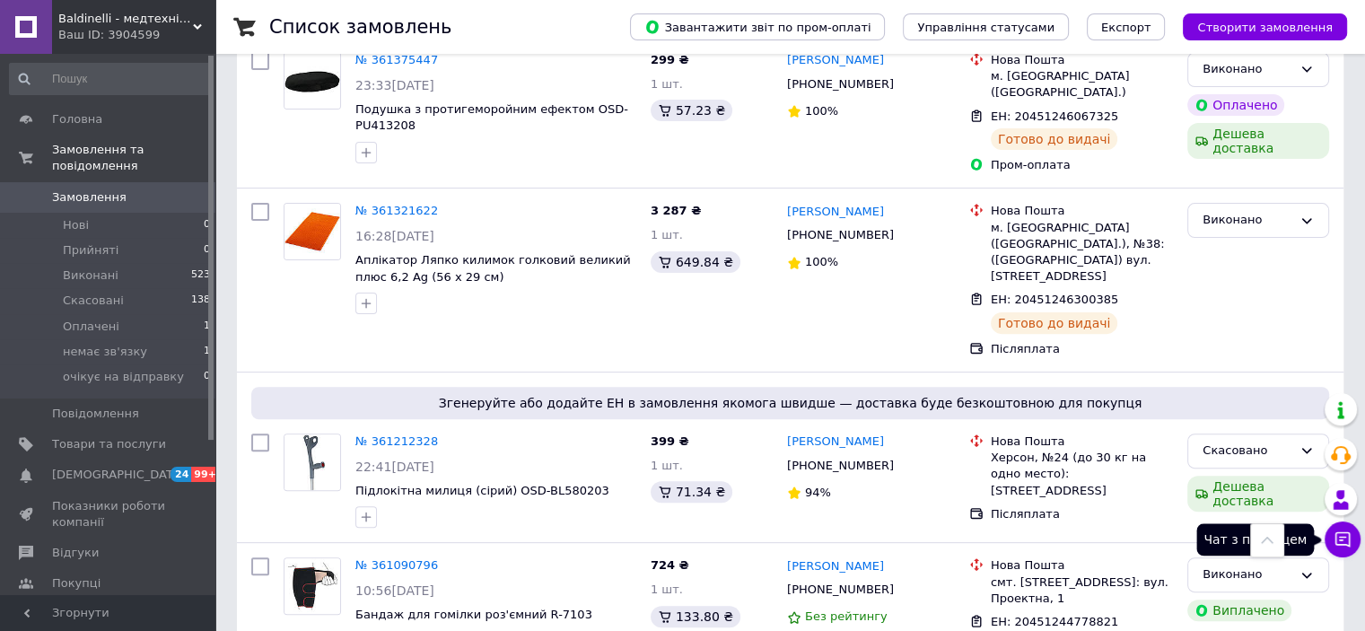
click at [1346, 530] on icon at bounding box center [1343, 539] width 18 height 18
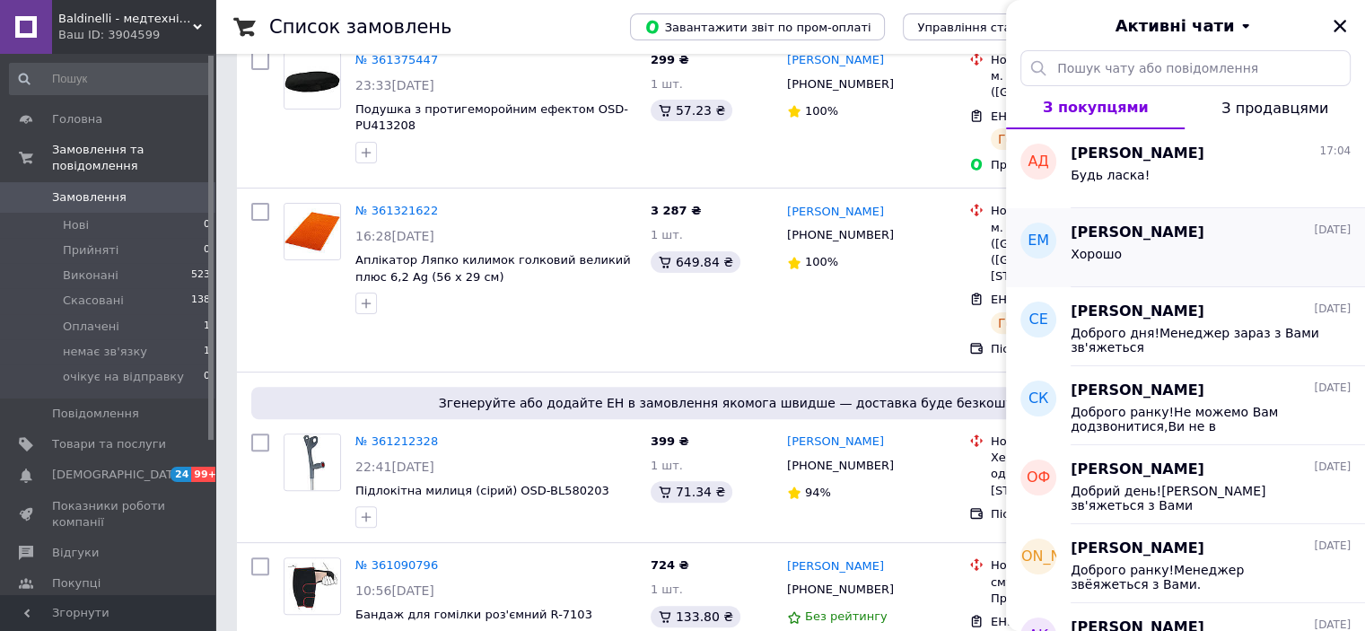
click at [1159, 261] on div "Хорошо" at bounding box center [1211, 257] width 280 height 29
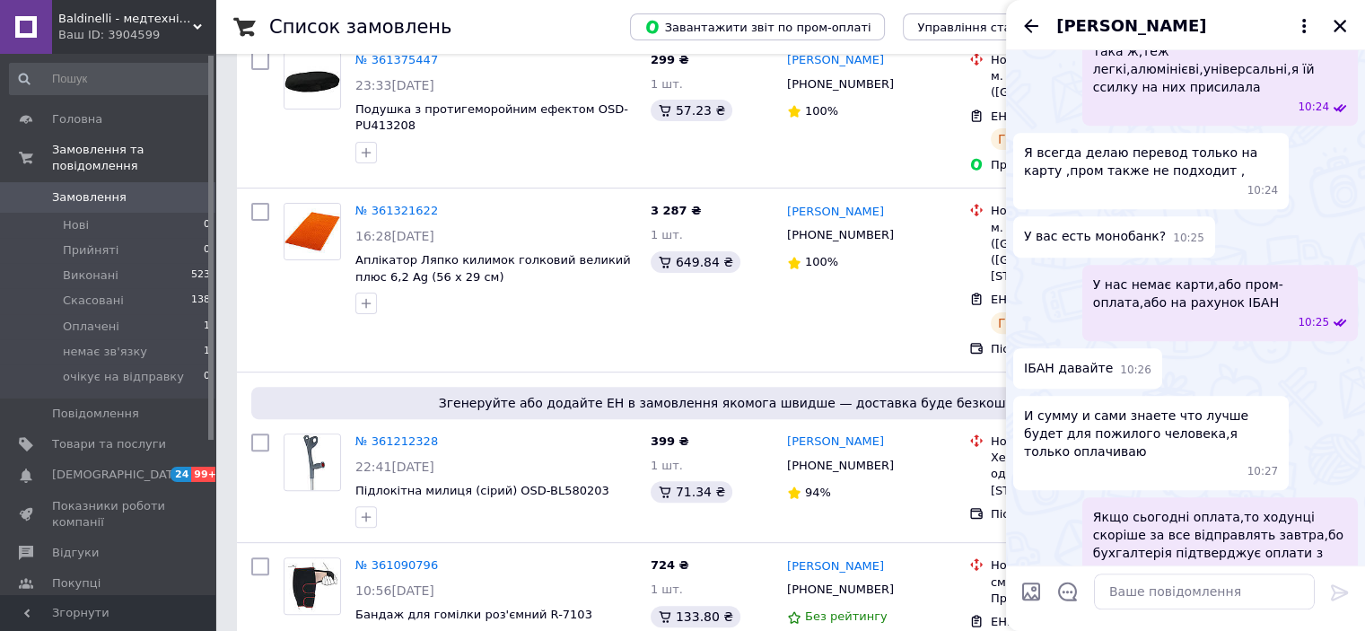
scroll to position [1010, 0]
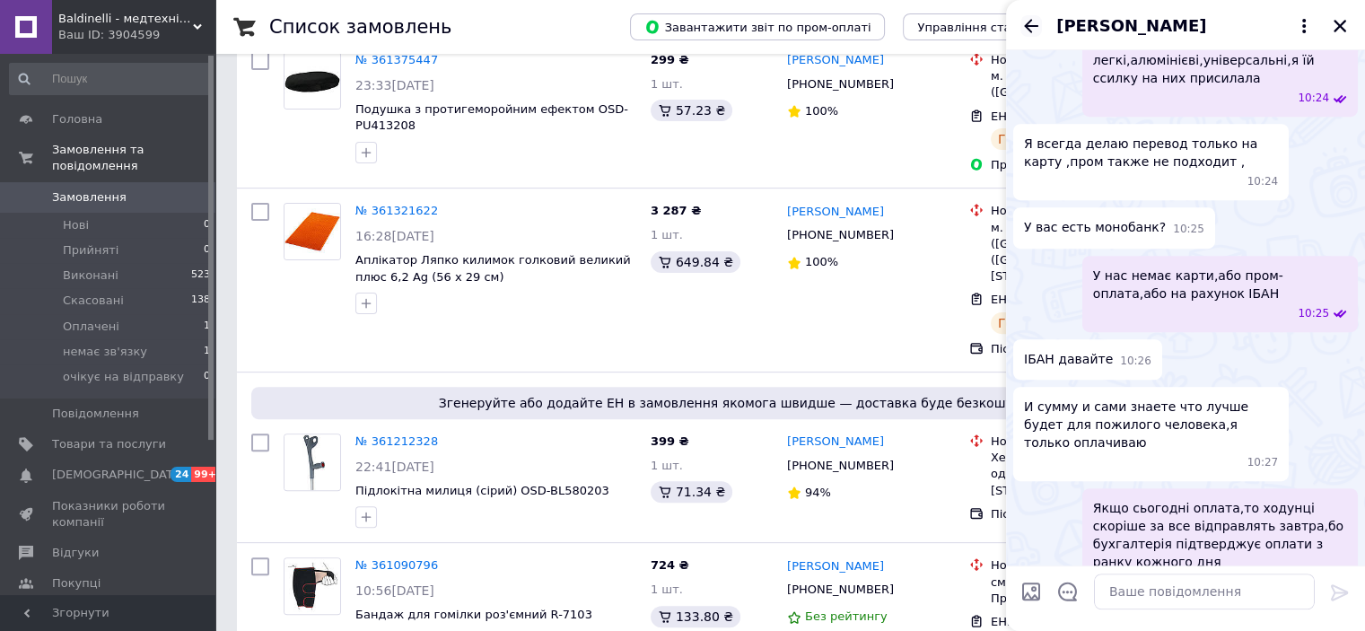
click at [1031, 27] on icon "Назад" at bounding box center [1031, 26] width 22 height 22
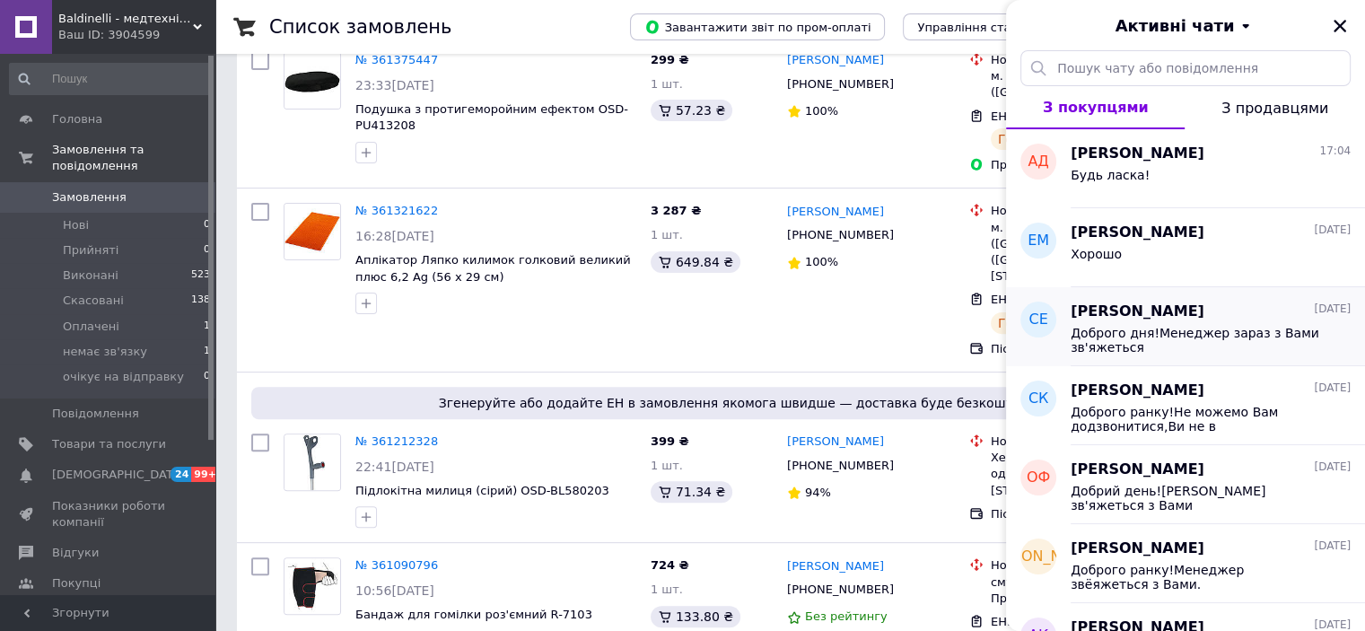
click at [1185, 323] on div "Доброго дня!Менеджер зараз з Вами зв'яжеться" at bounding box center [1211, 338] width 280 height 32
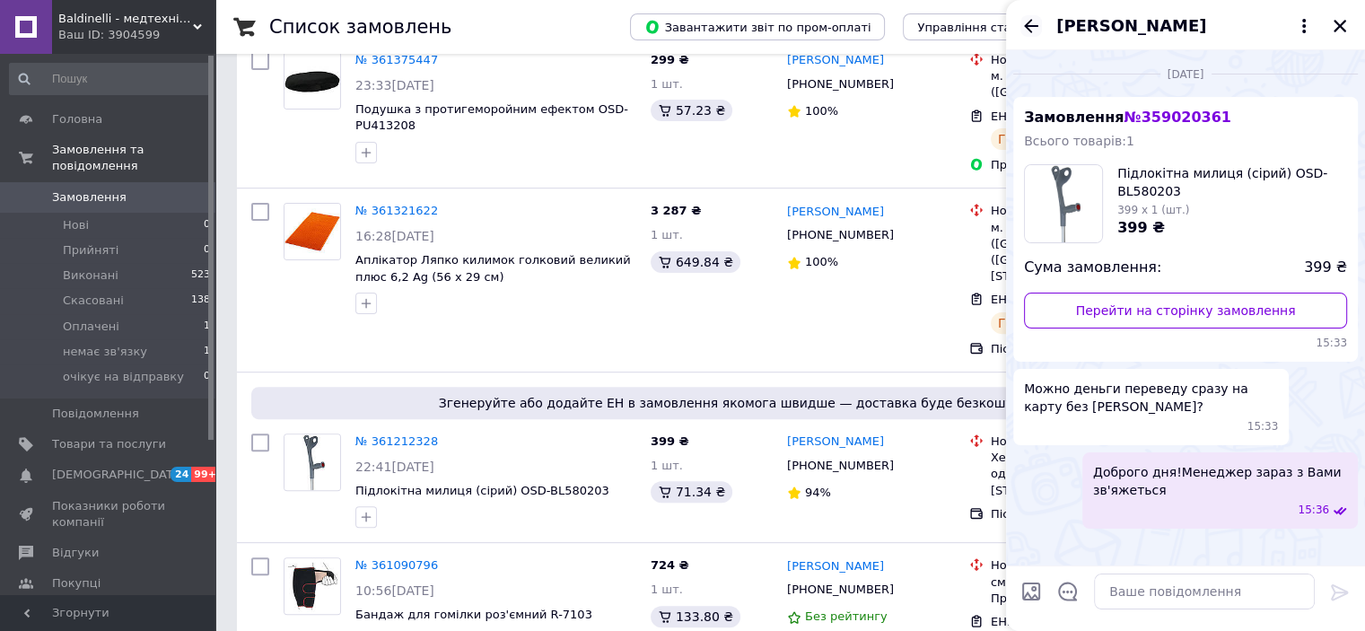
click at [1030, 31] on icon "Назад" at bounding box center [1031, 25] width 14 height 13
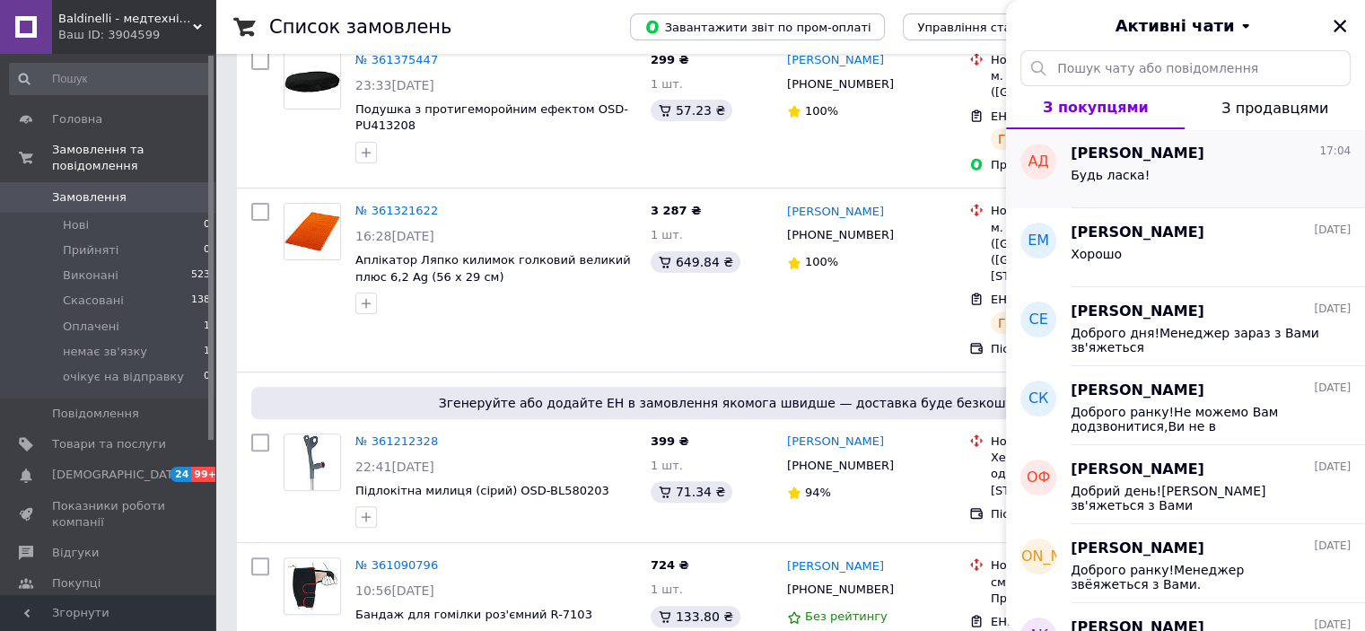
click at [1152, 153] on span "[PERSON_NAME]" at bounding box center [1138, 154] width 134 height 21
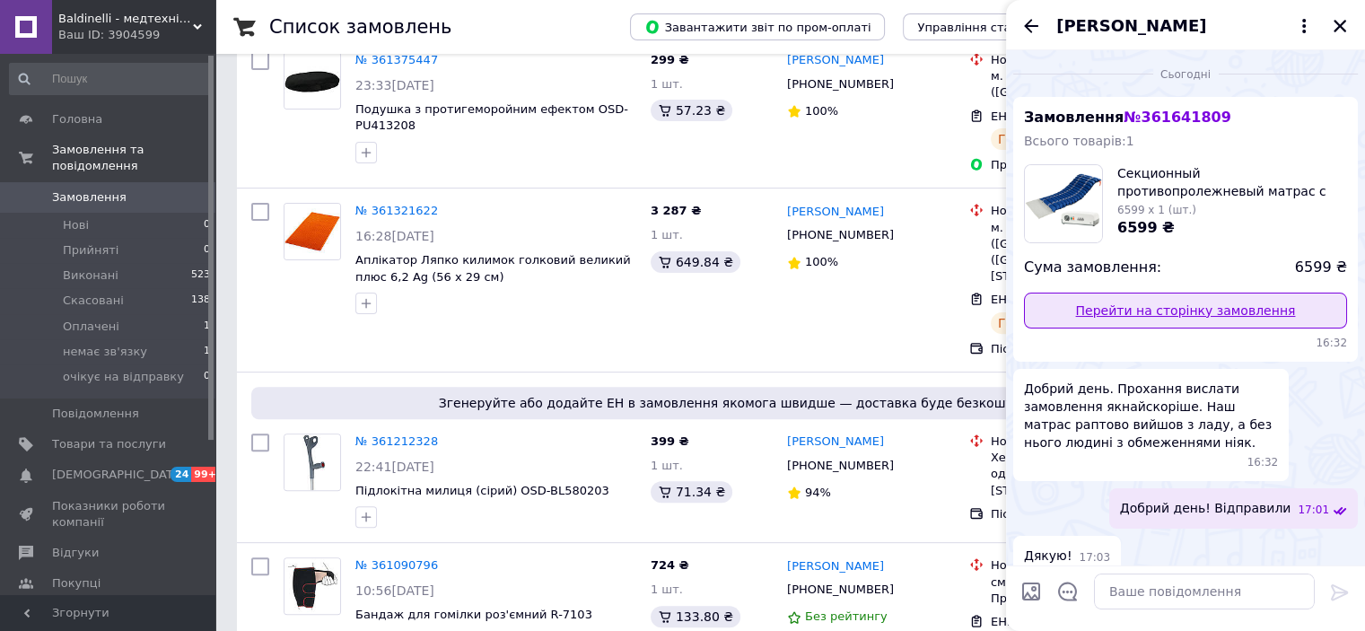
scroll to position [65, 0]
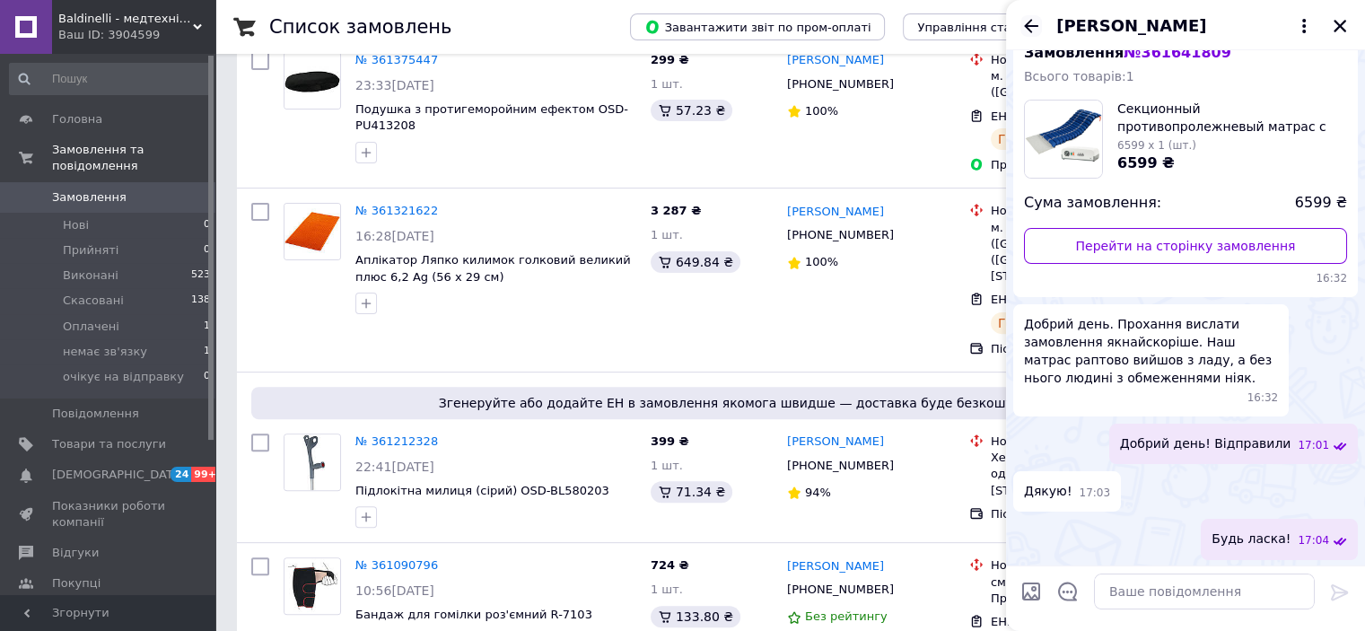
click at [1032, 25] on icon "Назад" at bounding box center [1031, 25] width 14 height 13
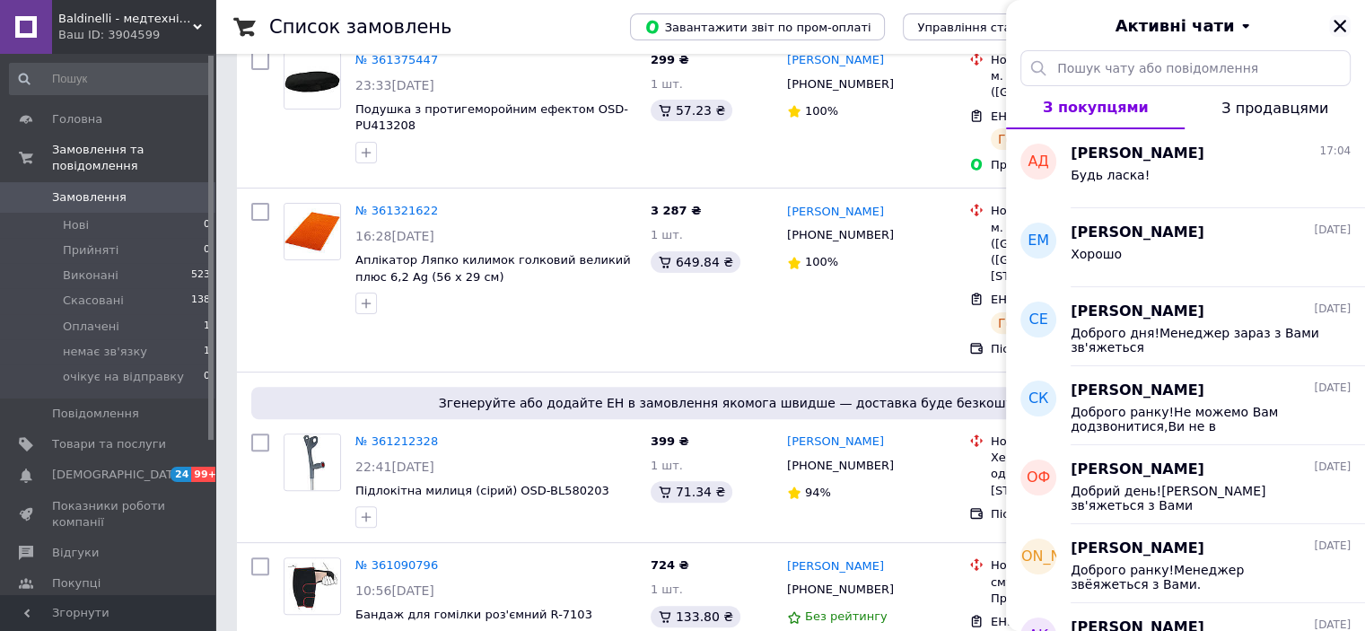
click at [1342, 35] on button "Закрити" at bounding box center [1340, 26] width 22 height 22
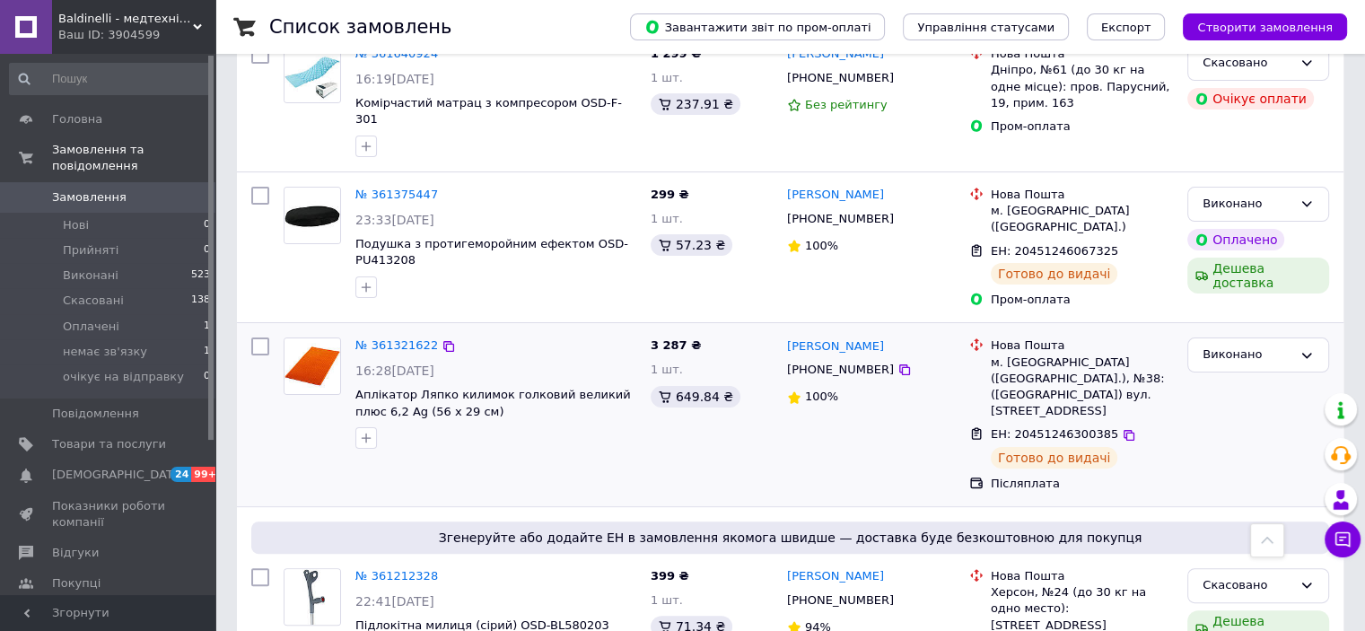
scroll to position [179, 0]
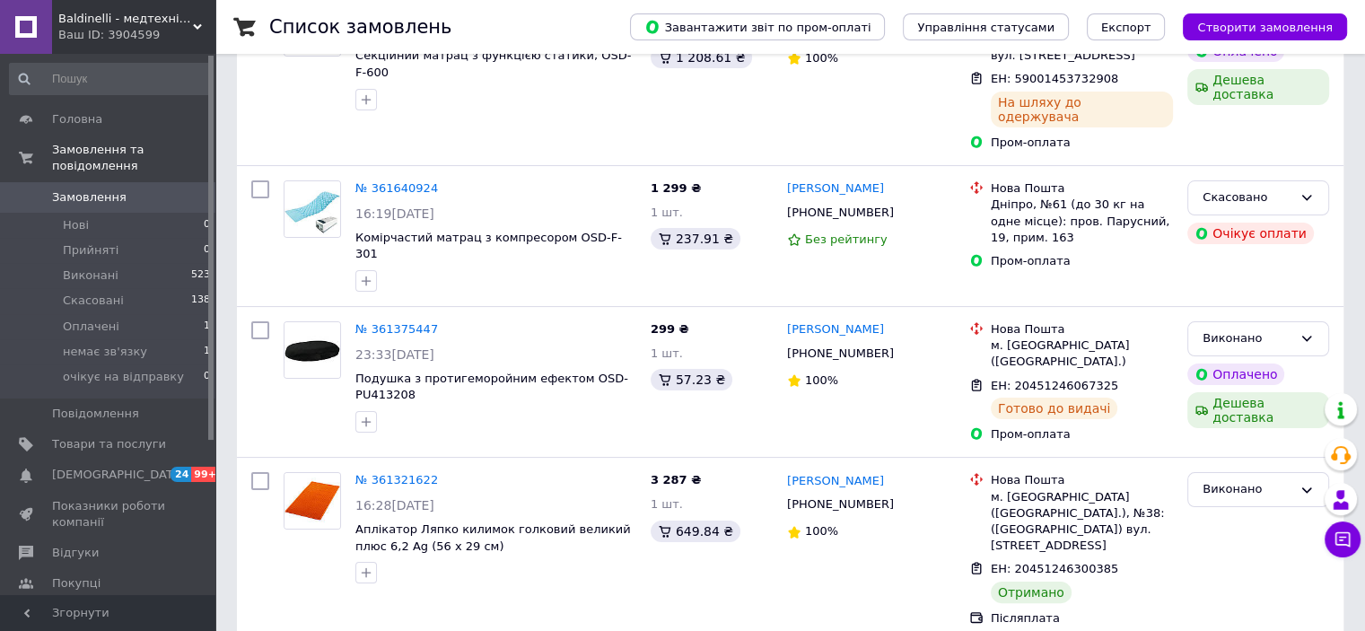
scroll to position [179, 0]
